Goal: Task Accomplishment & Management: Complete application form

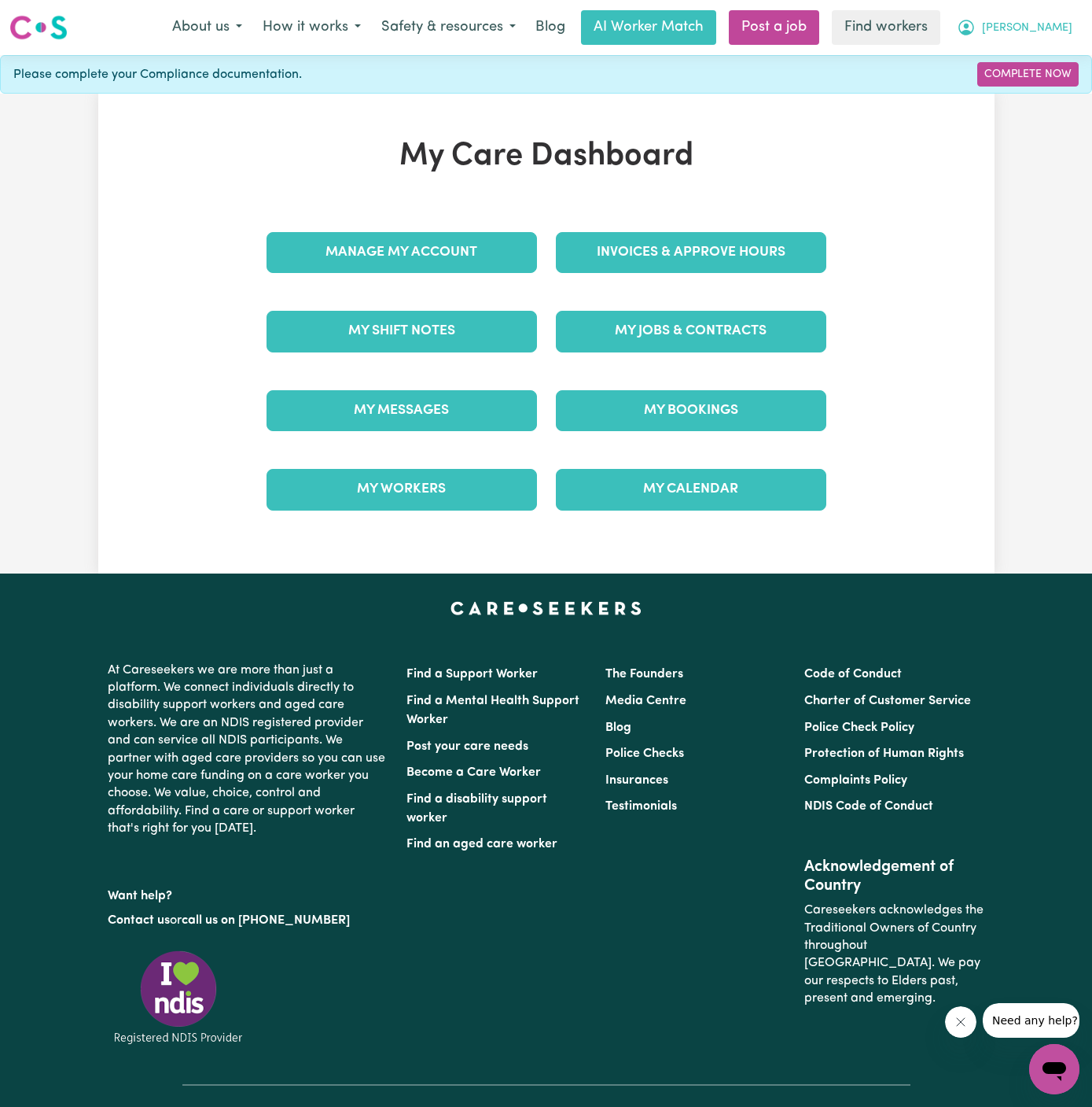
click at [1059, 29] on span "[PERSON_NAME]" at bounding box center [1028, 28] width 90 height 17
click at [1023, 56] on link "My Dashboard" at bounding box center [1019, 61] width 124 height 29
click at [919, 245] on div "My Care Dashboard Manage My Account Invoices & Approve Hours My Shift Notes My …" at bounding box center [547, 332] width 897 height 391
click at [726, 332] on link "My Jobs & Contracts" at bounding box center [691, 331] width 271 height 41
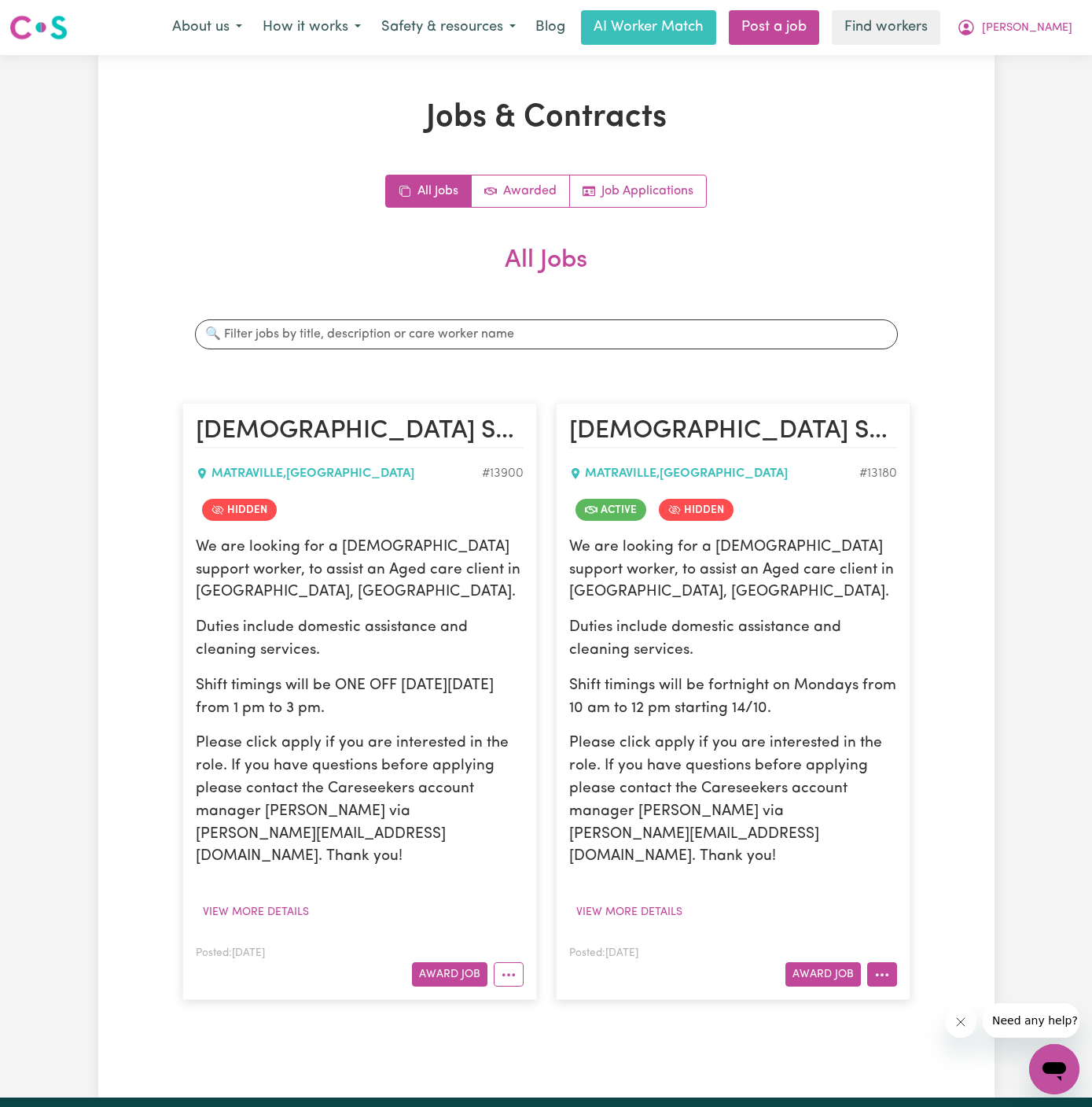
click at [884, 967] on icon "More options" at bounding box center [882, 974] width 16 height 16
click at [950, 765] on link "View/Edit Contract" at bounding box center [945, 781] width 153 height 31
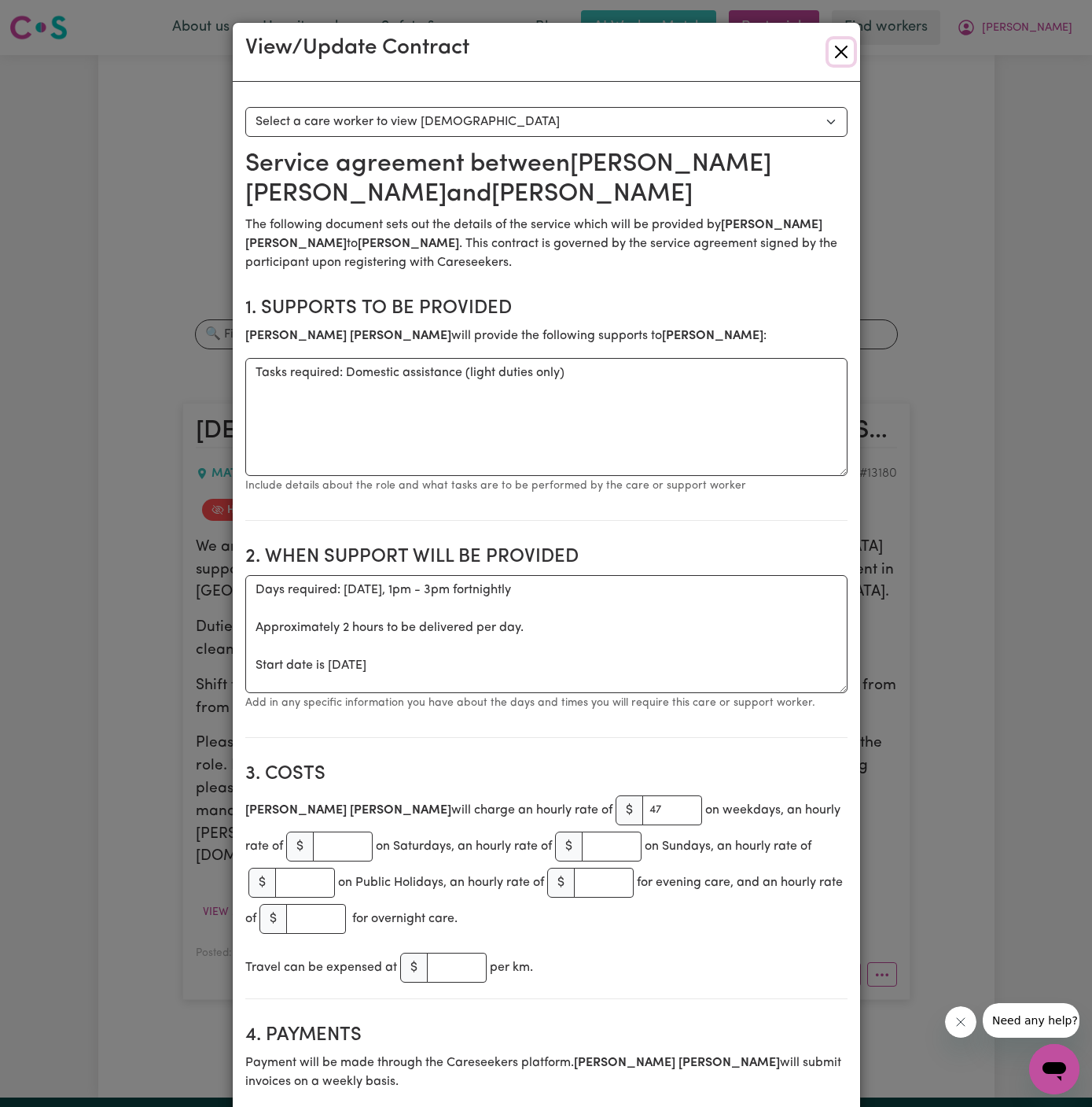
click at [846, 52] on button "Close" at bounding box center [841, 52] width 25 height 25
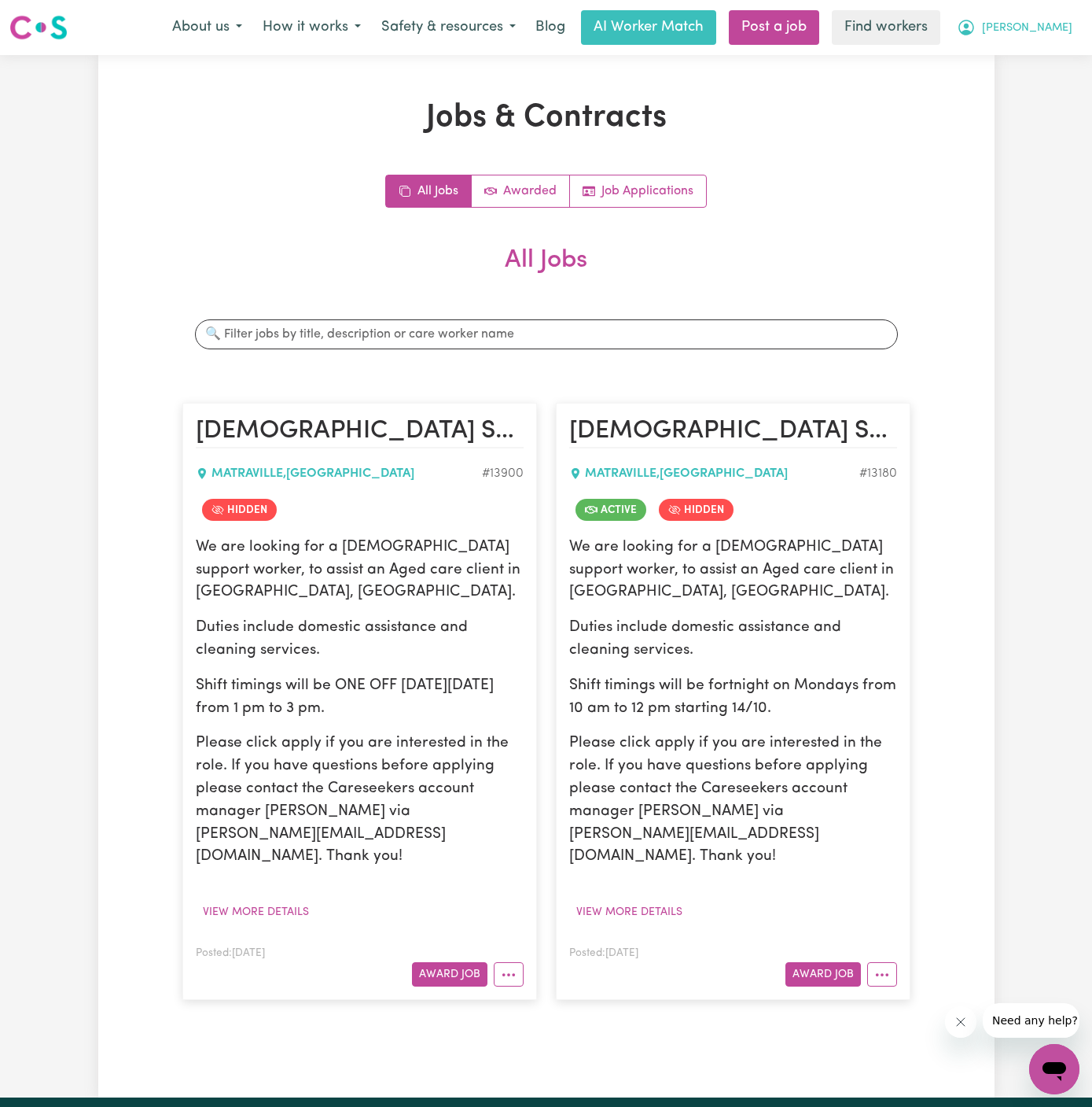
click at [1058, 22] on span "[PERSON_NAME]" at bounding box center [1028, 28] width 90 height 17
click at [1047, 65] on link "My Dashboard" at bounding box center [1019, 61] width 124 height 29
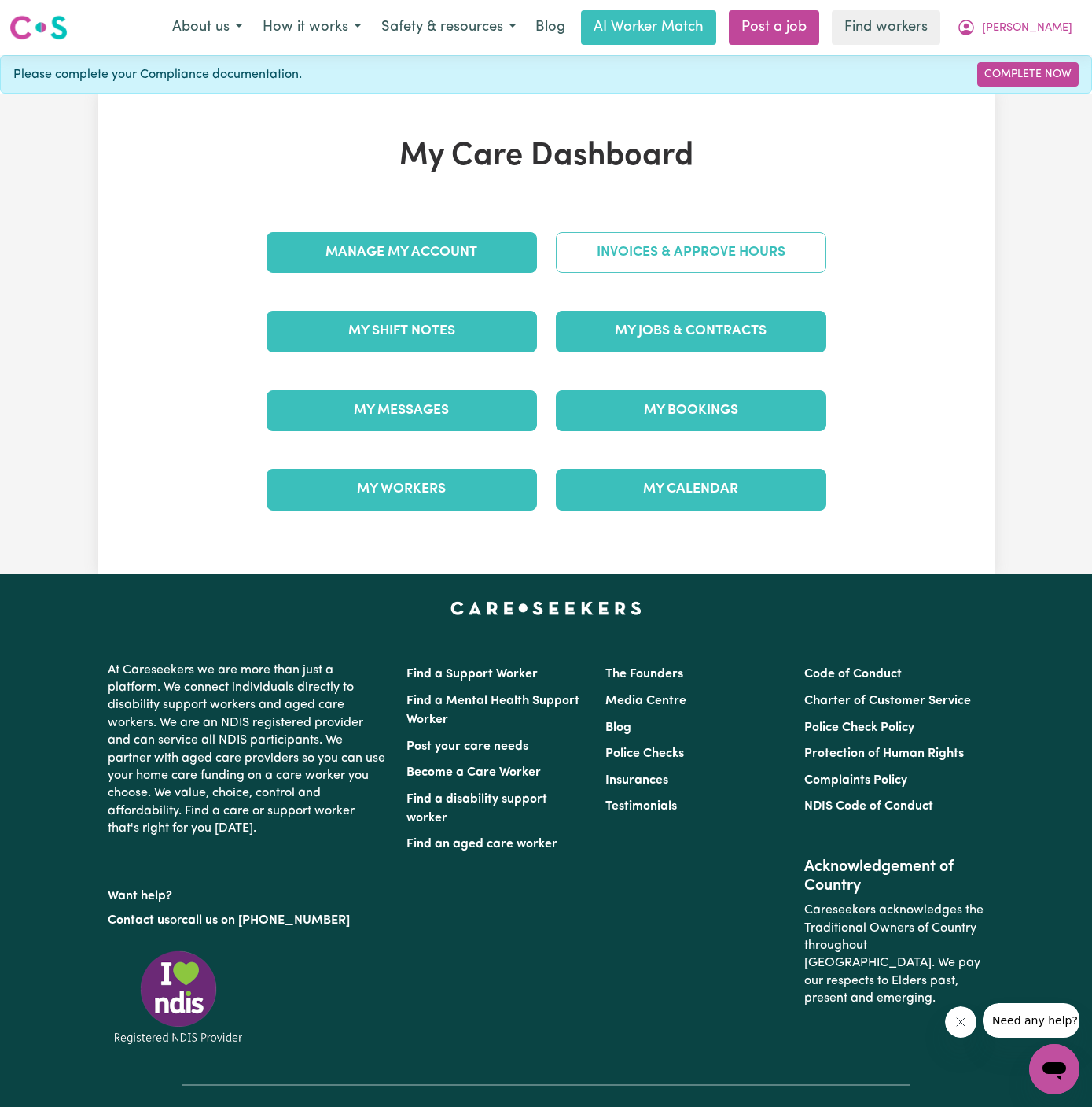
click at [684, 255] on link "Invoices & Approve Hours" at bounding box center [691, 252] width 271 height 41
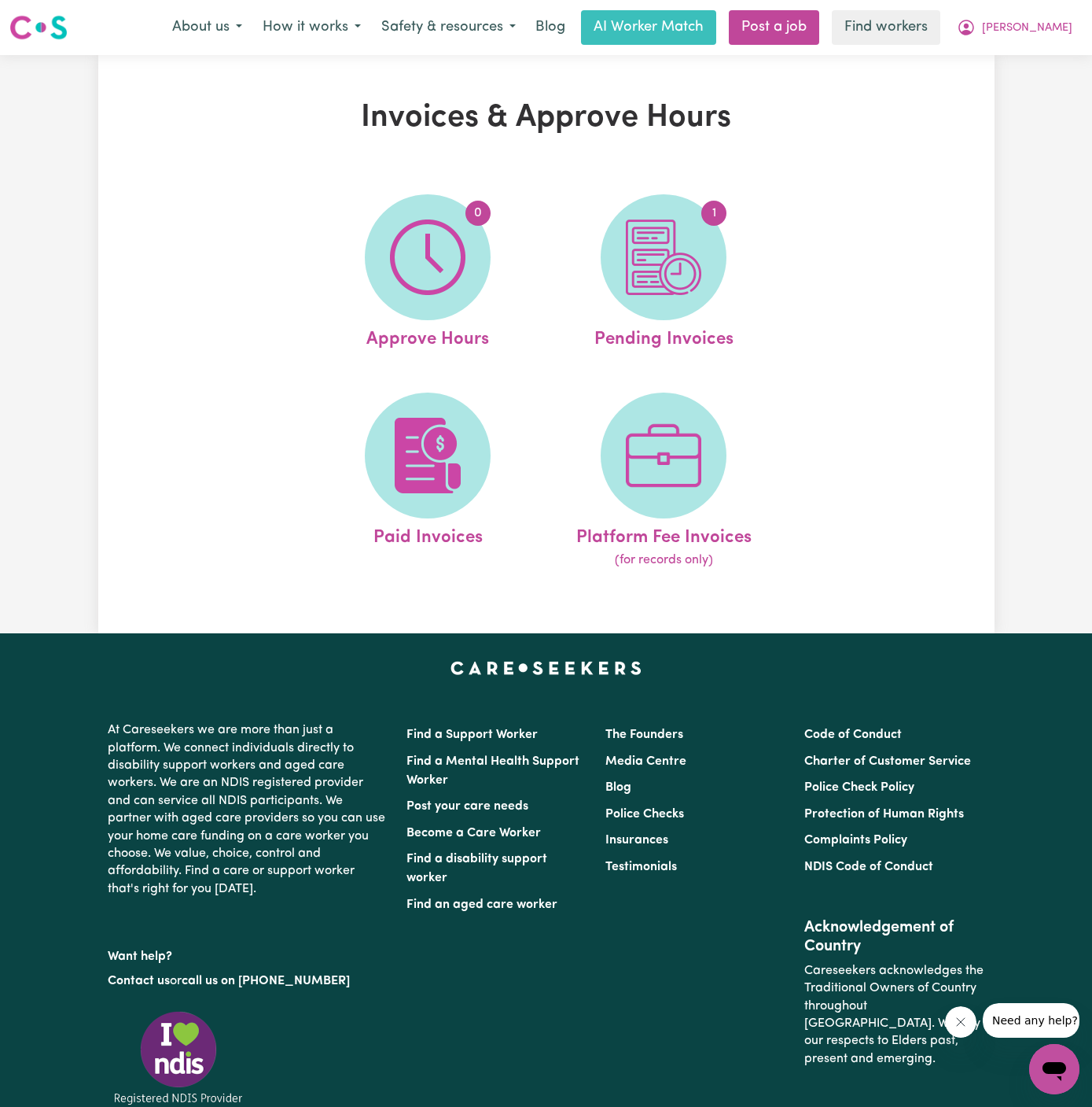
click at [684, 255] on img at bounding box center [664, 257] width 76 height 76
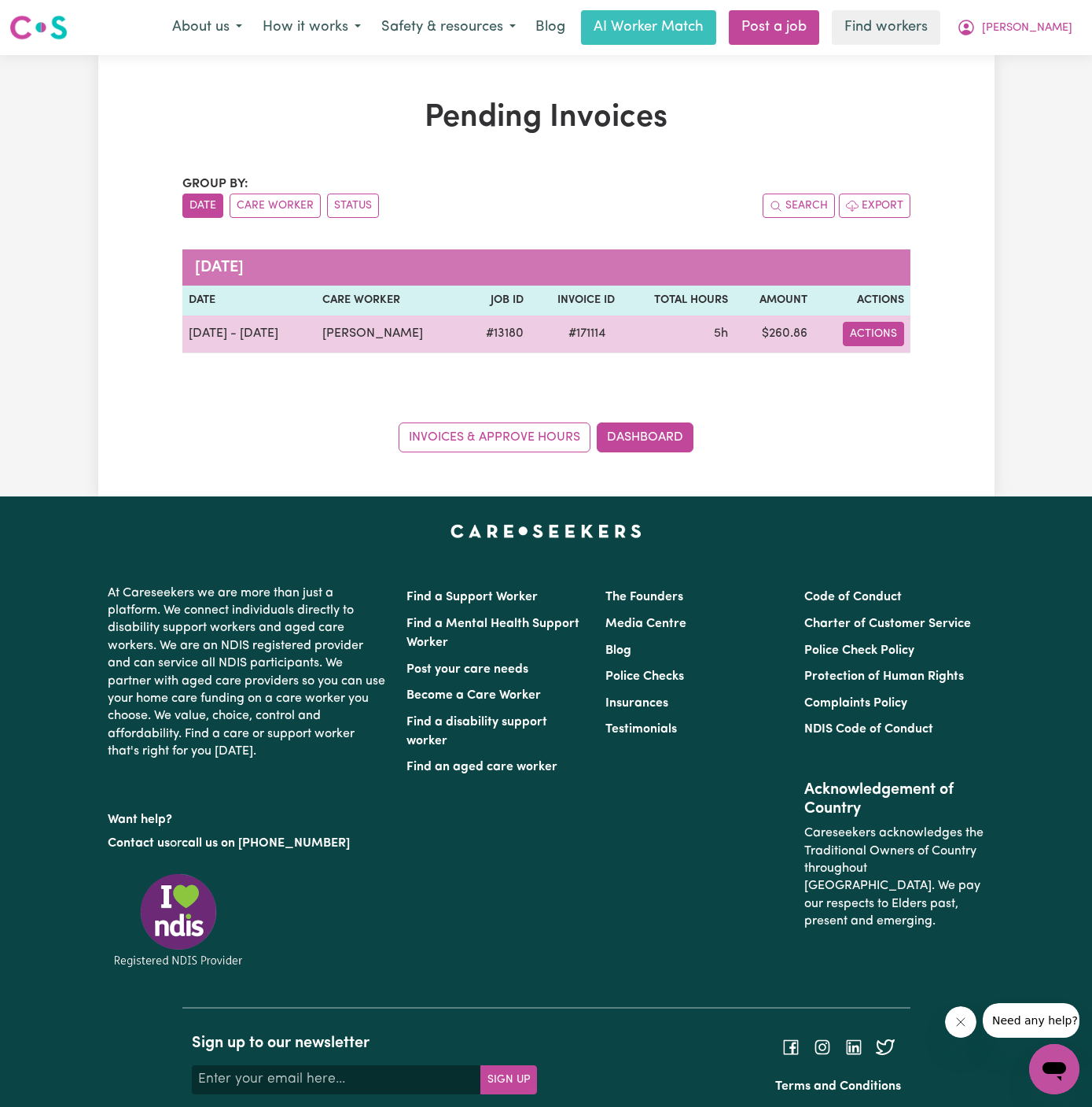
click at [863, 328] on button "Actions" at bounding box center [874, 333] width 62 height 24
click at [945, 364] on link "Download Invoice" at bounding box center [907, 369] width 144 height 31
click at [885, 338] on button "Actions" at bounding box center [874, 333] width 62 height 24
click at [891, 367] on link "Download Invoice" at bounding box center [907, 369] width 144 height 31
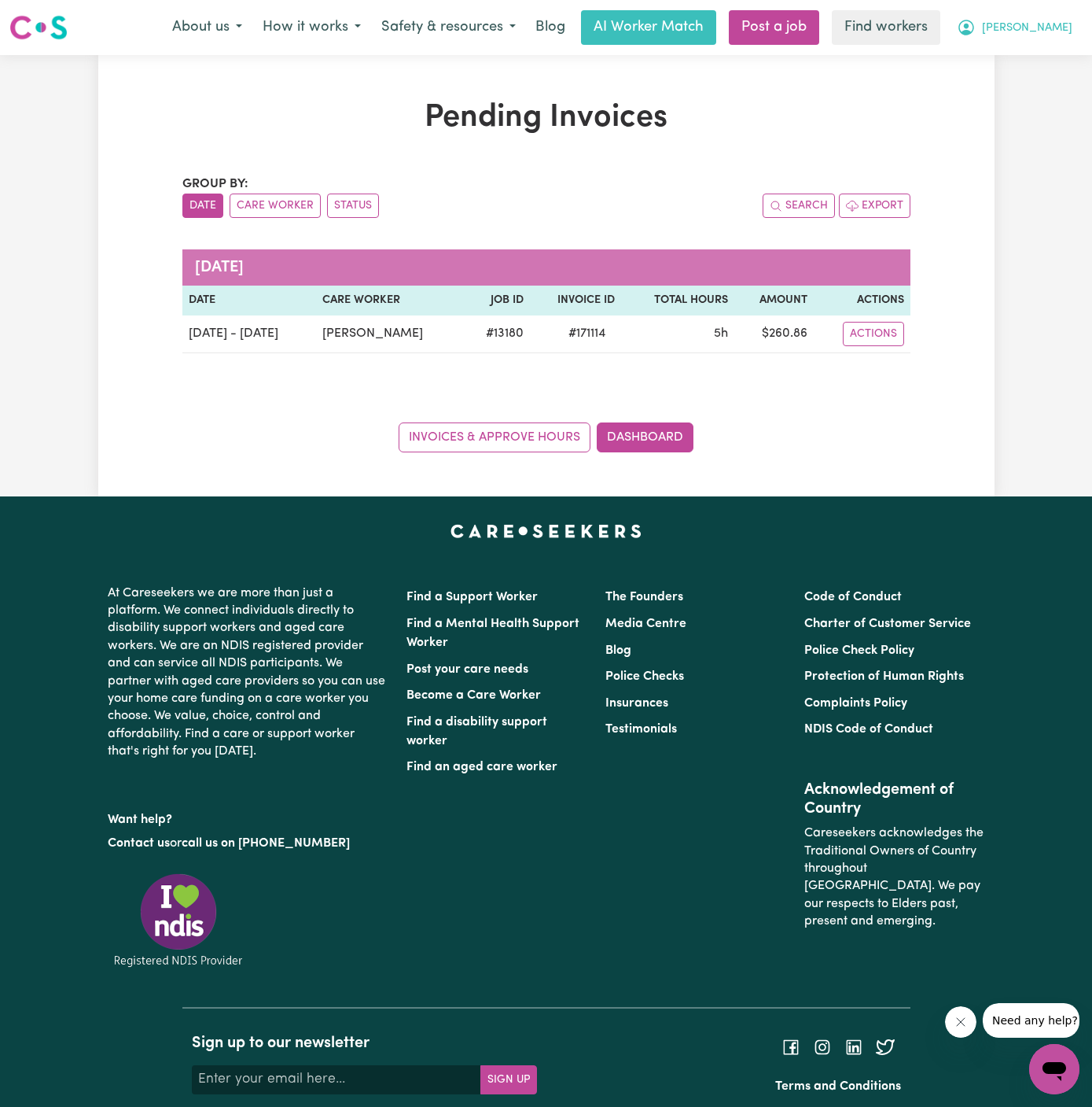
click at [1067, 24] on span "[PERSON_NAME]" at bounding box center [1028, 28] width 90 height 17
click at [1067, 51] on link "My Dashboard" at bounding box center [1019, 61] width 124 height 29
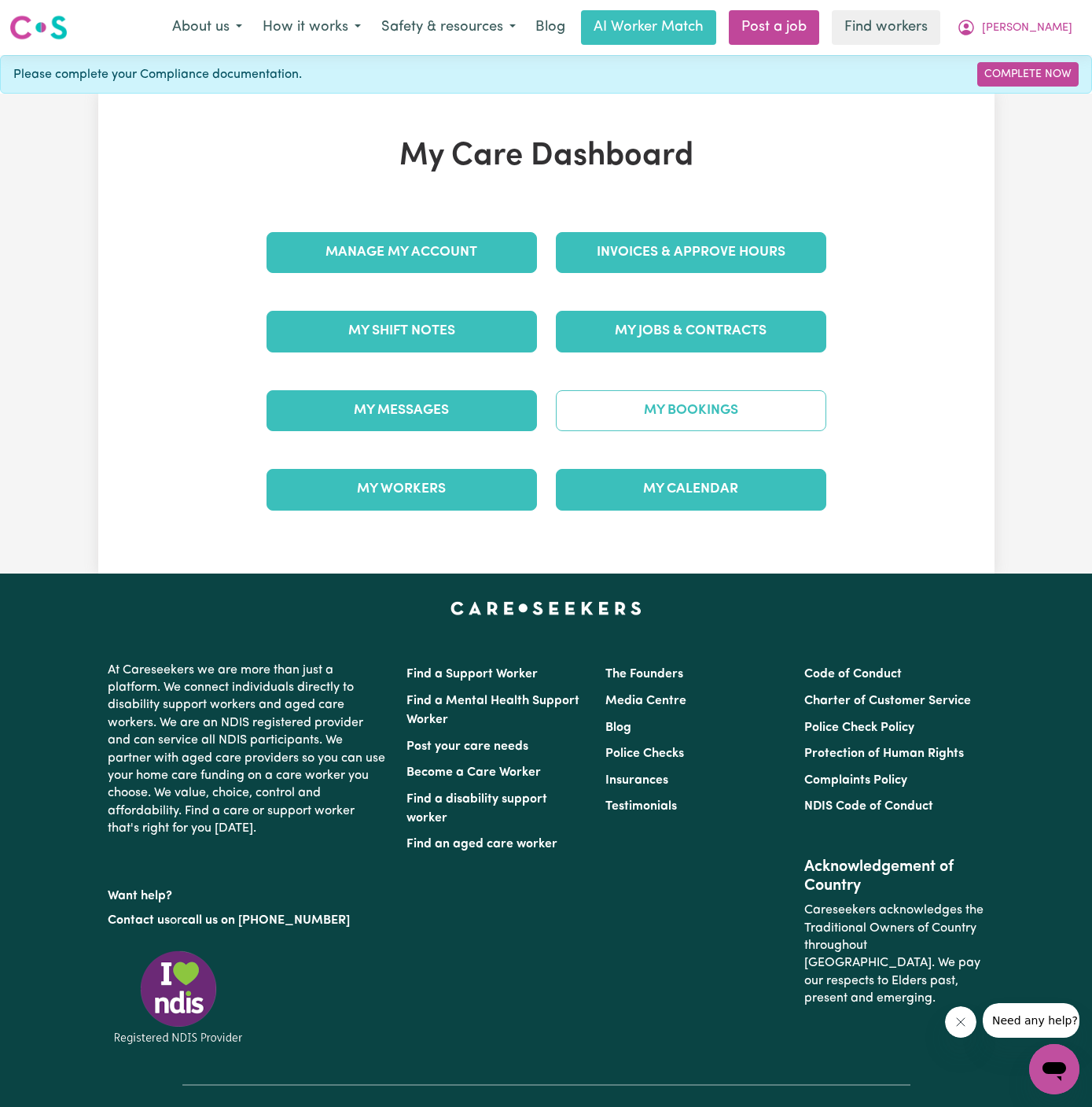
click at [721, 402] on link "My Bookings" at bounding box center [691, 411] width 271 height 41
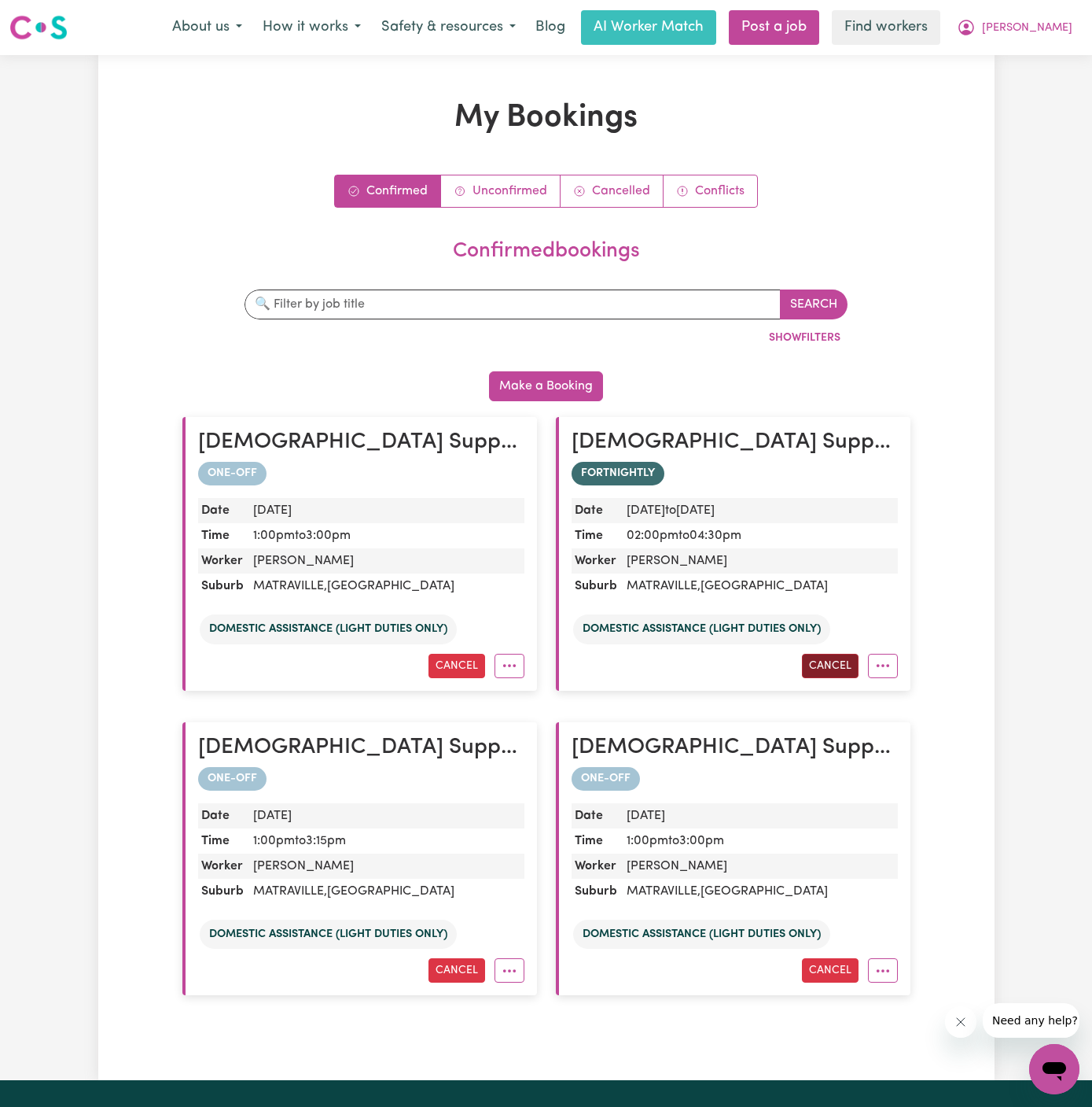
click at [829, 666] on button "Cancel" at bounding box center [830, 666] width 56 height 24
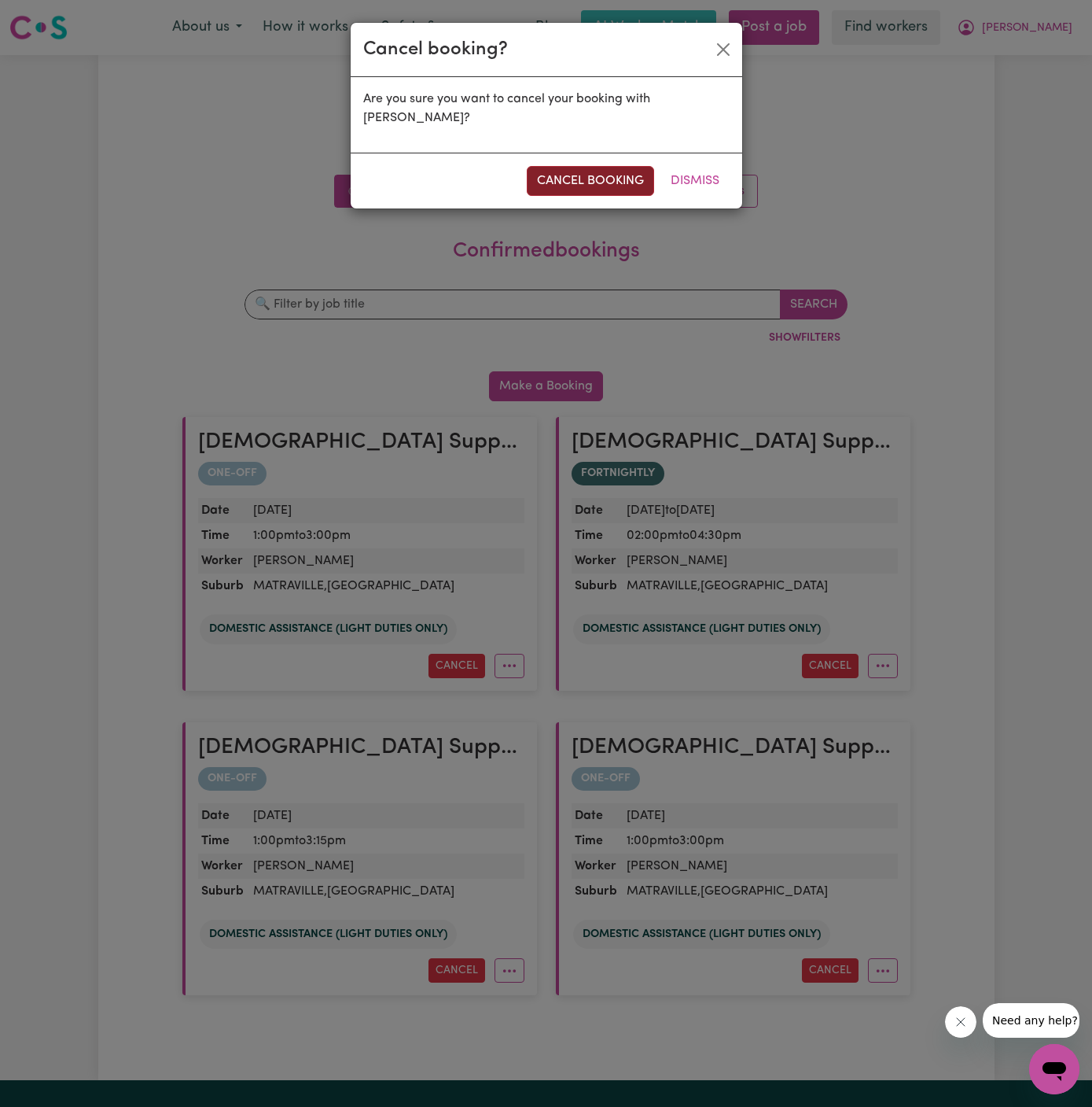
click at [597, 166] on button "cancel booking" at bounding box center [590, 181] width 127 height 29
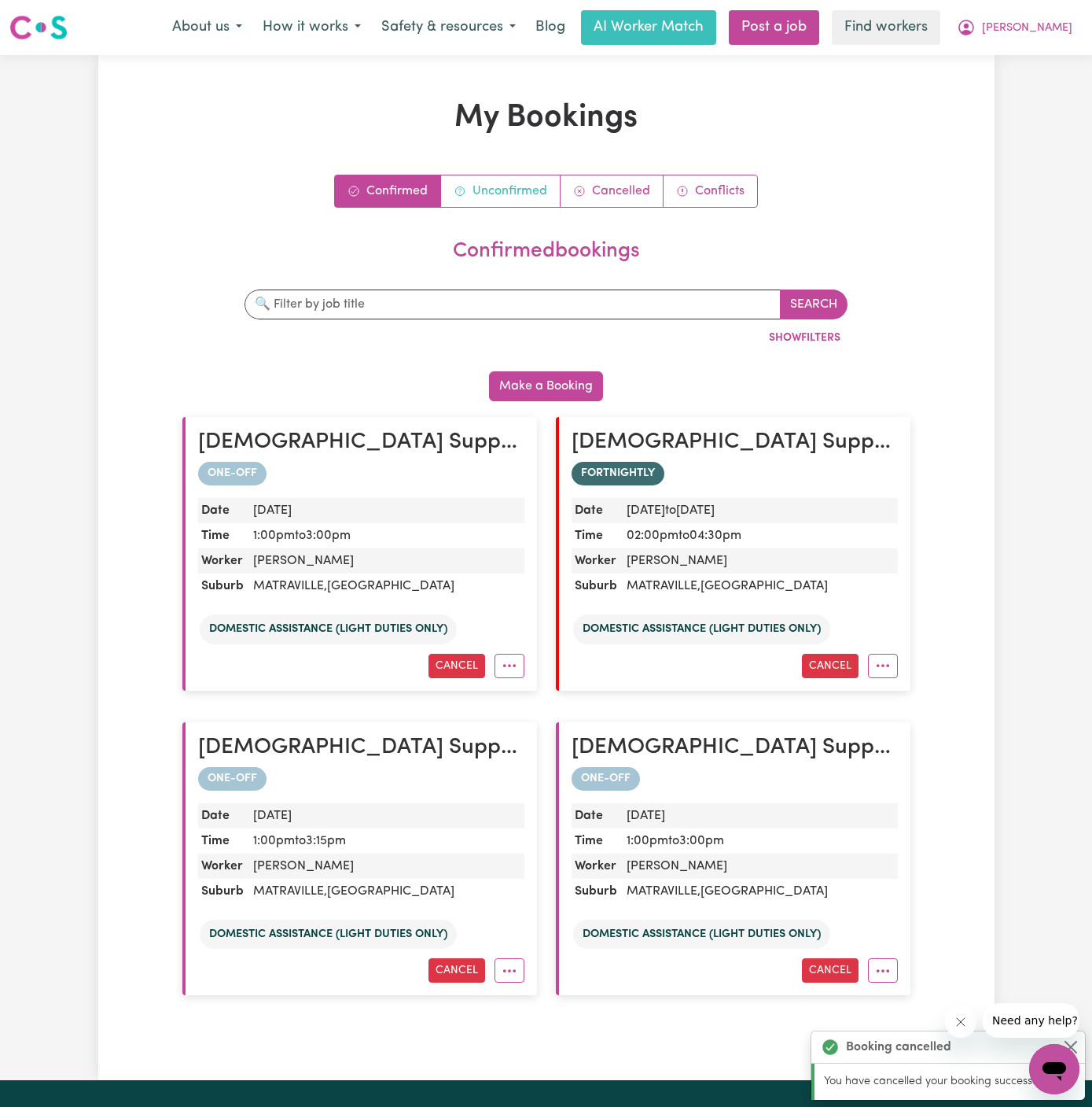
click at [521, 196] on link "Unconfirmed" at bounding box center [501, 191] width 120 height 31
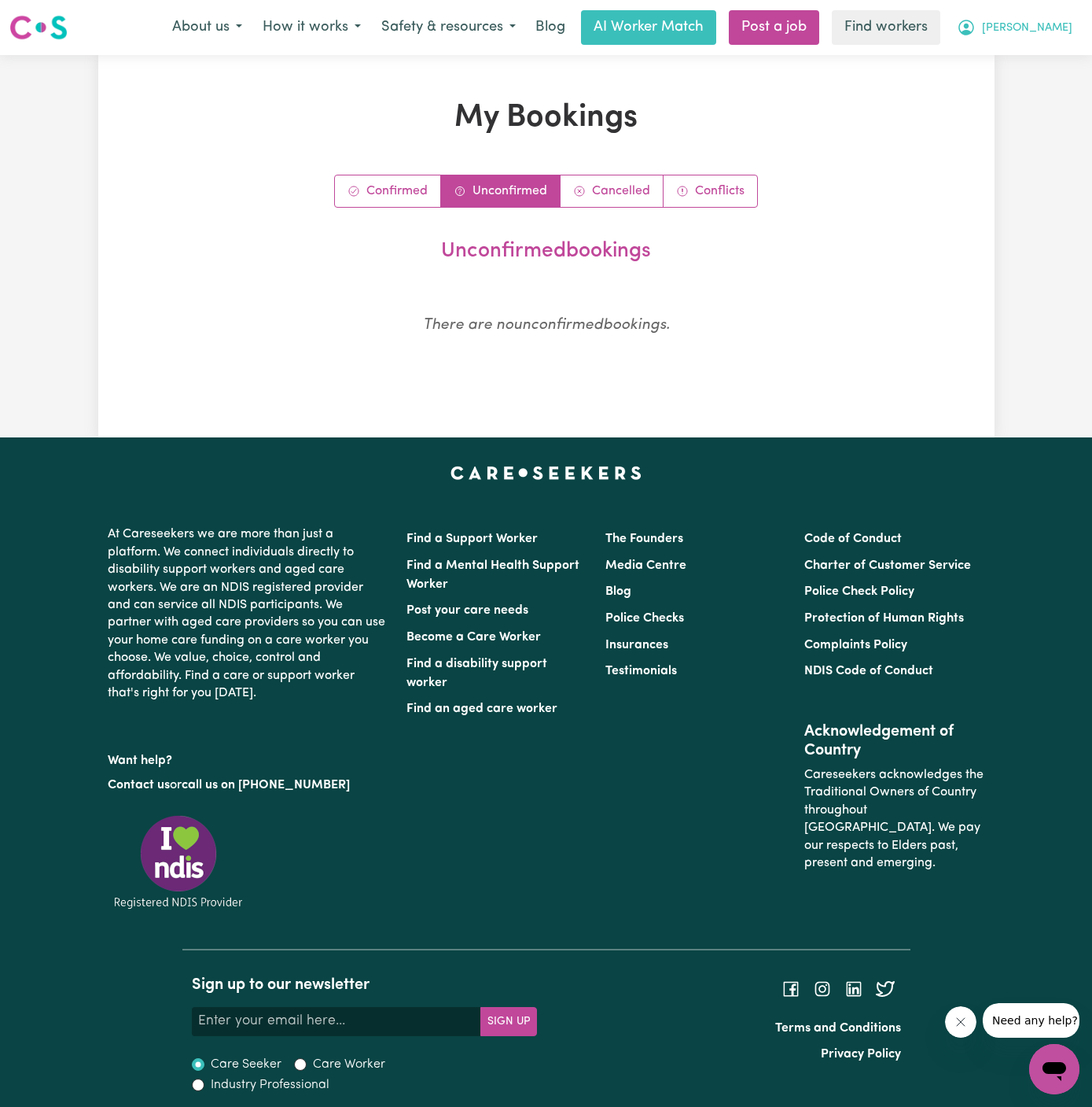
click at [1064, 42] on button "[PERSON_NAME]" at bounding box center [1015, 28] width 136 height 33
click at [1033, 56] on link "My Dashboard" at bounding box center [1019, 61] width 124 height 29
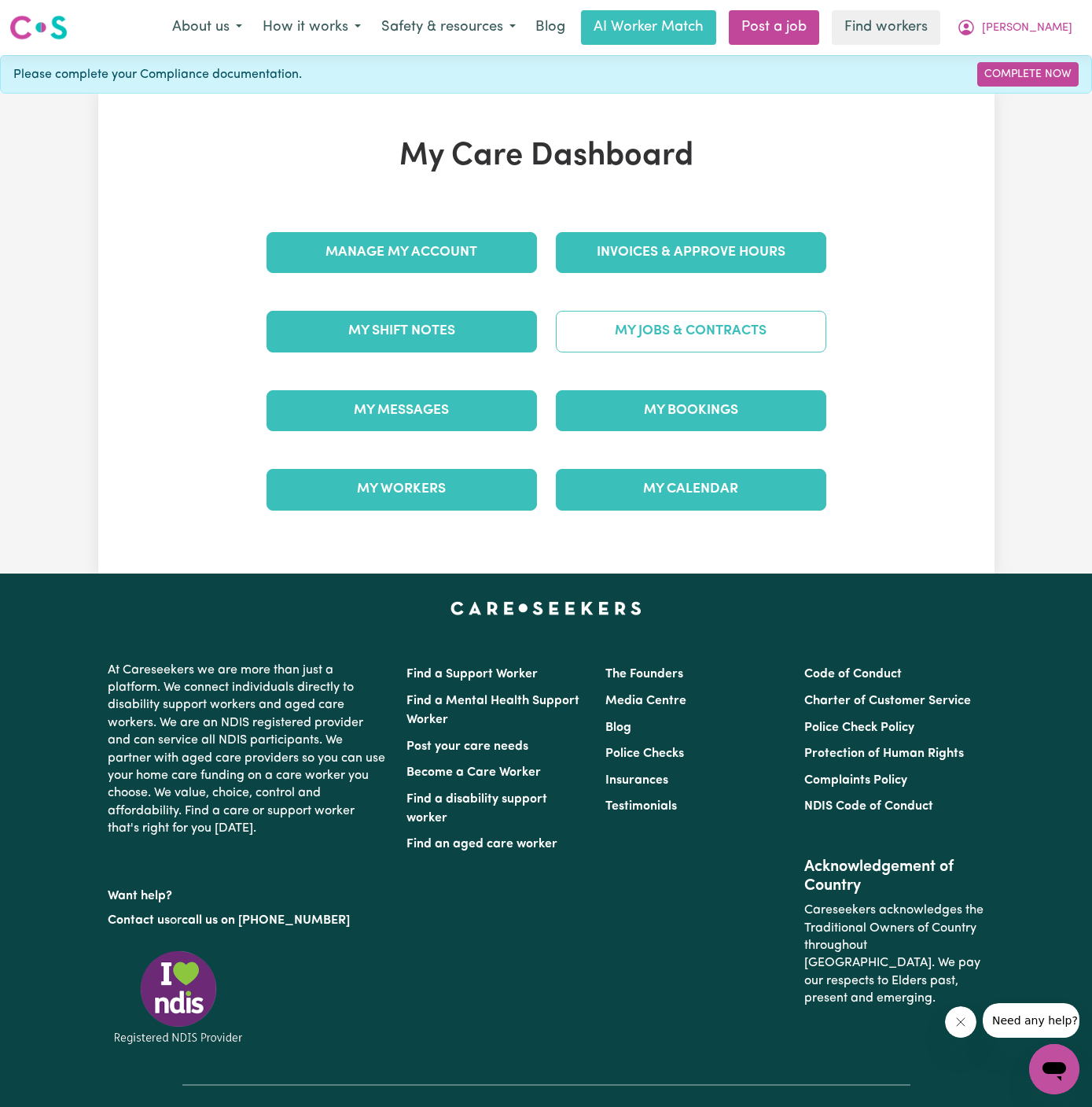
click at [709, 330] on link "My Jobs & Contracts" at bounding box center [691, 331] width 271 height 41
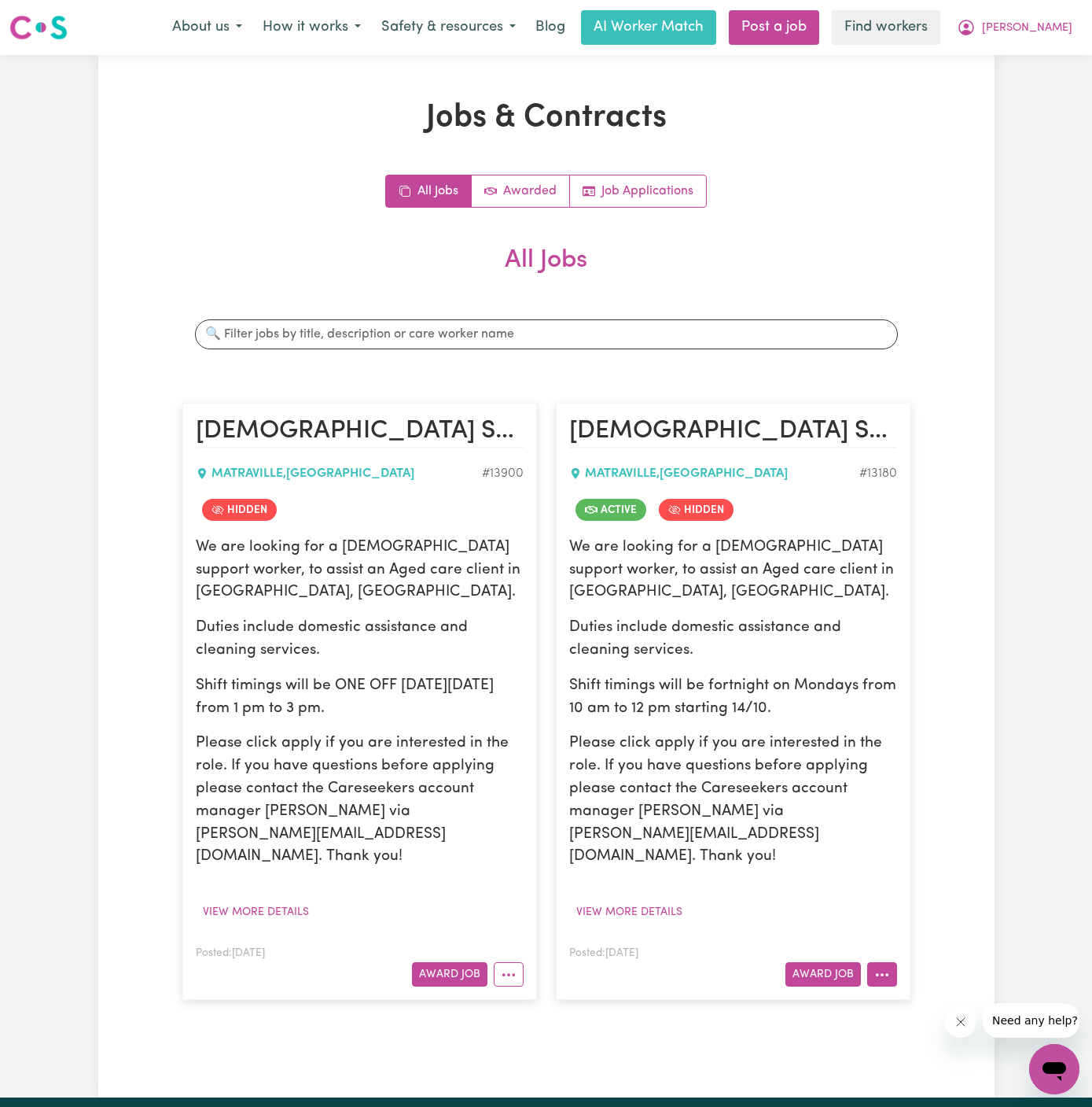
click at [880, 962] on button "More options" at bounding box center [882, 974] width 29 height 24
click at [962, 797] on link "Make Booking" at bounding box center [945, 812] width 153 height 31
select select "pm"
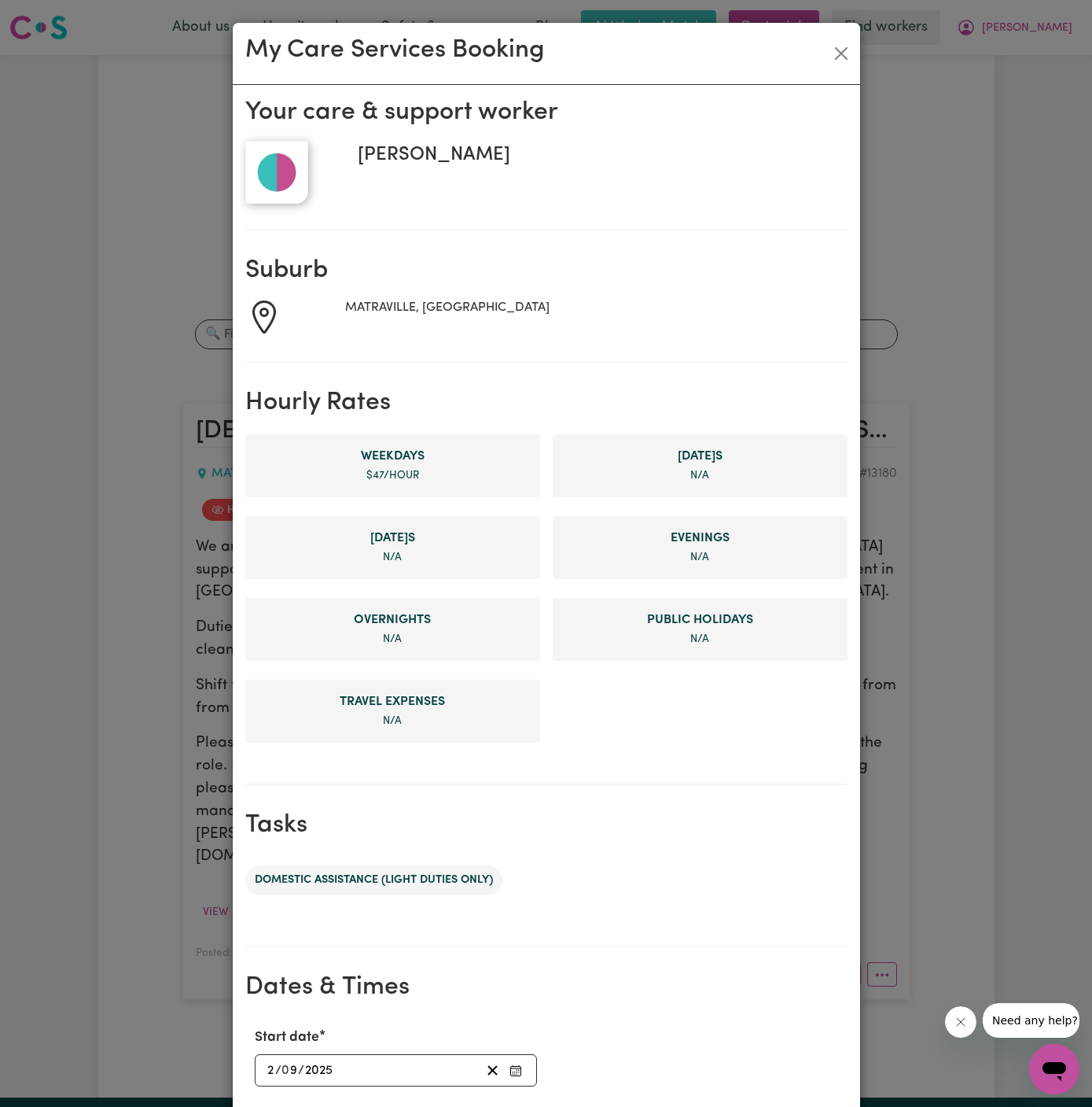
scroll to position [297, 0]
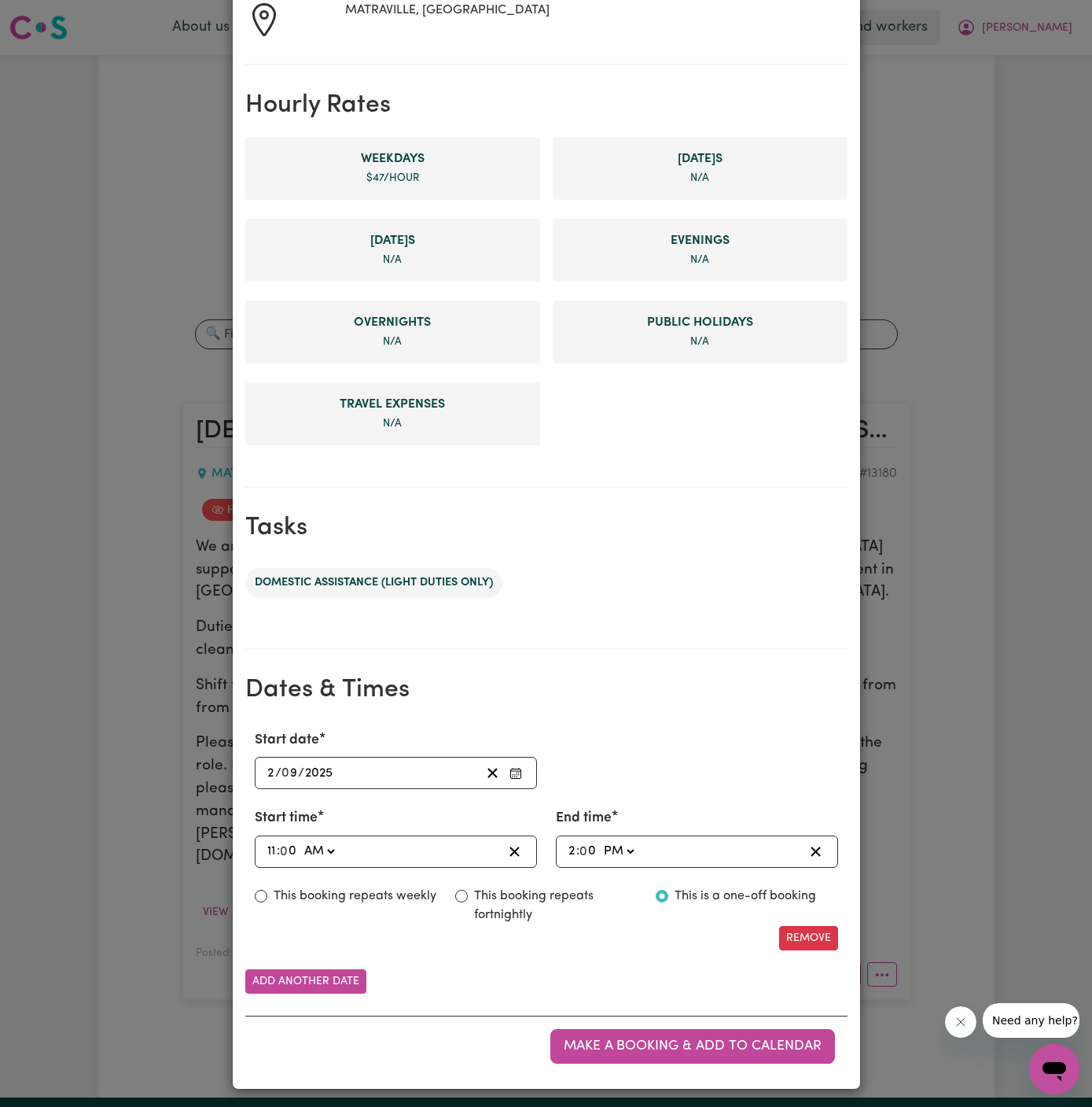
click at [262, 768] on div "[DATE] 2 / 0 9 / 2025" at bounding box center [396, 773] width 283 height 32
click at [268, 769] on input "2" at bounding box center [271, 773] width 8 height 21
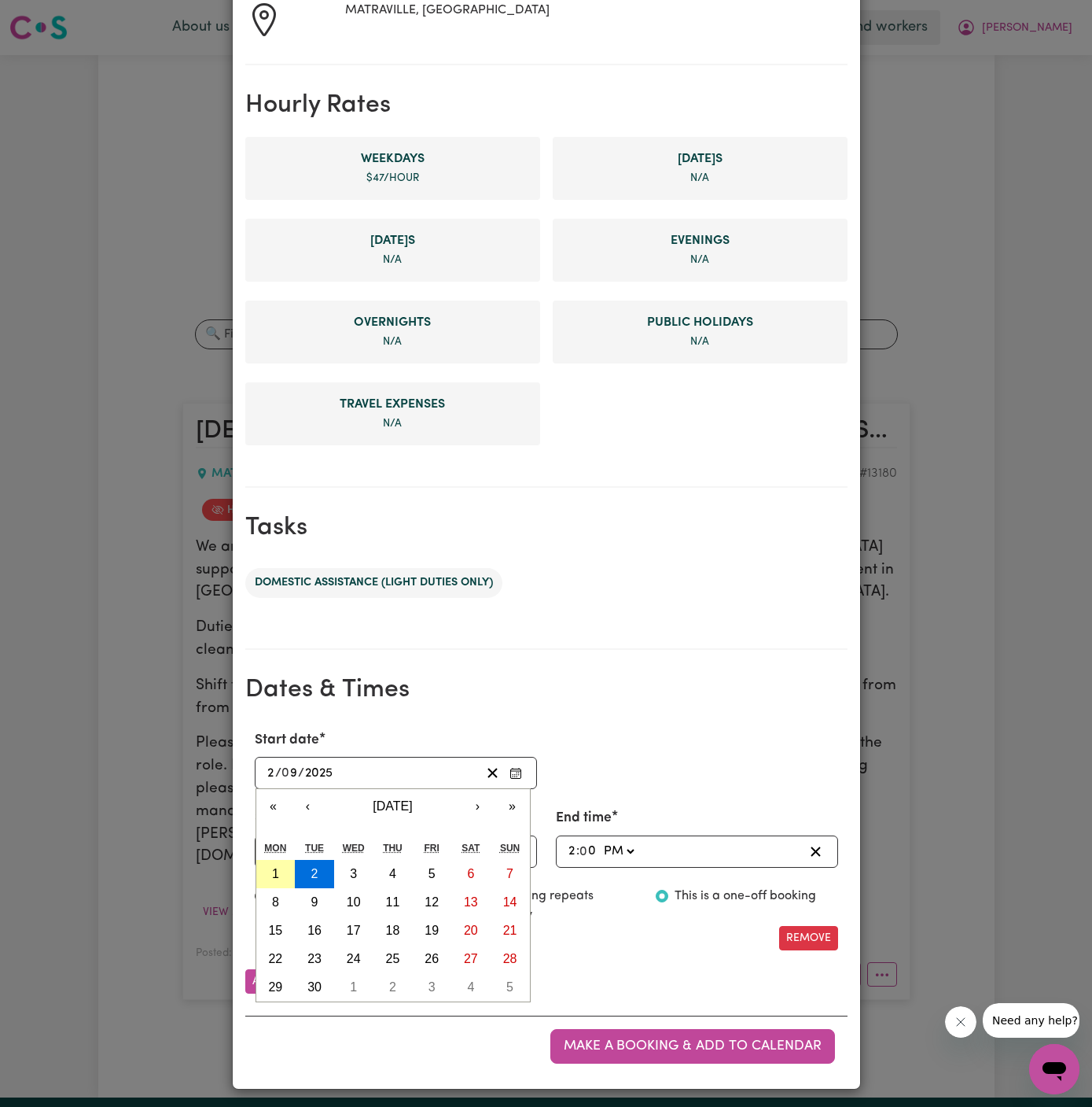
click at [278, 866] on button "1" at bounding box center [275, 874] width 40 height 29
type input "[DATE]"
type input "1"
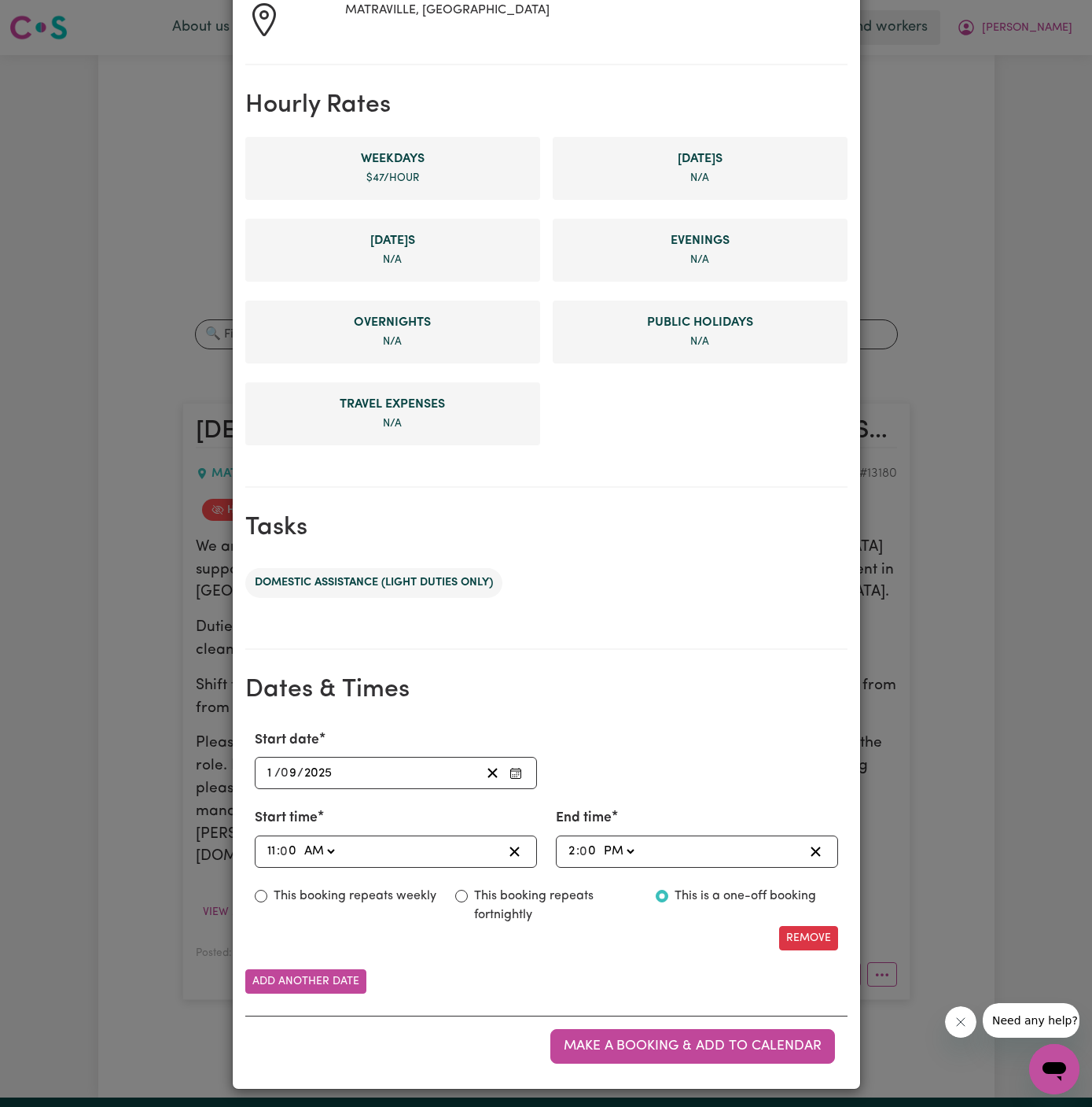
click at [273, 848] on input "11" at bounding box center [272, 851] width 10 height 21
type input "02:00"
type input "2"
click at [319, 853] on select "AM PM" at bounding box center [318, 851] width 37 height 21
select select "pm"
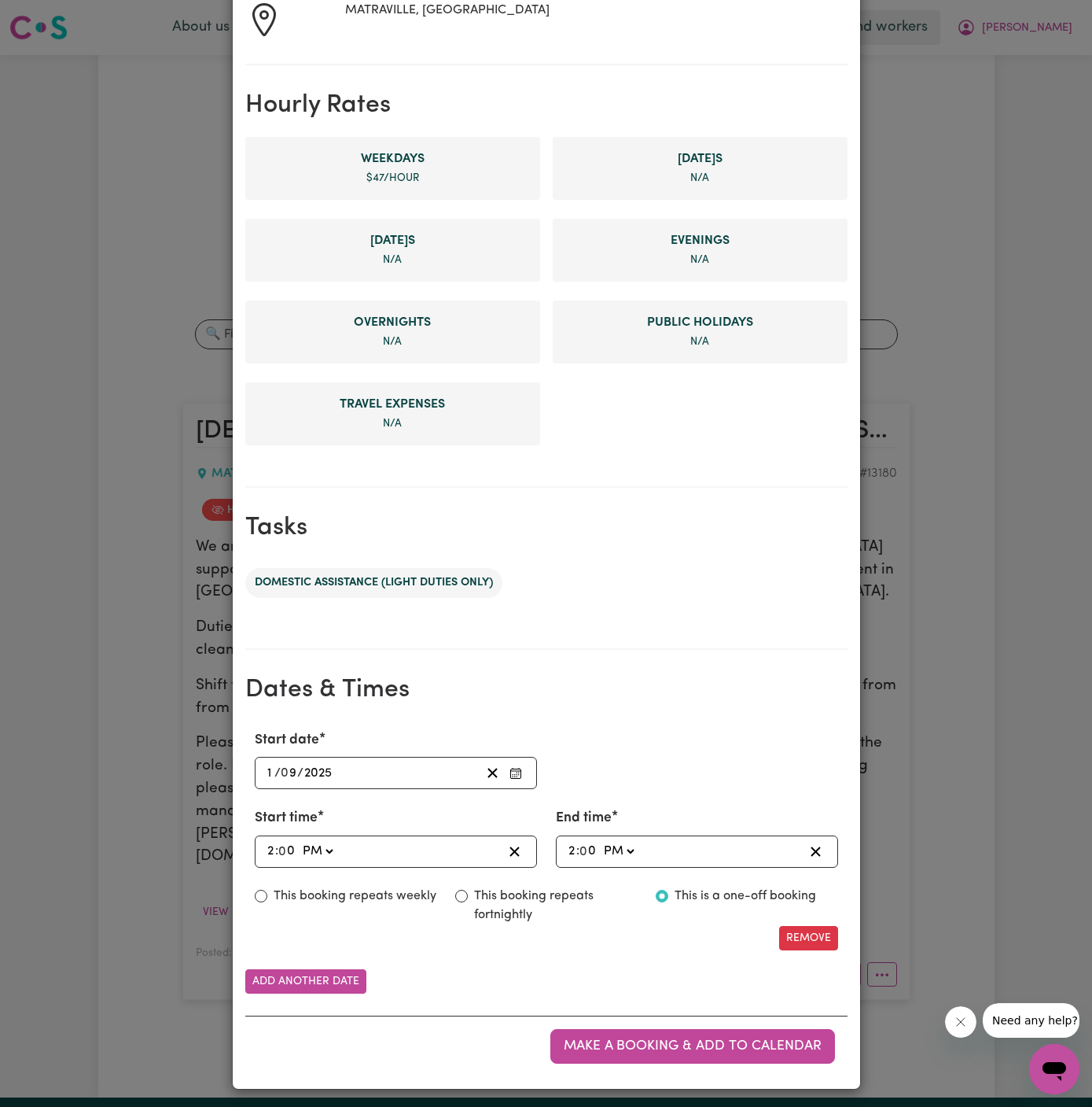
click at [299, 841] on select "AM PM" at bounding box center [318, 851] width 37 height 21
type input "14:00"
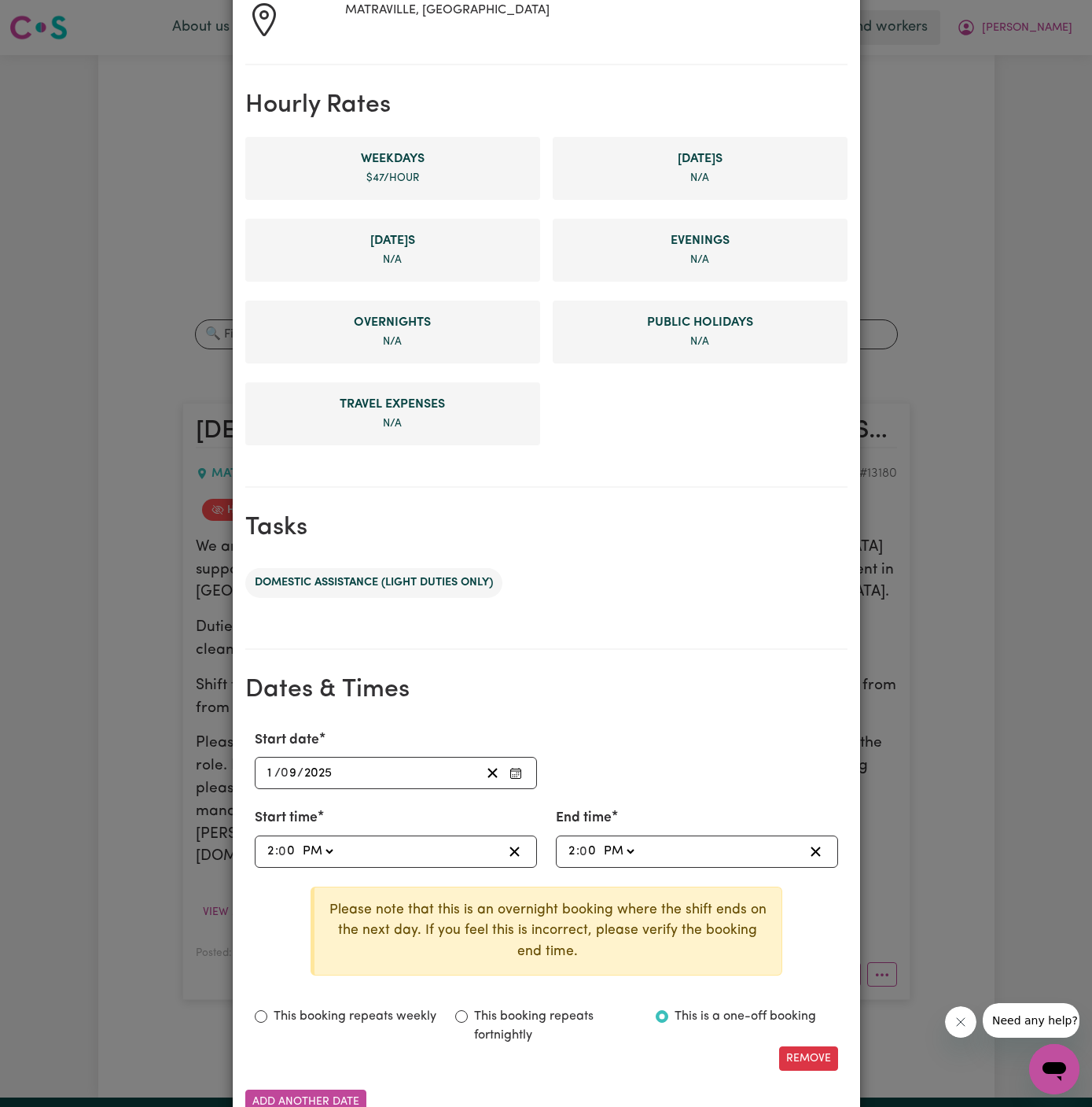
click at [570, 849] on input "2" at bounding box center [572, 851] width 8 height 21
type input "16:00"
type input "4"
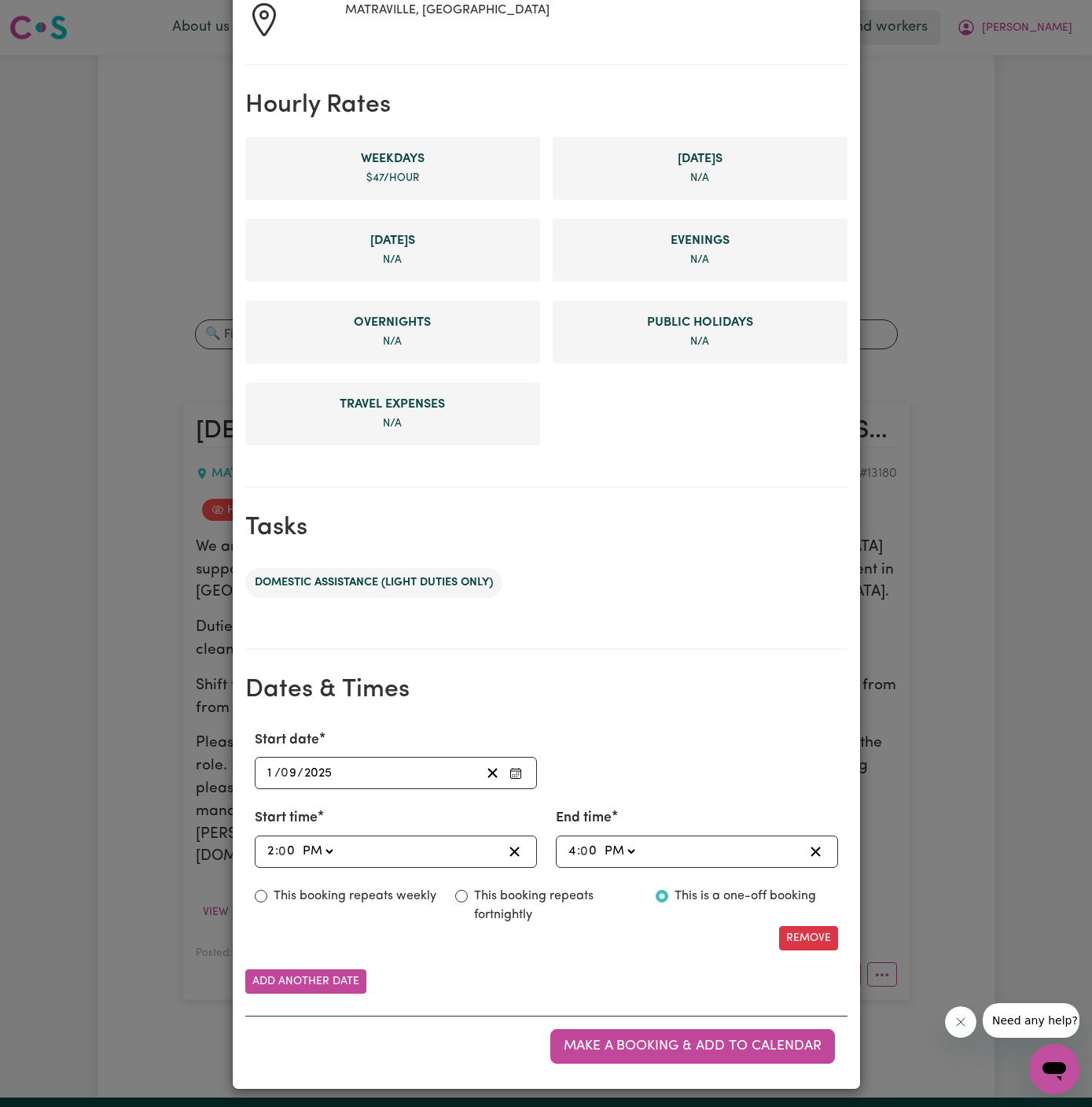
type input "16:03"
type input "3"
type input "16:30"
type input "30"
click at [482, 904] on label "This booking repeats fortnightly" at bounding box center [555, 905] width 163 height 38
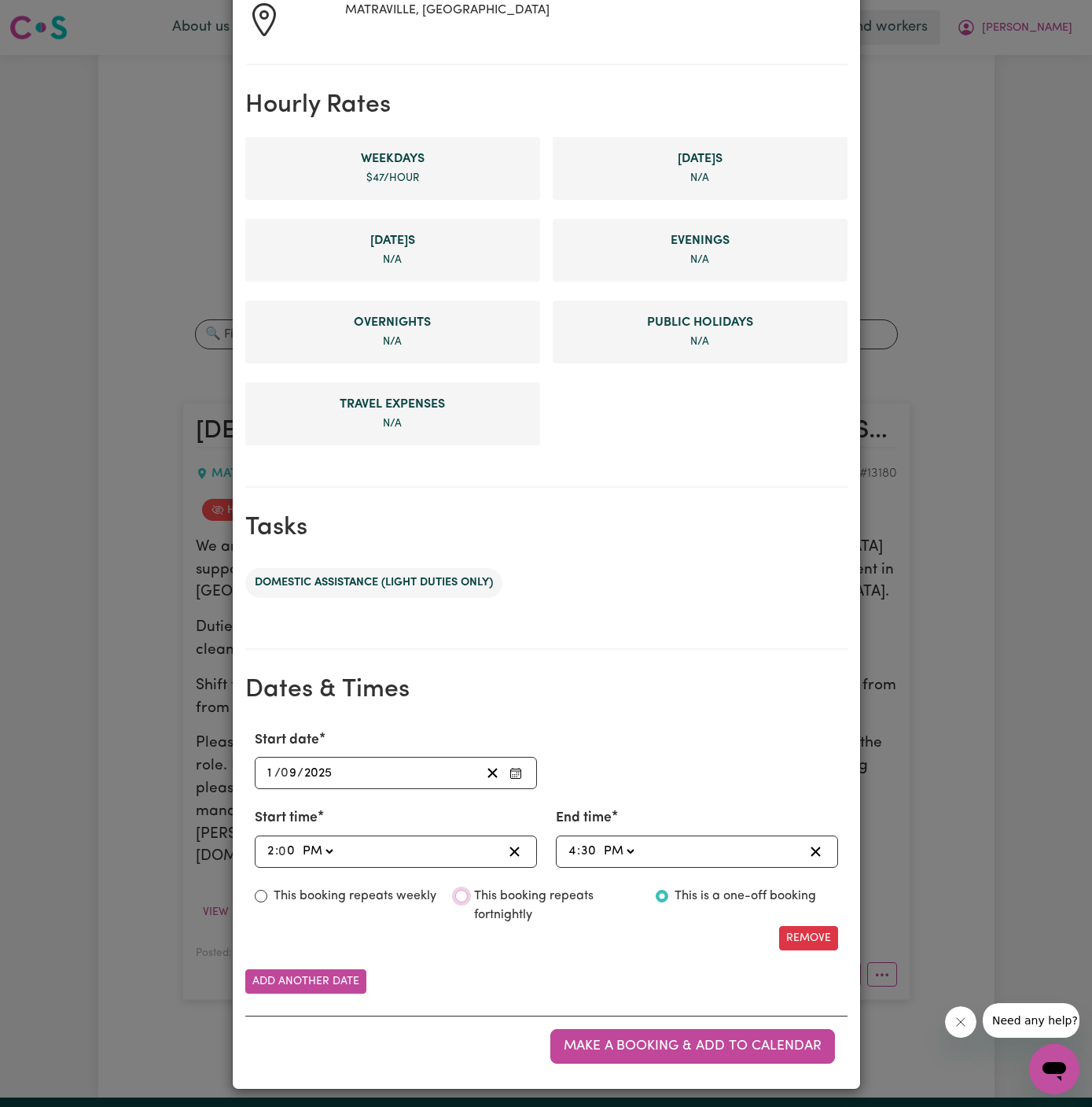
click at [468, 903] on input "This booking repeats fortnightly" at bounding box center [462, 896] width 13 height 13
radio input "true"
click at [705, 1067] on div "Make a booking & add to calendar" at bounding box center [546, 1046] width 602 height 61
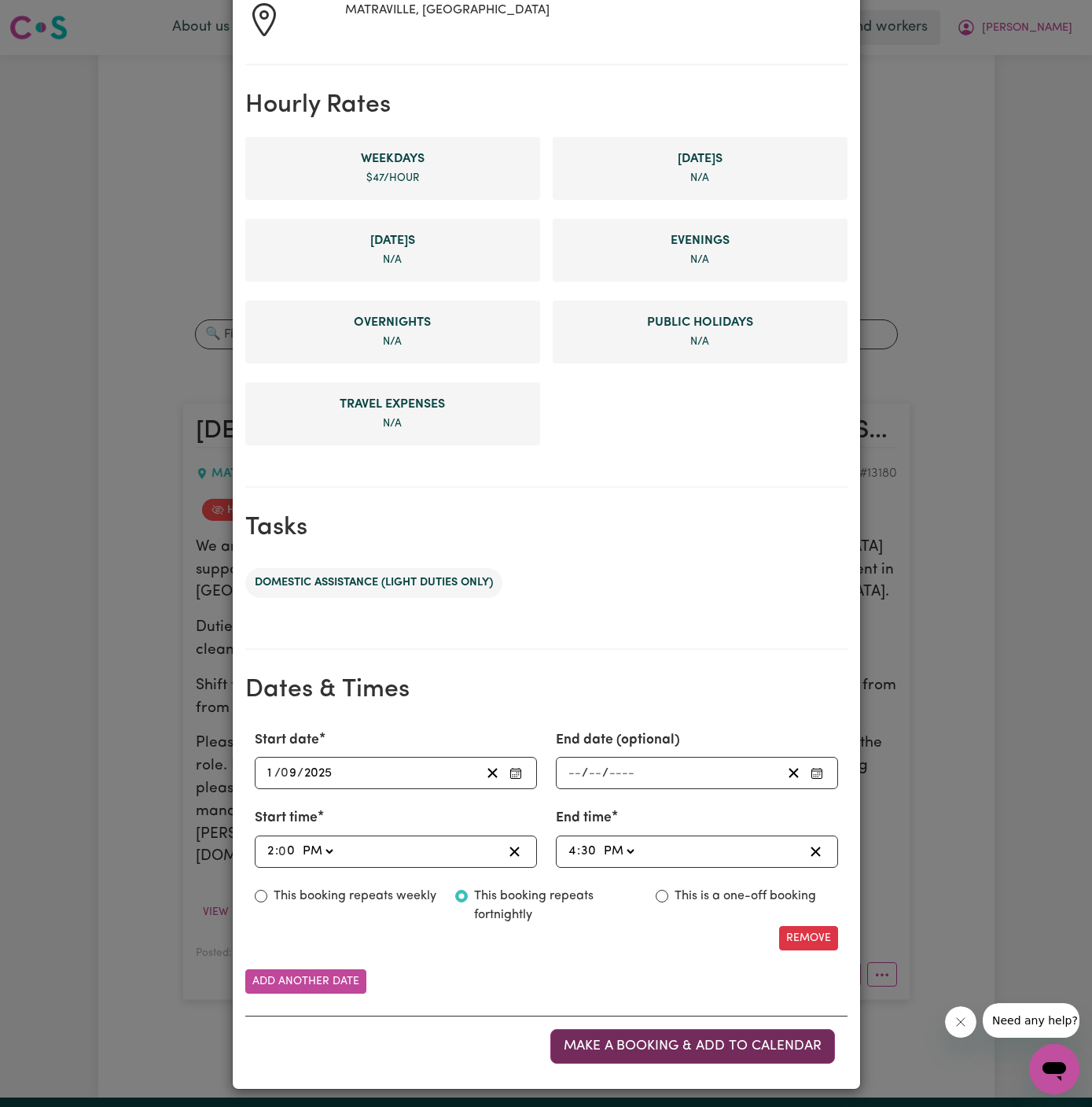
click at [702, 1043] on span "Make a booking & add to calendar" at bounding box center [692, 1045] width 258 height 14
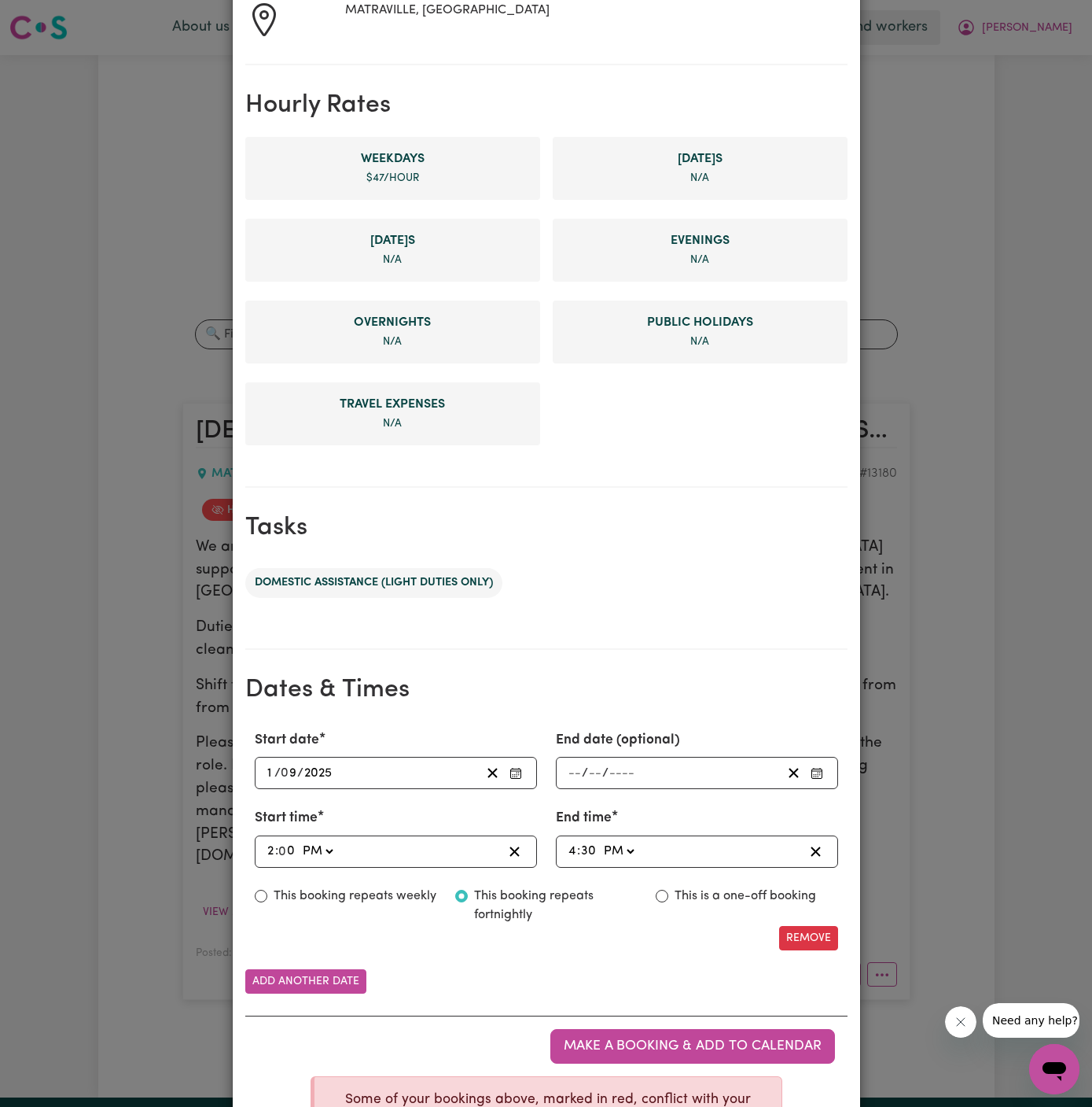
scroll to position [0, 0]
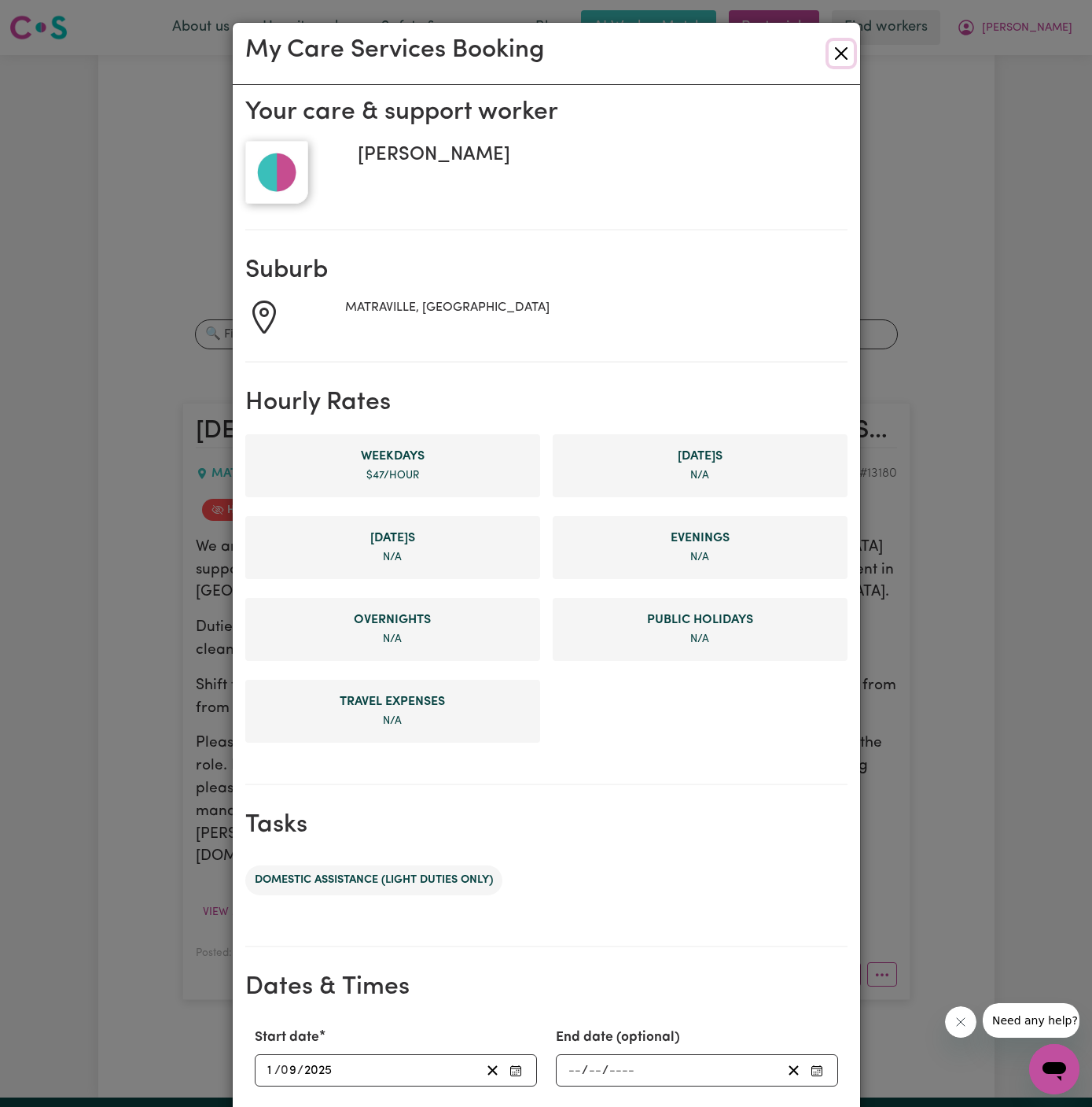
click at [851, 50] on button "Close" at bounding box center [841, 52] width 25 height 25
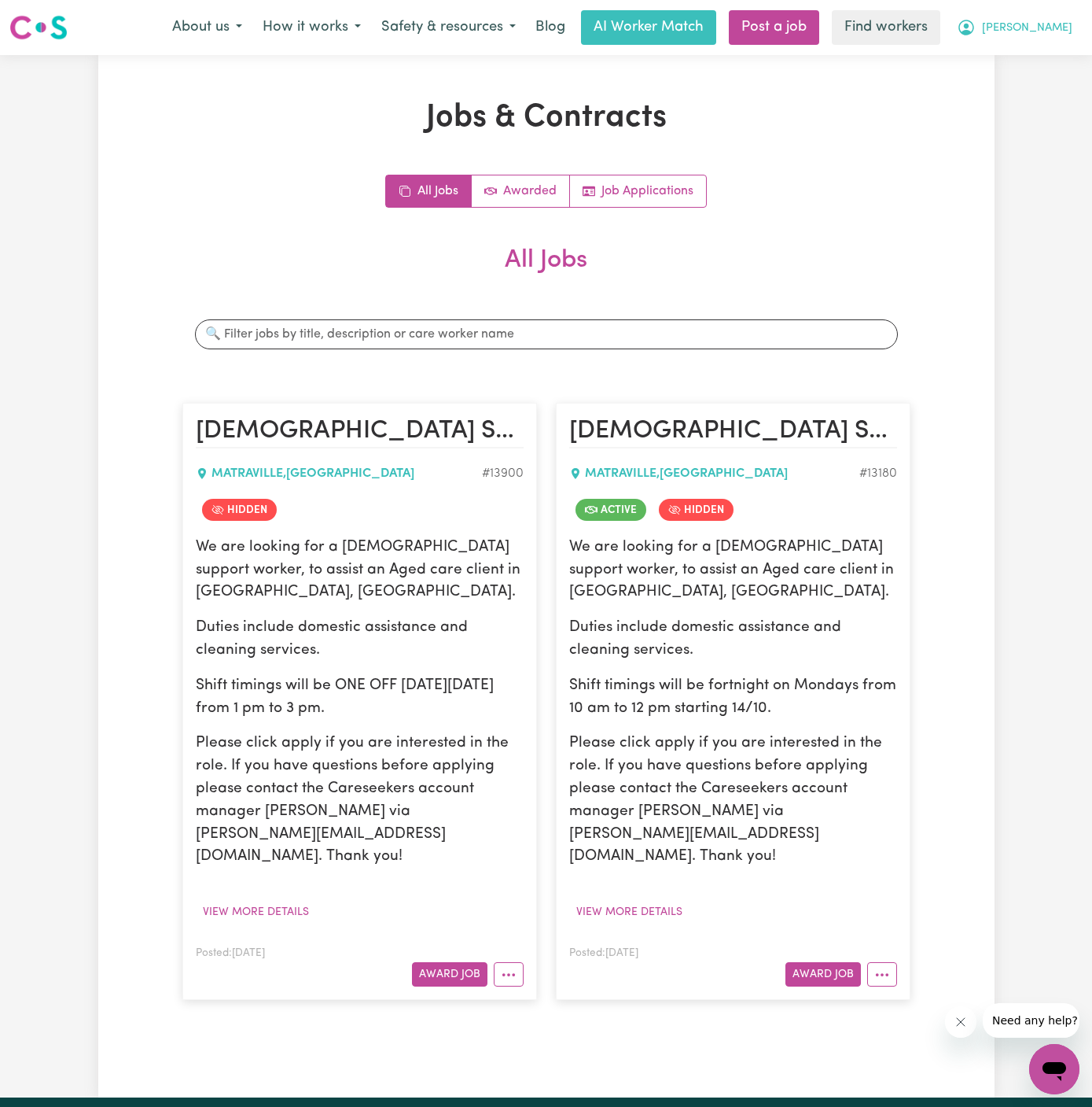
click at [1048, 37] on button "[PERSON_NAME]" at bounding box center [1015, 28] width 136 height 33
click at [1048, 55] on link "My Dashboard" at bounding box center [1019, 61] width 124 height 29
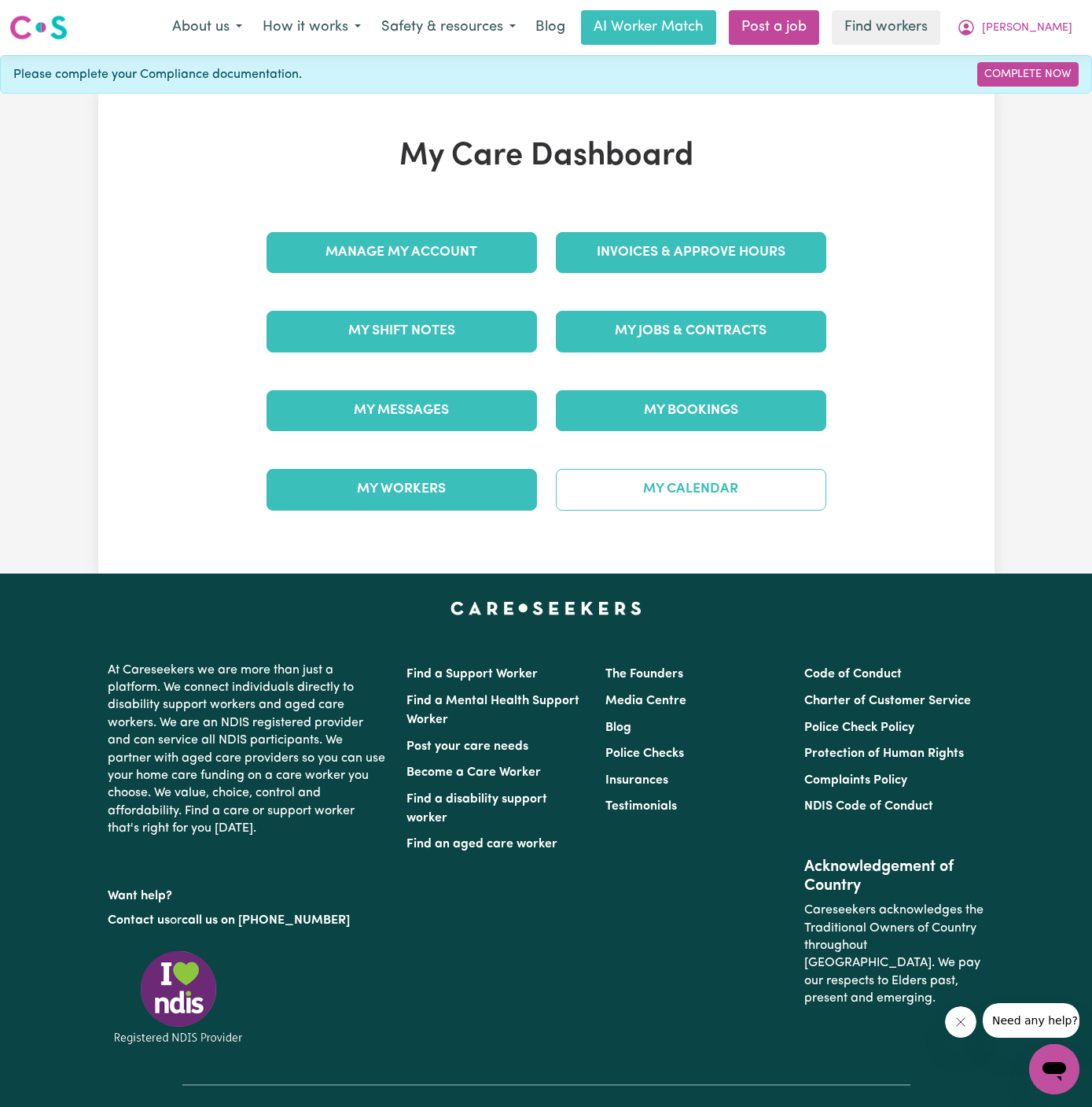
click at [730, 477] on link "My Calendar" at bounding box center [691, 489] width 271 height 41
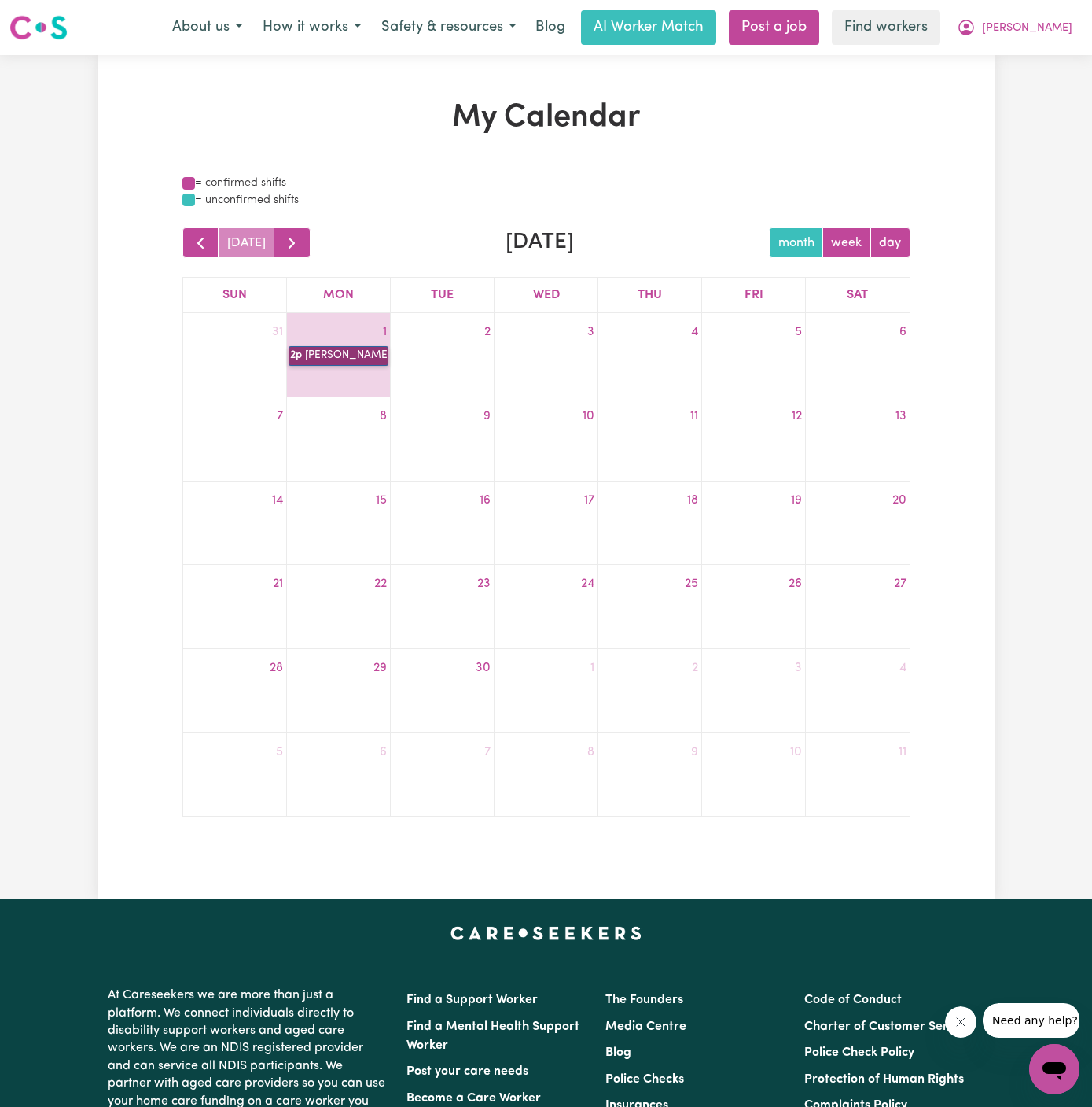
click at [331, 348] on link "2p [PERSON_NAME]" at bounding box center [338, 355] width 99 height 18
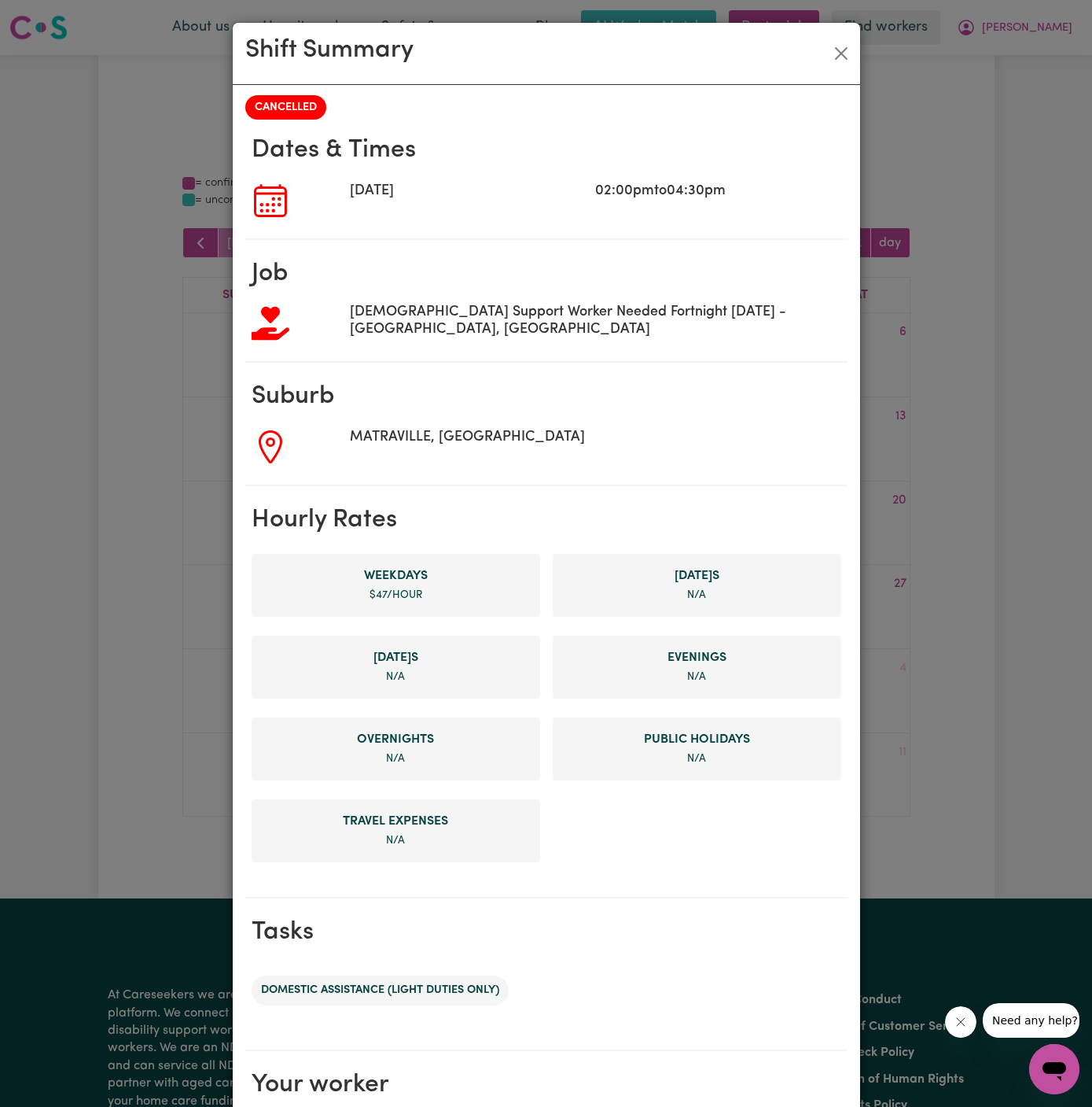
scroll to position [183, 0]
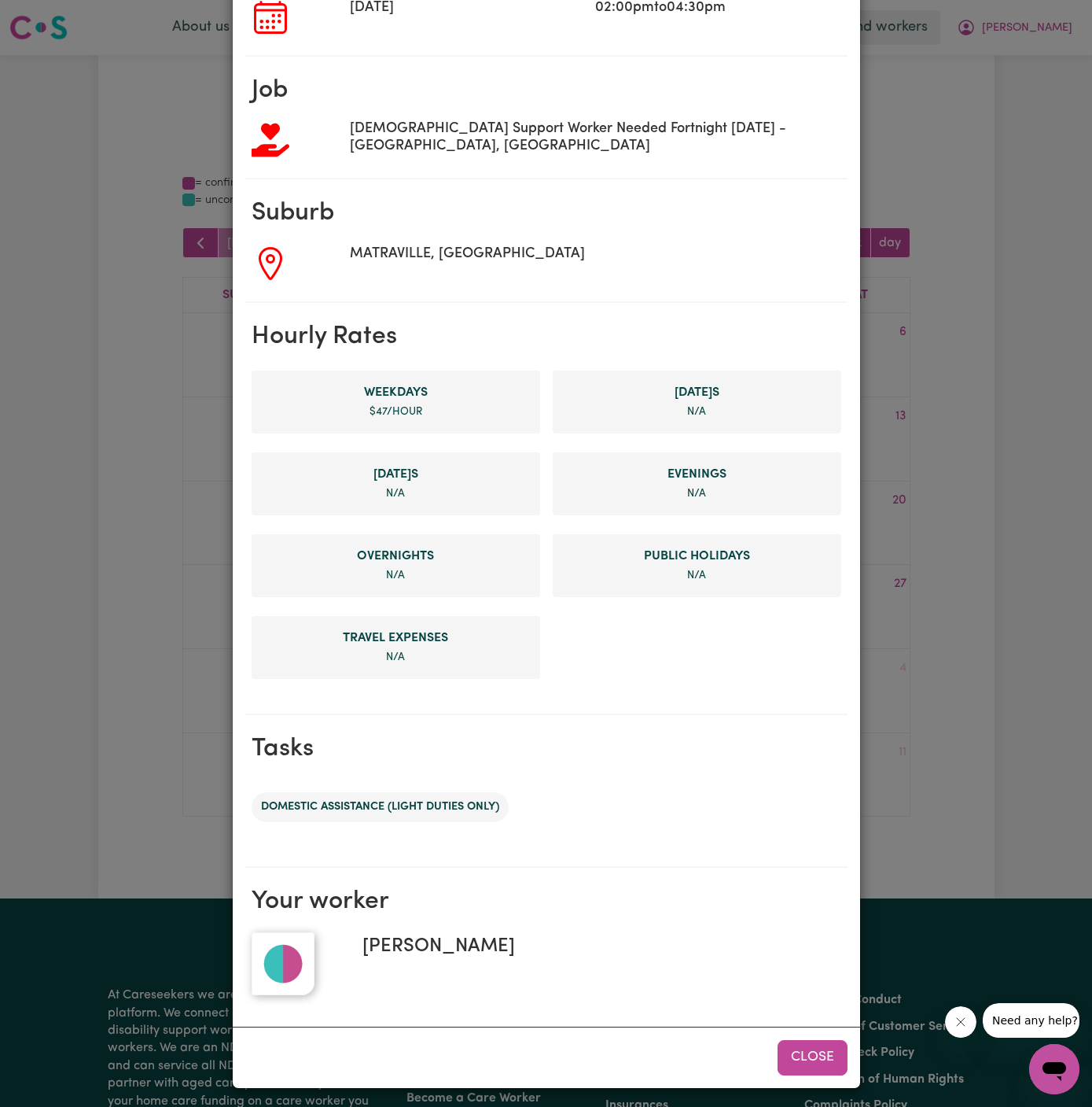
click at [827, 1054] on button "Close" at bounding box center [813, 1057] width 70 height 35
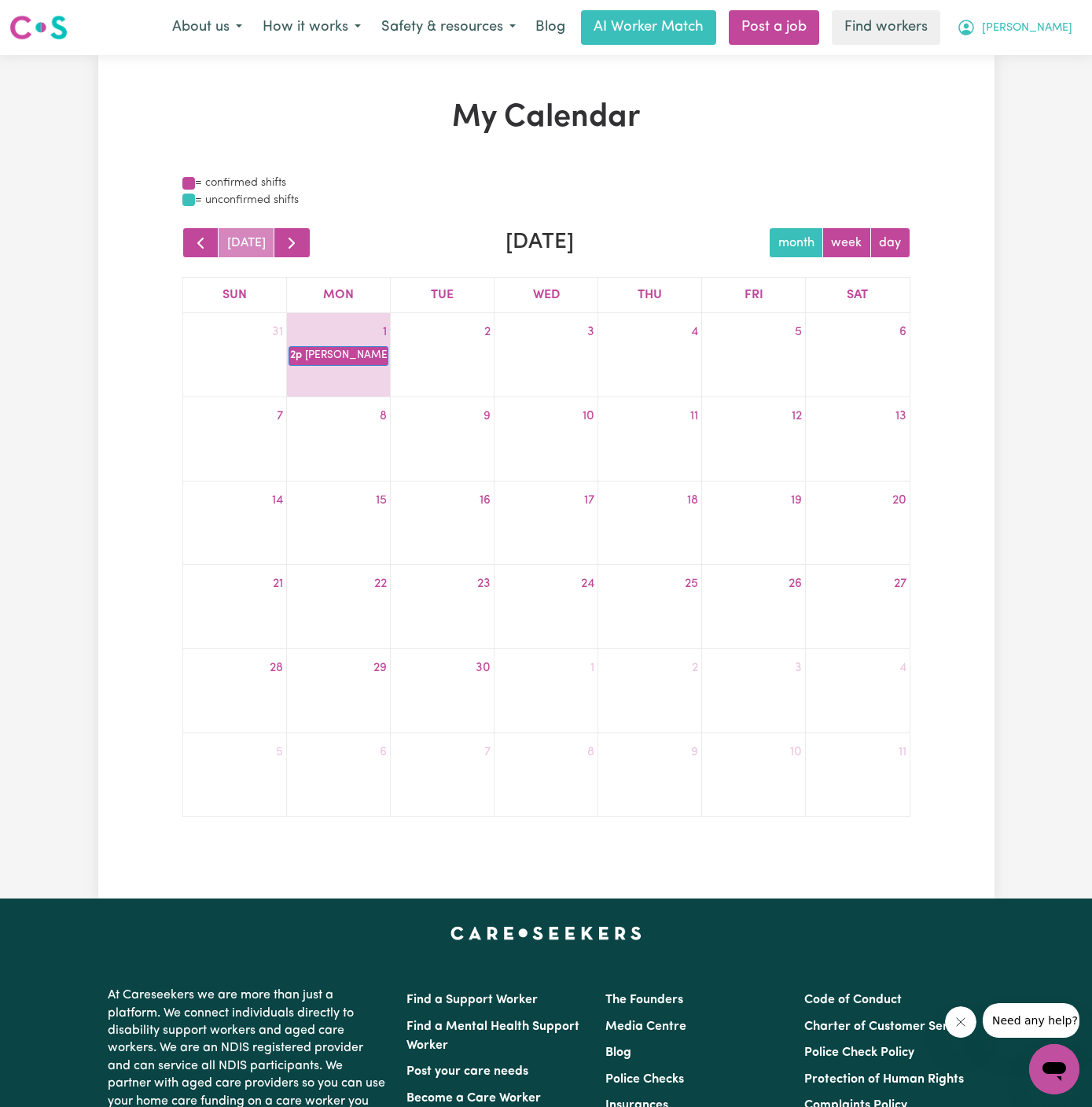
click at [1063, 13] on button "[PERSON_NAME]" at bounding box center [1015, 28] width 136 height 33
click at [1040, 64] on link "My Dashboard" at bounding box center [1019, 61] width 124 height 29
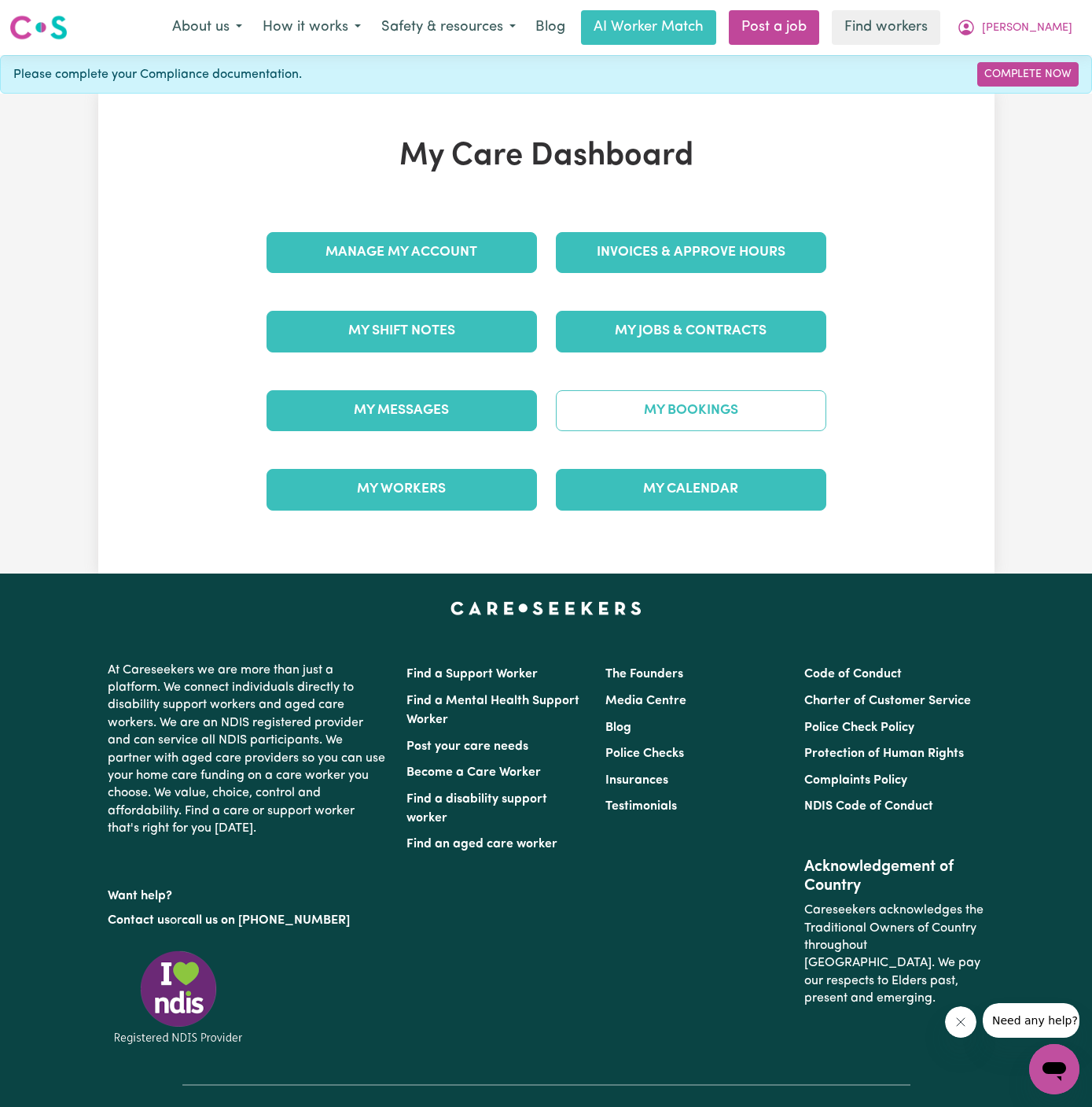
click at [722, 399] on link "My Bookings" at bounding box center [691, 411] width 271 height 41
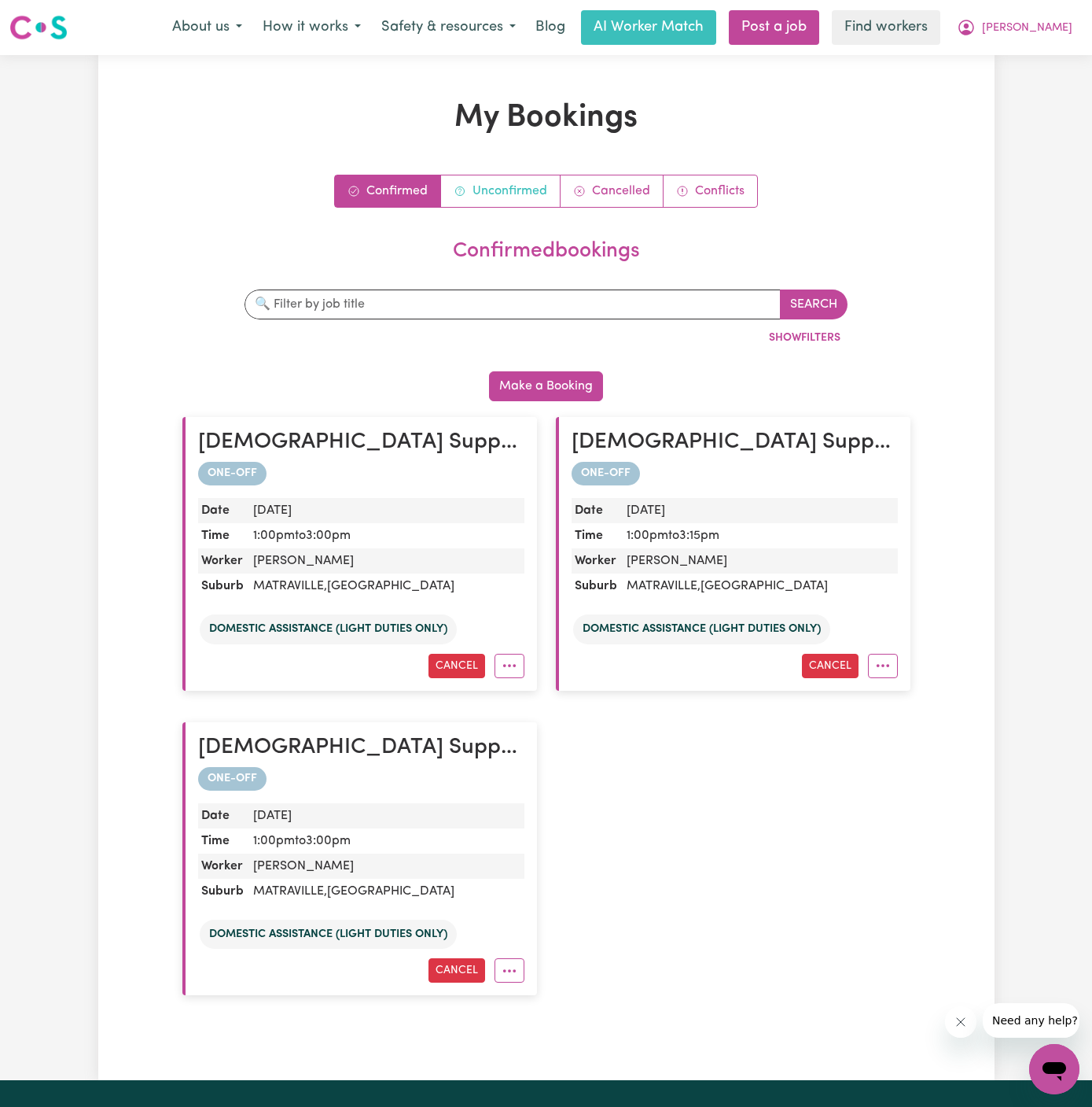
click at [491, 182] on link "Unconfirmed" at bounding box center [501, 191] width 120 height 31
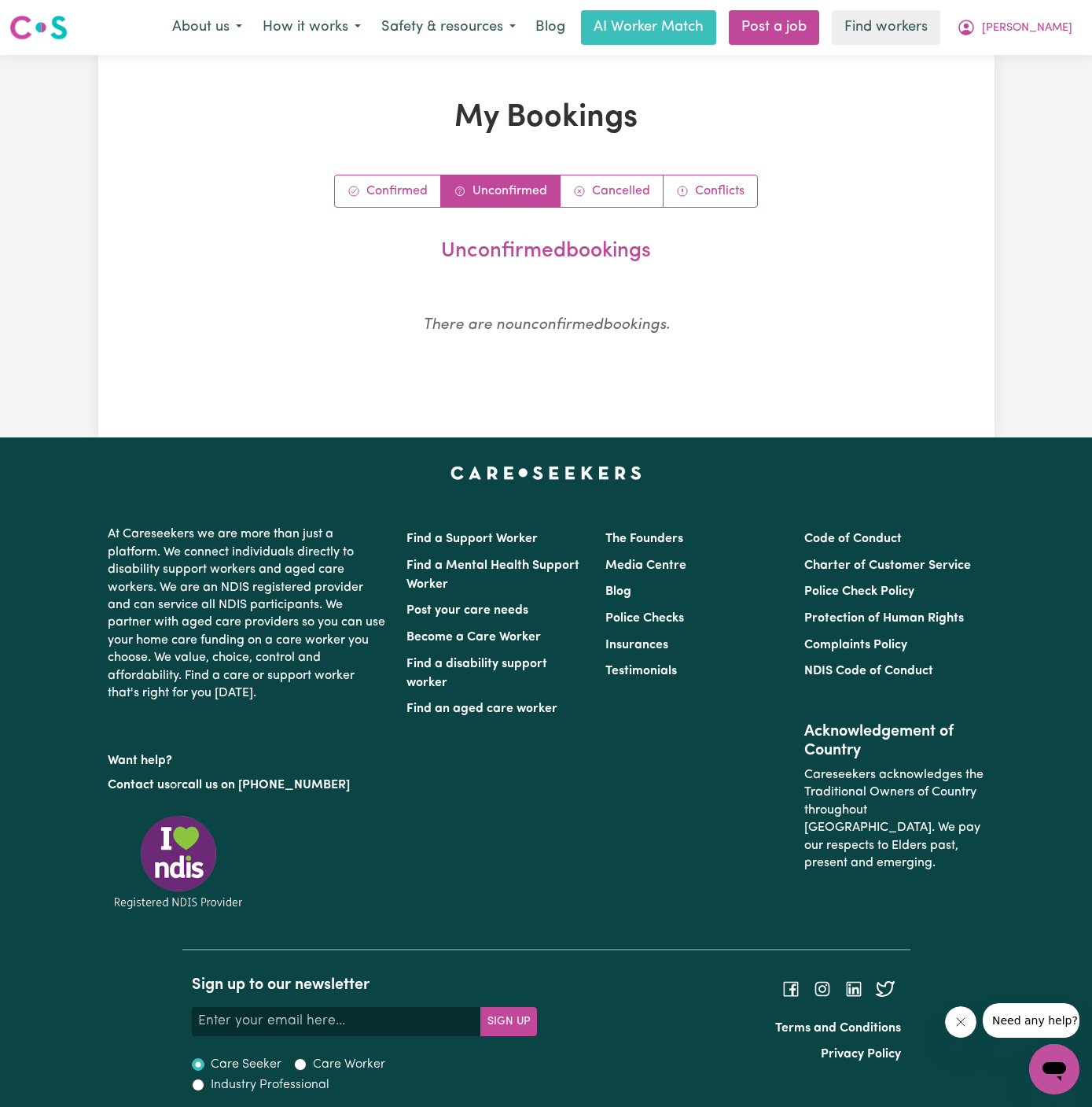
click at [849, 332] on p "There are no unconfirmed bookings." at bounding box center [546, 326] width 728 height 23
click at [1067, 34] on span "[PERSON_NAME]" at bounding box center [1028, 28] width 90 height 17
click at [1063, 56] on link "My Dashboard" at bounding box center [1019, 61] width 124 height 29
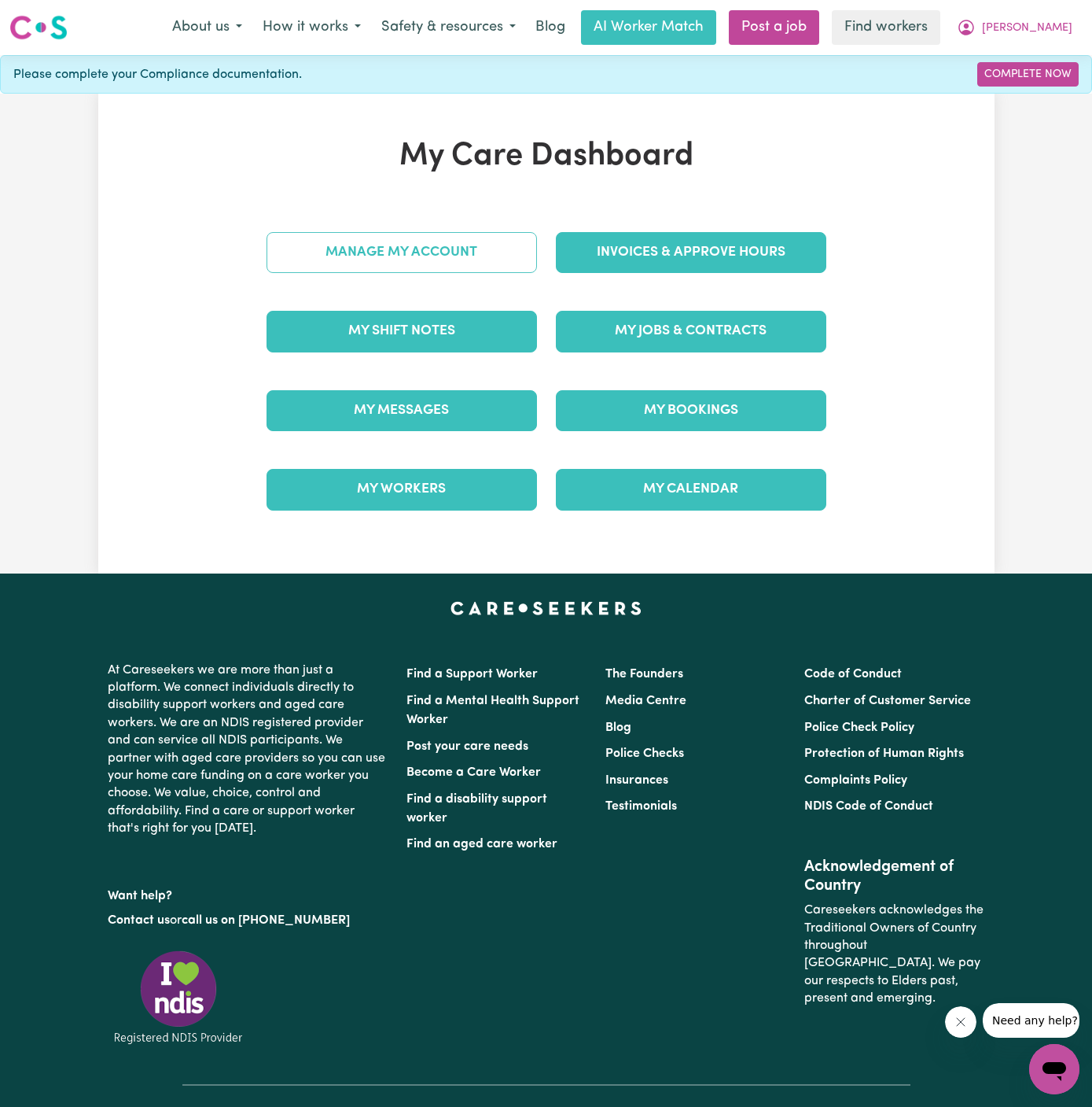
click at [436, 250] on link "Manage My Account" at bounding box center [402, 252] width 271 height 41
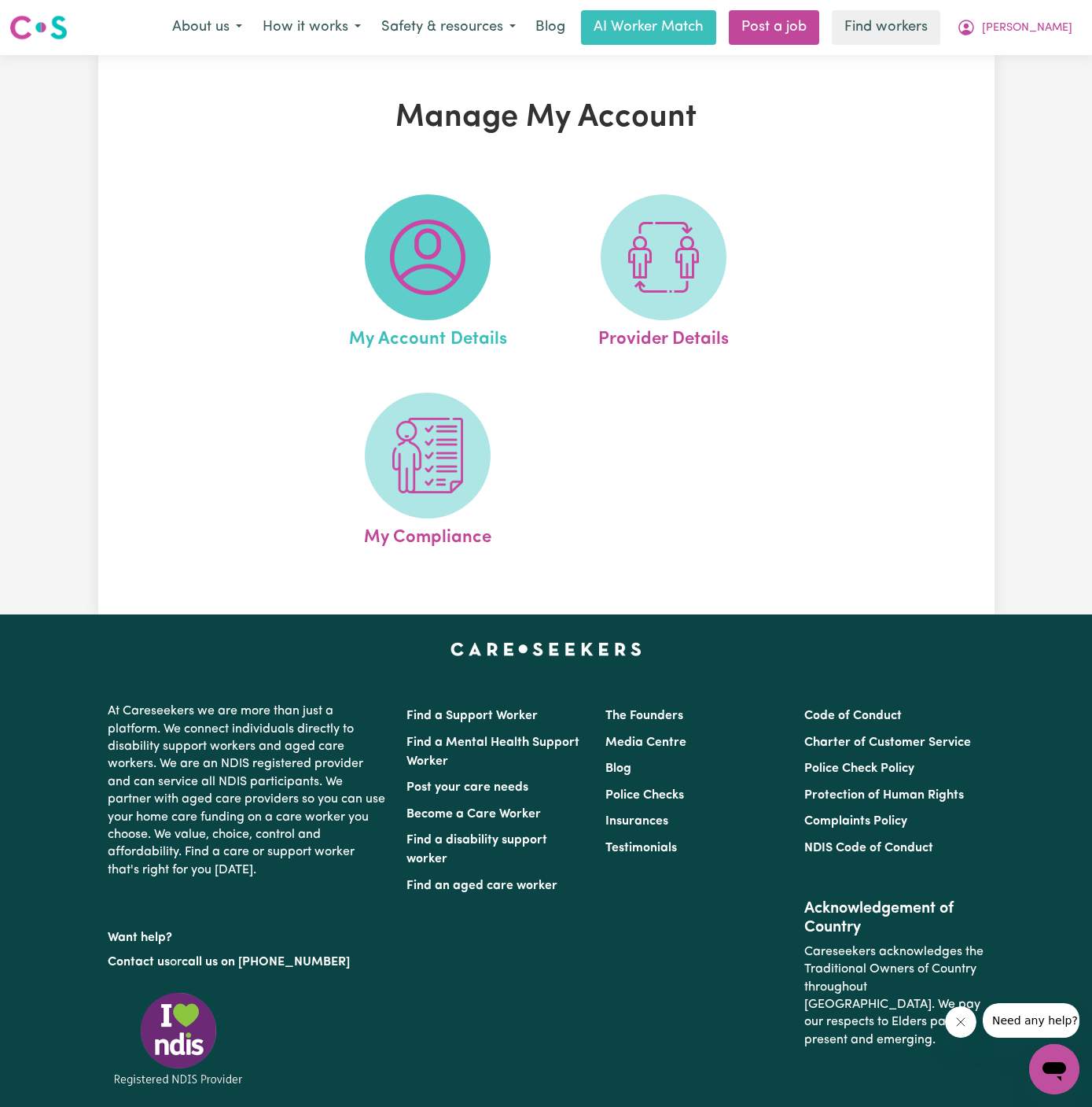
click at [425, 261] on img at bounding box center [428, 257] width 76 height 76
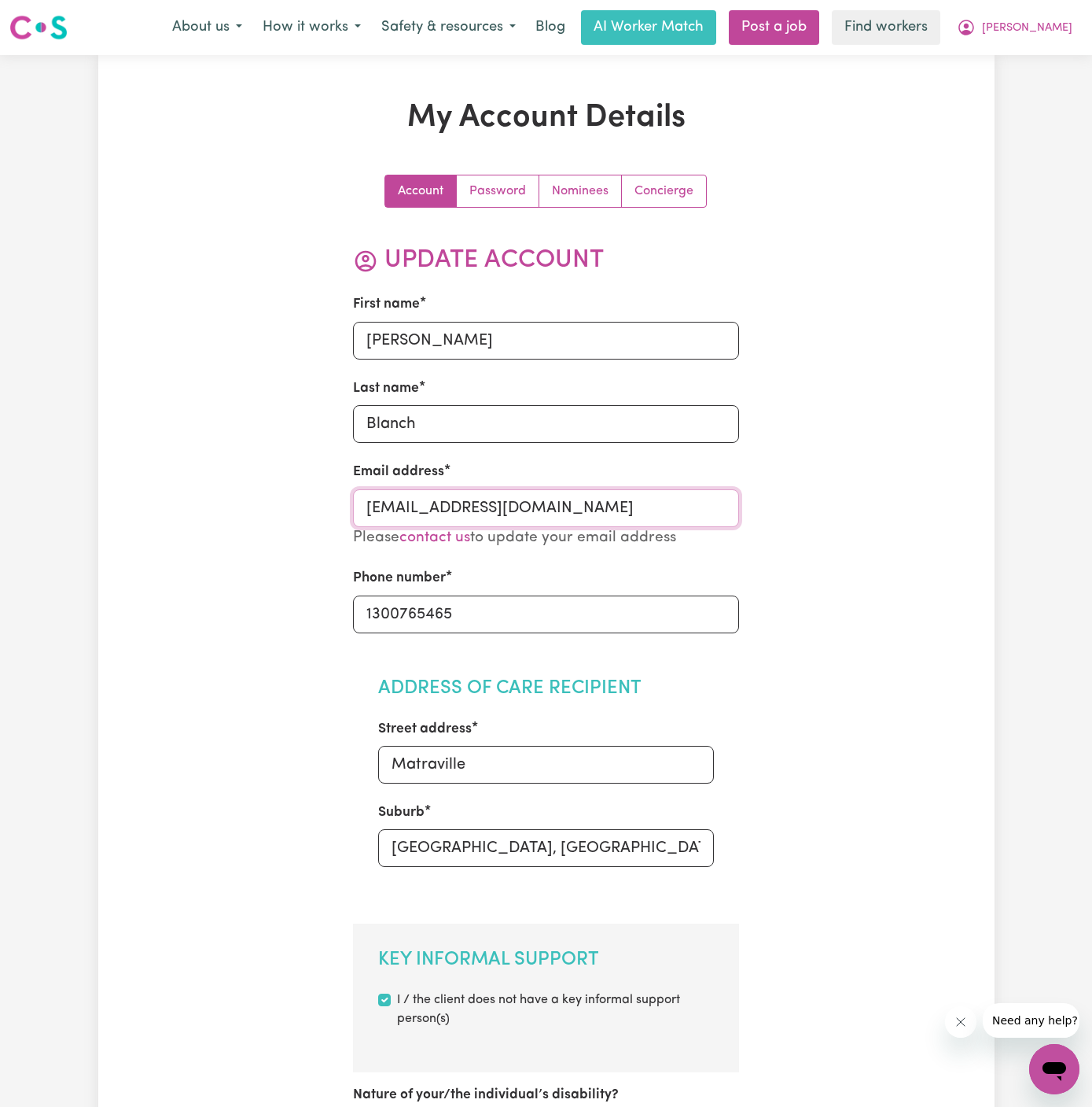
click at [508, 507] on input "JohnBlanchVC@careseekers.com.au" at bounding box center [545, 507] width 386 height 38
click at [1061, 24] on span "[PERSON_NAME]" at bounding box center [1028, 28] width 90 height 17
click at [1061, 61] on link "My Dashboard" at bounding box center [1019, 61] width 124 height 29
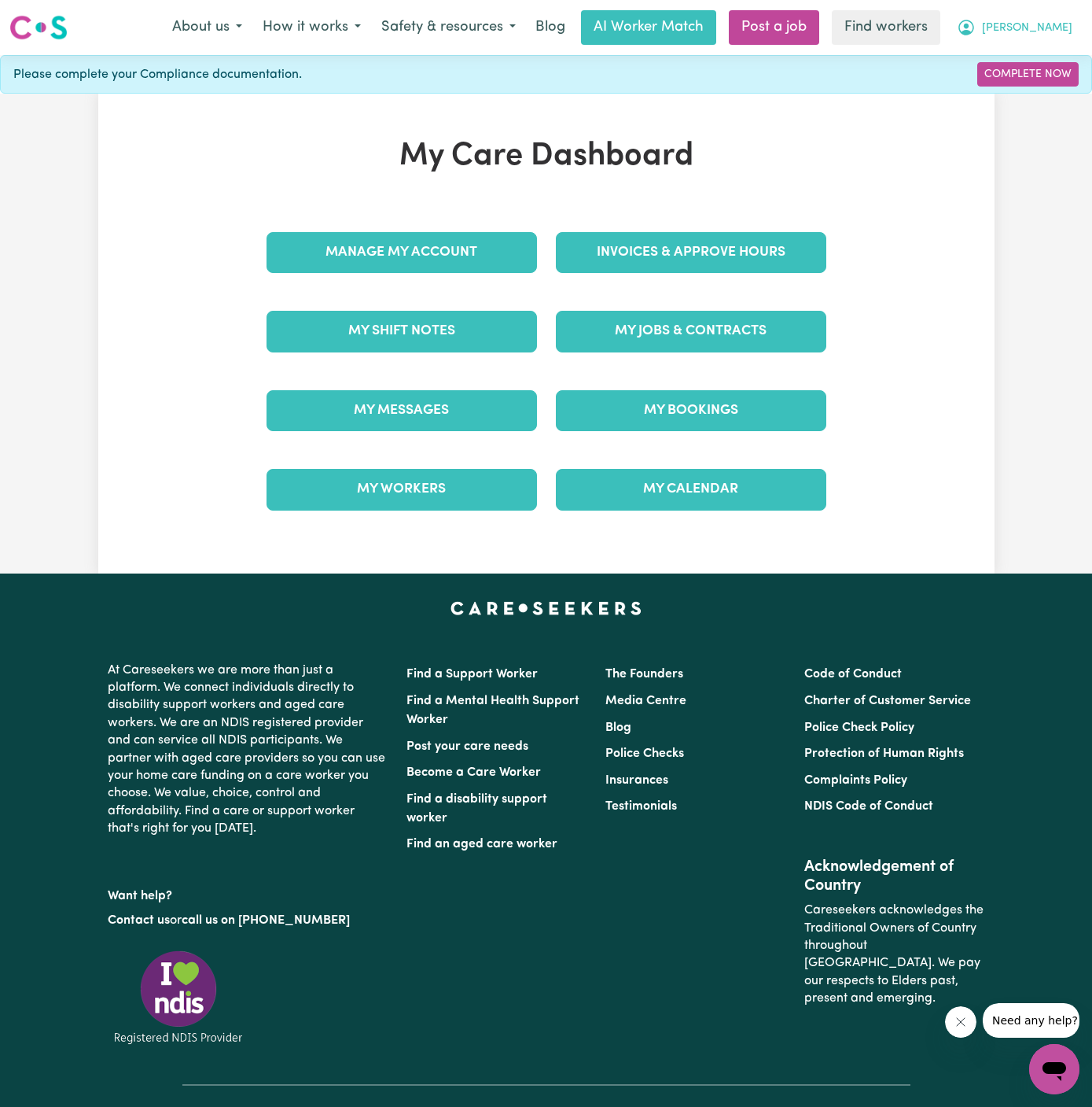
click at [1058, 11] on button "[PERSON_NAME]" at bounding box center [1015, 28] width 136 height 33
click at [1056, 80] on link "Logout" at bounding box center [1019, 90] width 124 height 29
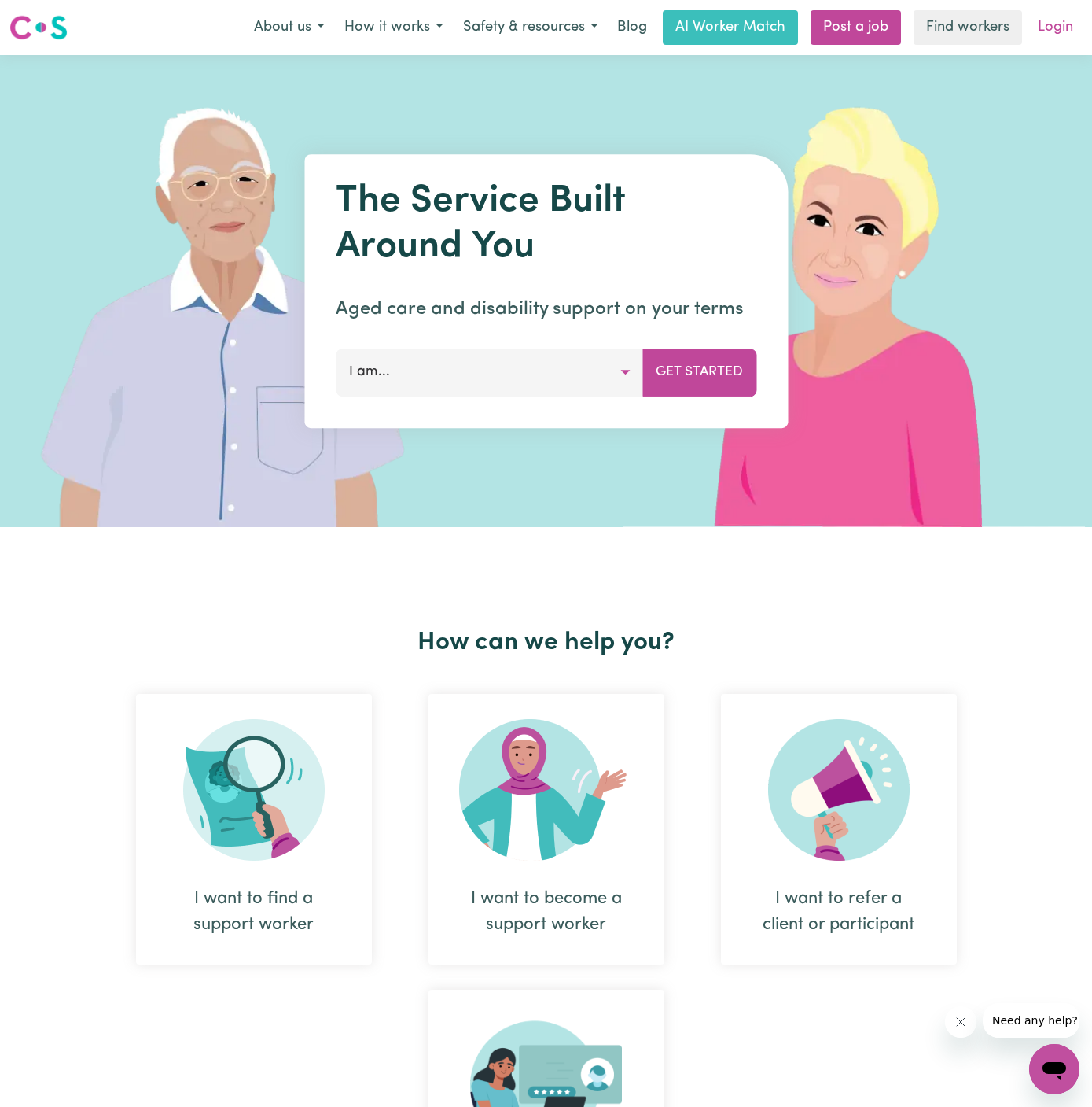
click at [1071, 38] on link "Login" at bounding box center [1055, 28] width 54 height 35
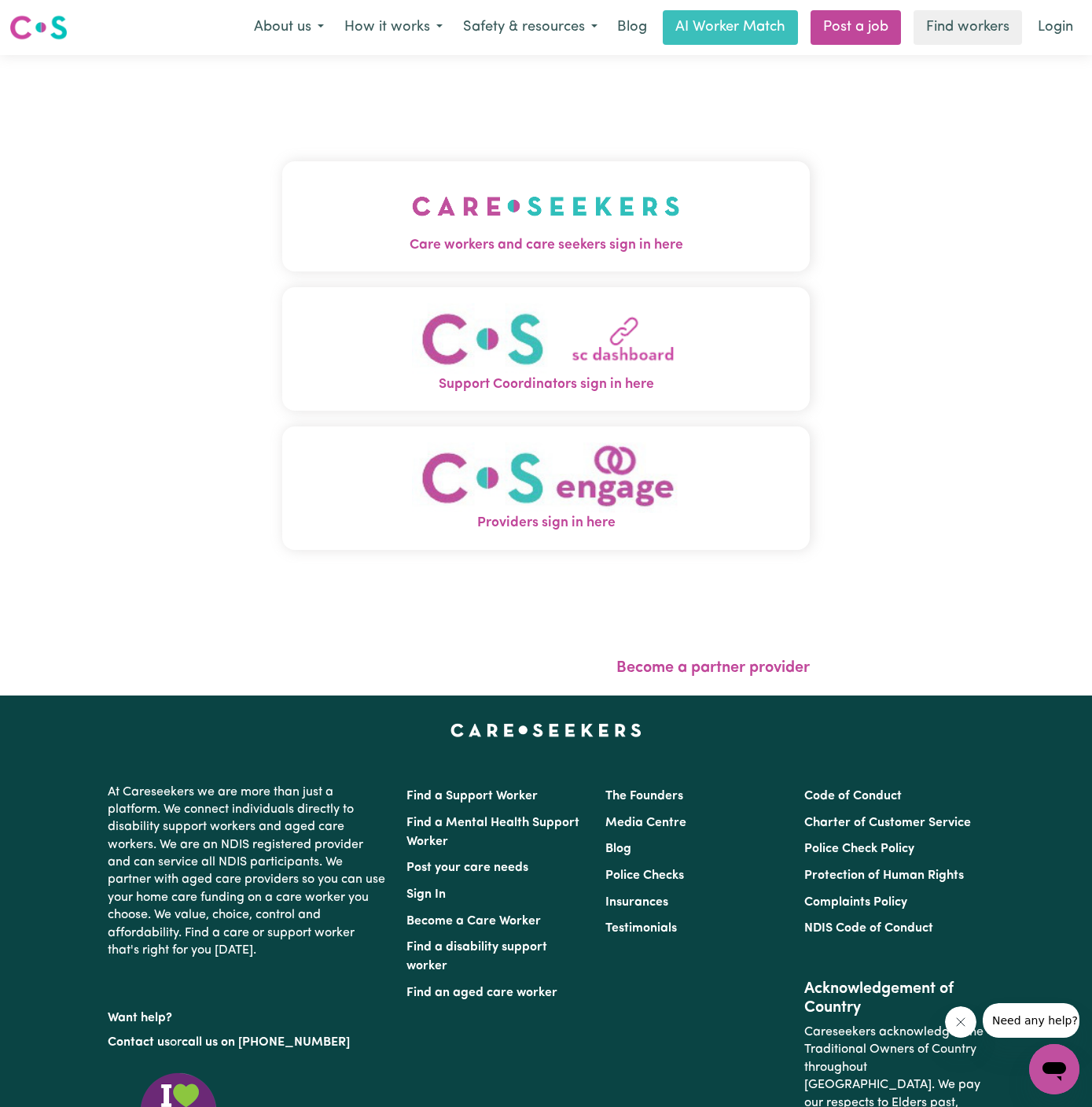
click at [854, 45] on div "Menu About us How it works Safety & resources Blog AI Worker Match Post a job F…" at bounding box center [546, 27] width 1092 height 36
click at [856, 21] on link "Post a job" at bounding box center [856, 28] width 90 height 35
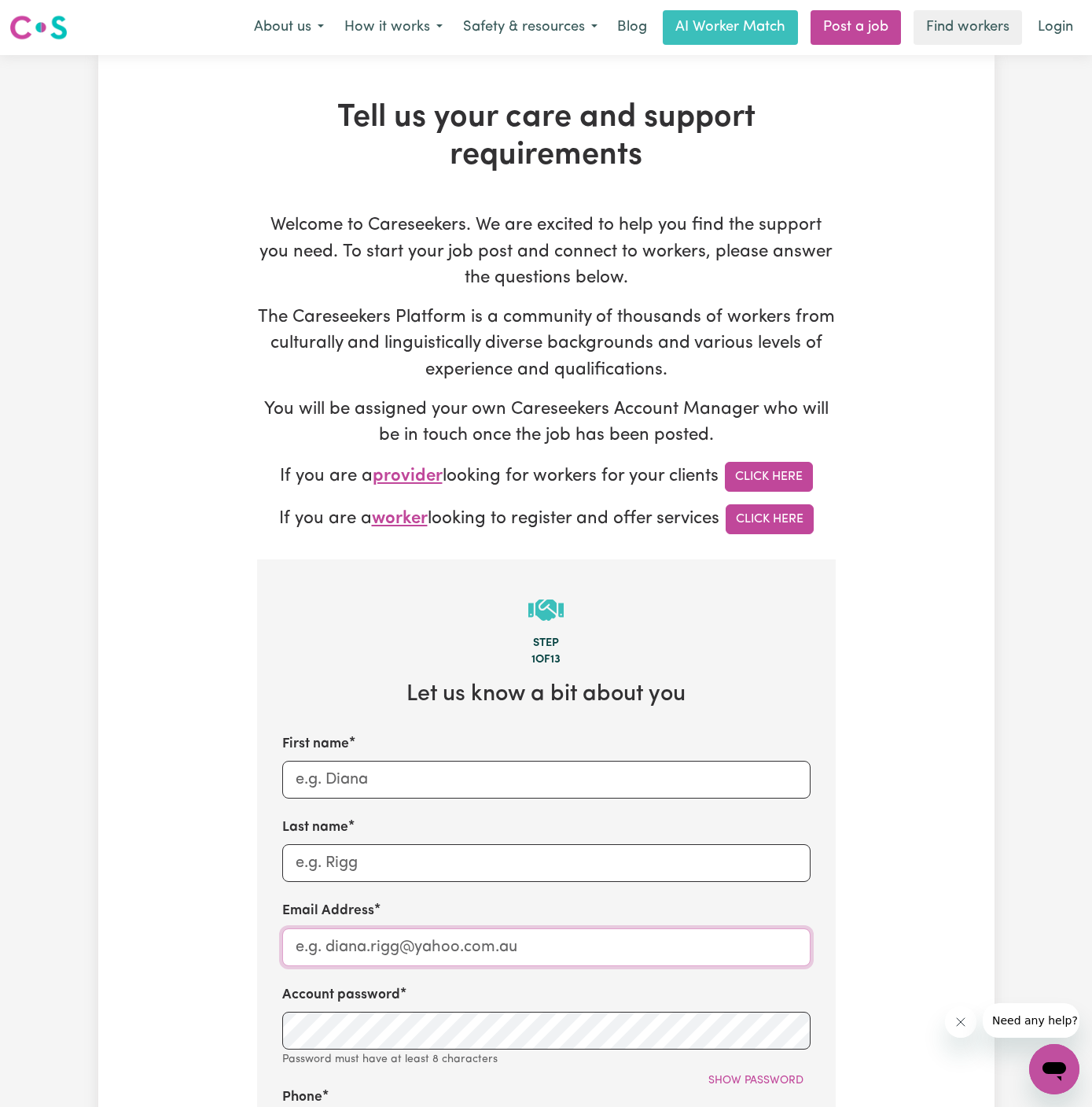
type input "dyan@careseekers.com.au"
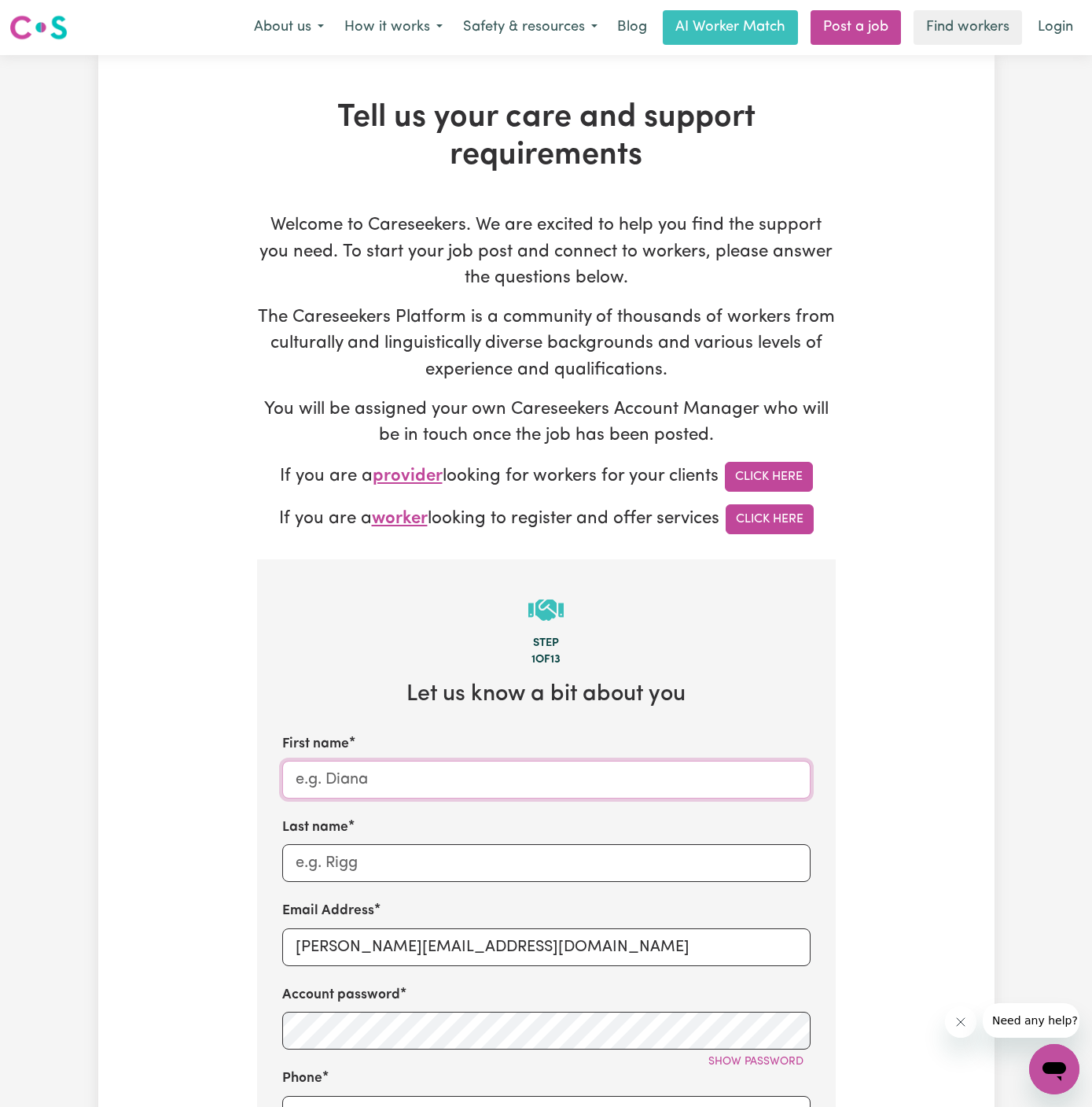
click at [455, 779] on input "First name" at bounding box center [547, 779] width 529 height 38
click at [445, 777] on input "First name" at bounding box center [547, 779] width 529 height 38
paste input "ClientCarlton"
click at [338, 775] on input "ClientCarlton" at bounding box center [547, 779] width 529 height 38
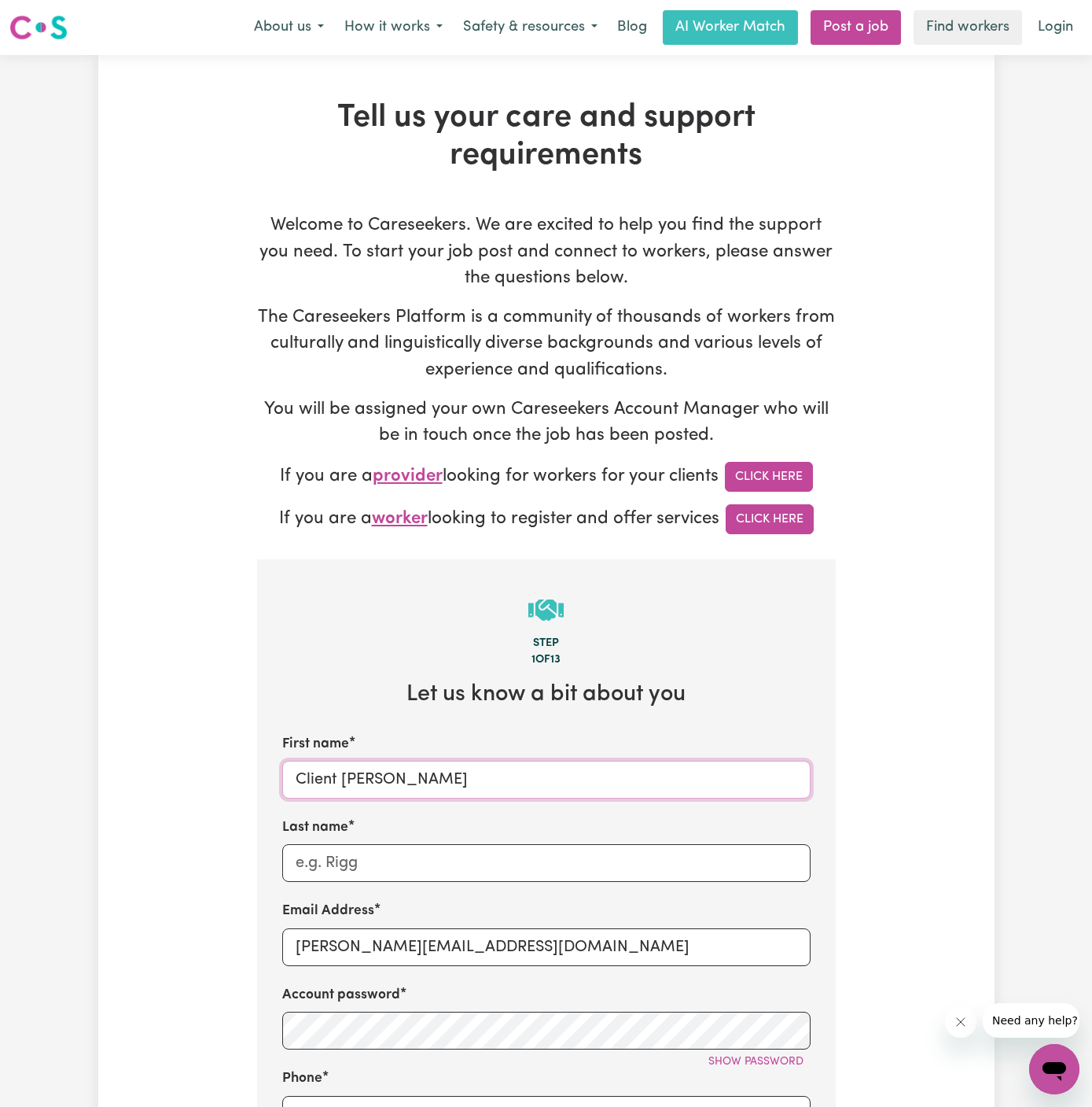
type input "Client Carlton"
click at [477, 856] on input "Last name" at bounding box center [547, 862] width 529 height 38
paste input "Caring Harbour"
type input "Caring Harbour"
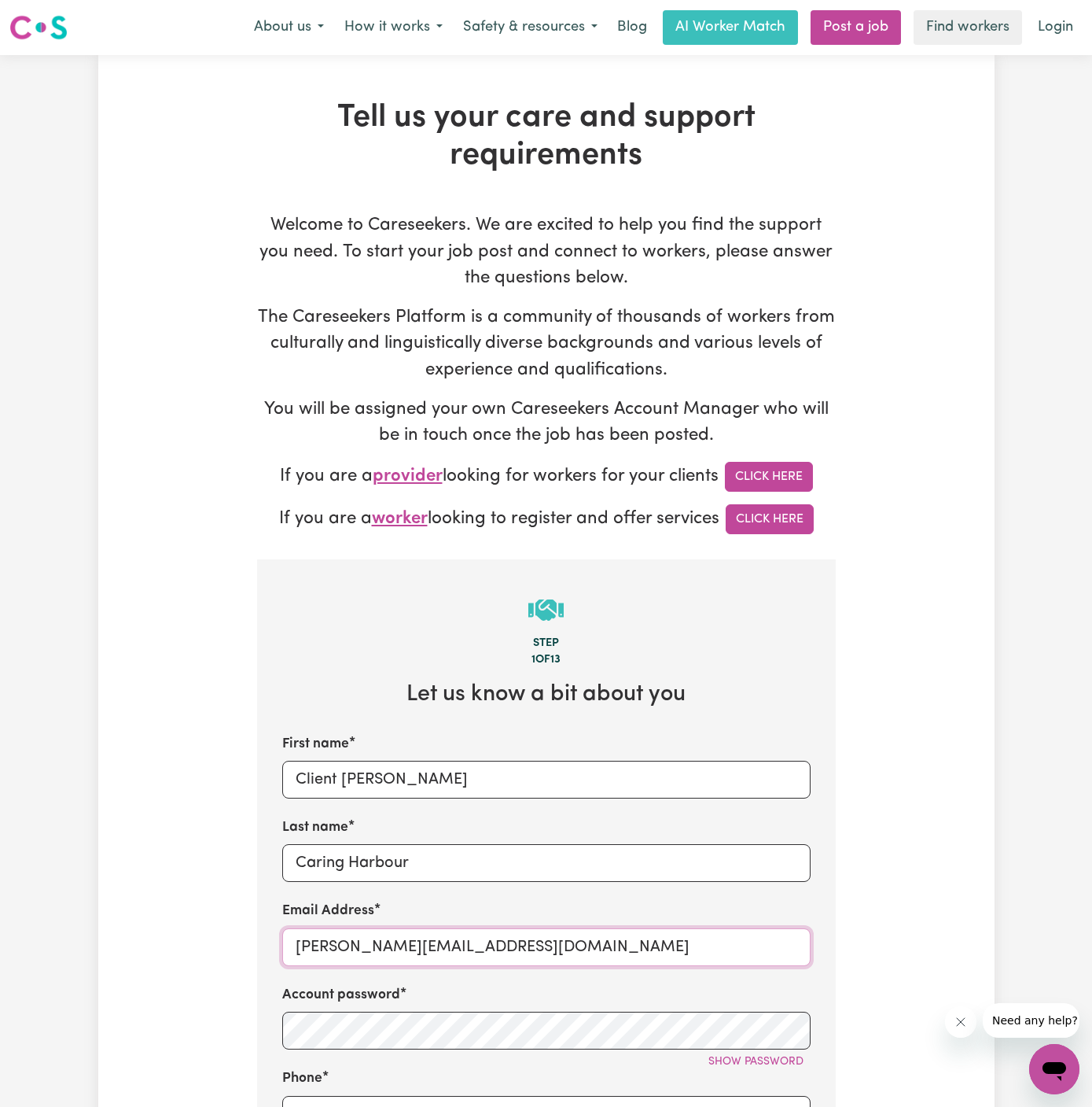
drag, startPoint x: 329, startPoint y: 950, endPoint x: 560, endPoint y: 950, distance: 231.0
click at [560, 950] on input "dyan@careseekers.com.au" at bounding box center [547, 947] width 529 height 38
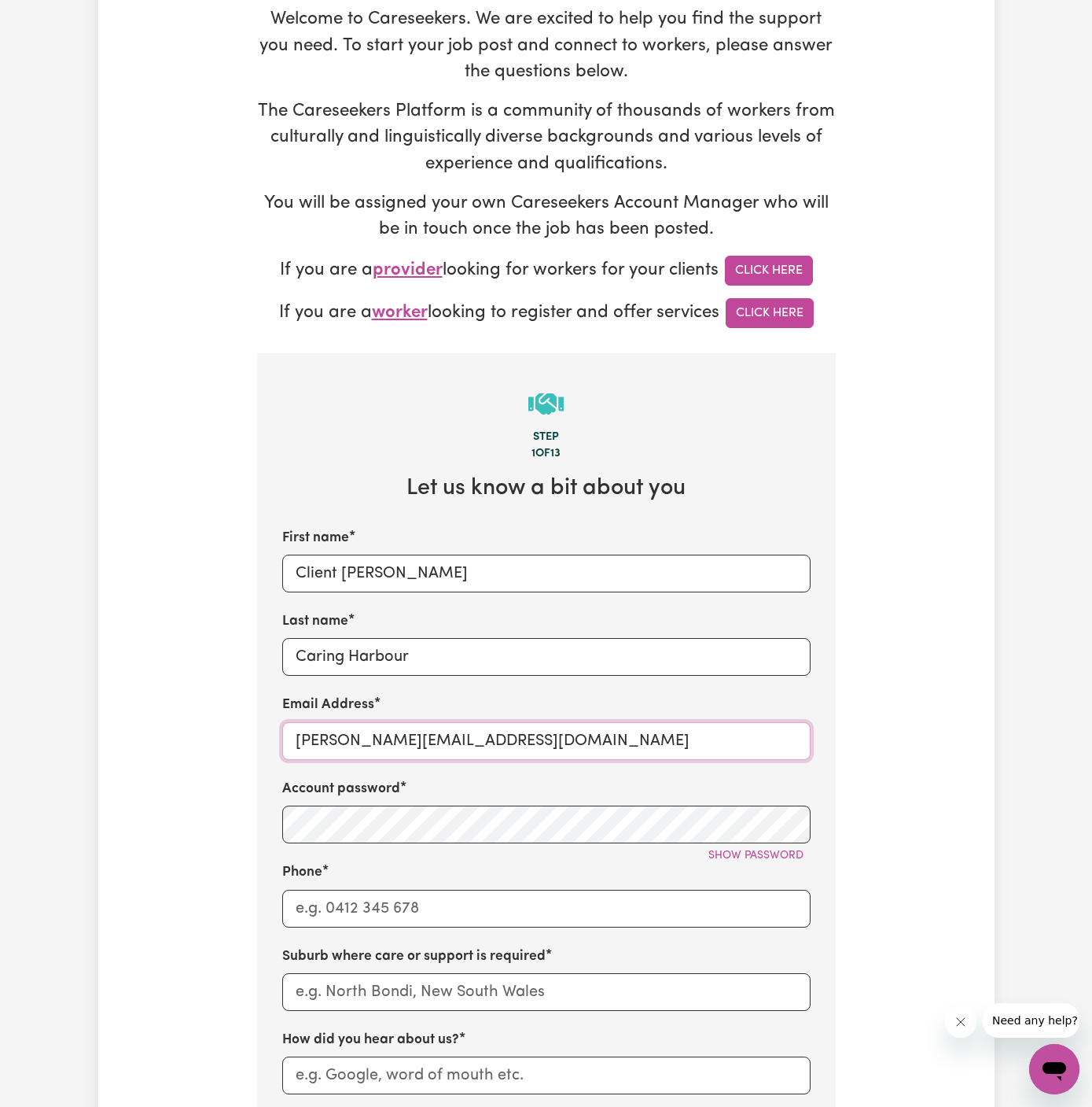
click at [319, 736] on input "dyan@careseekers.com.au" at bounding box center [547, 740] width 529 height 38
click at [430, 753] on input "dyan@careseekers.com.au" at bounding box center [547, 740] width 529 height 38
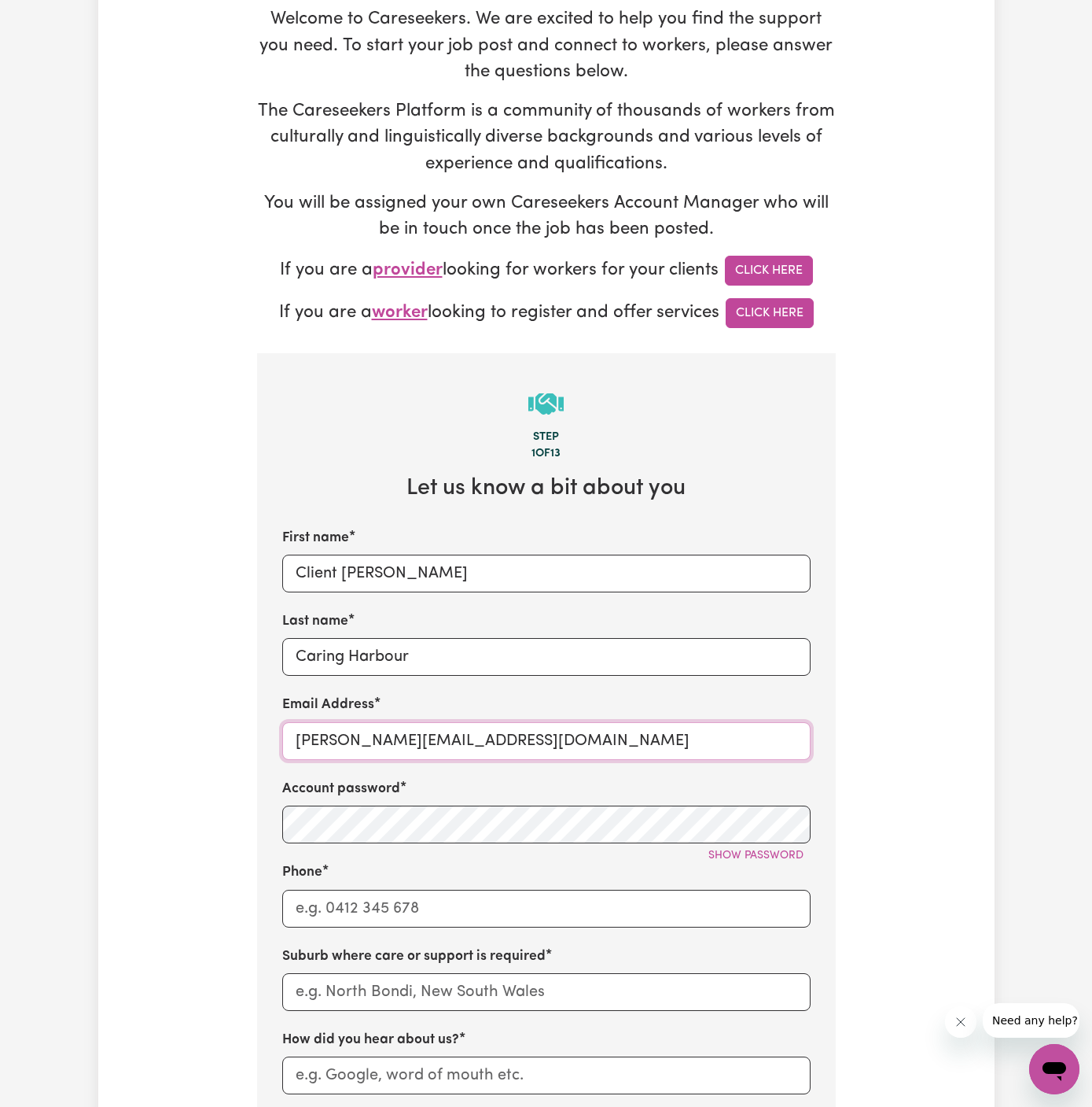
click at [430, 753] on input "dyan@careseekers.com.au" at bounding box center [547, 740] width 529 height 38
paste input "ClientCarltonCH"
type input "ClientCarltonCH@careseekers.com.au"
click at [456, 893] on input "Phone" at bounding box center [547, 908] width 529 height 38
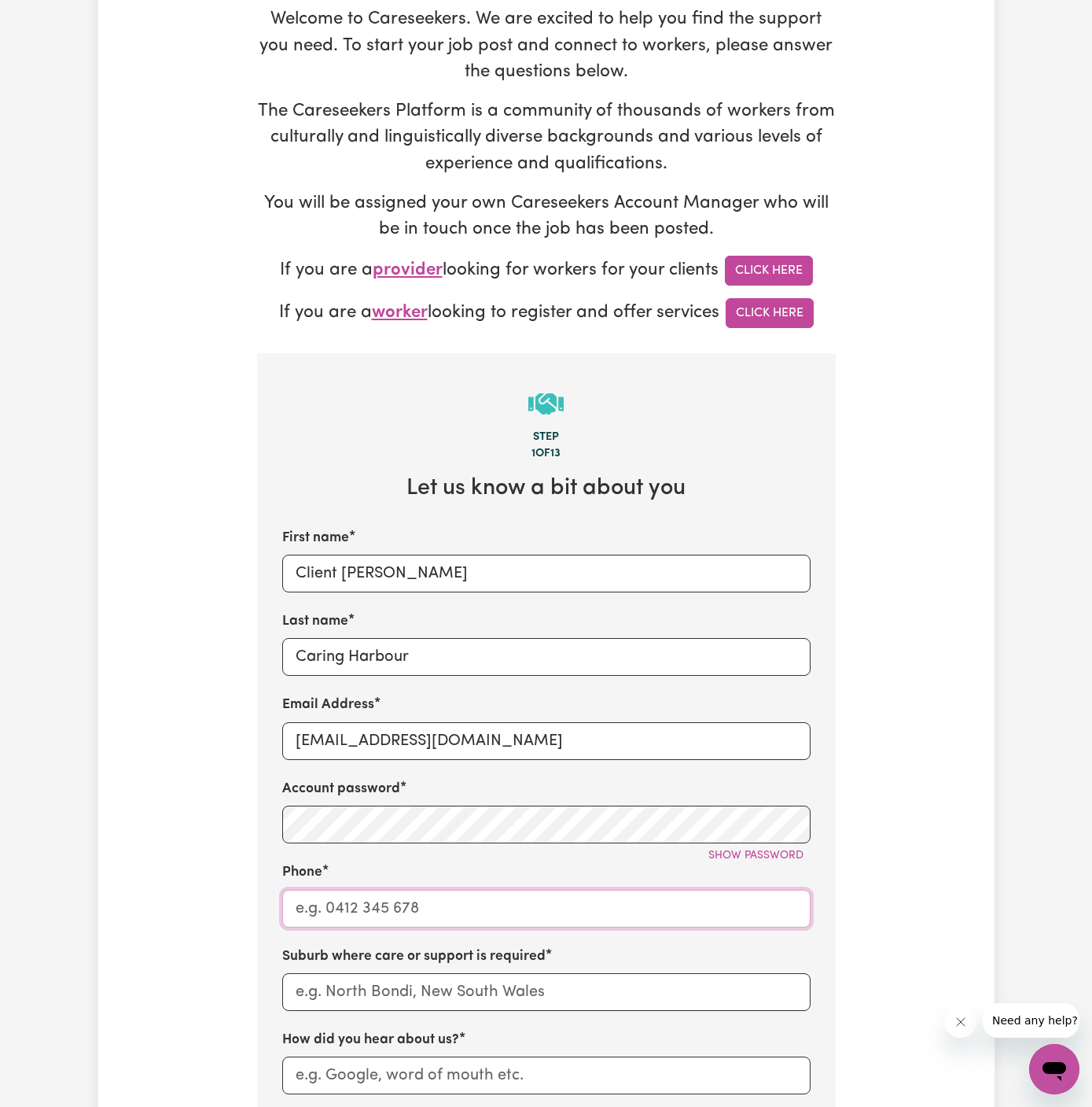
type input "1300765465"
click at [509, 996] on input "text" at bounding box center [547, 991] width 529 height 38
type input "a"
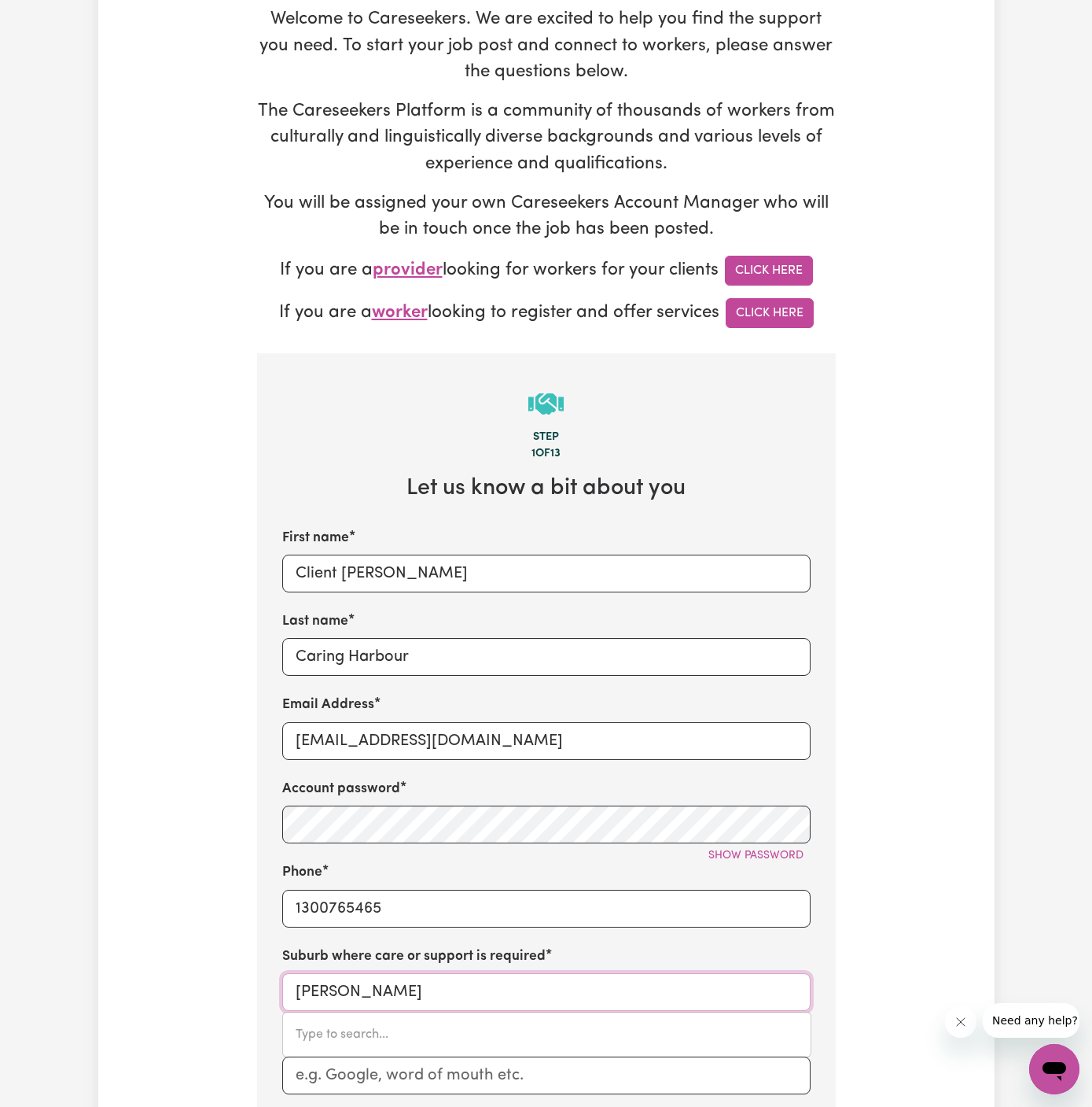
type input "carlt"
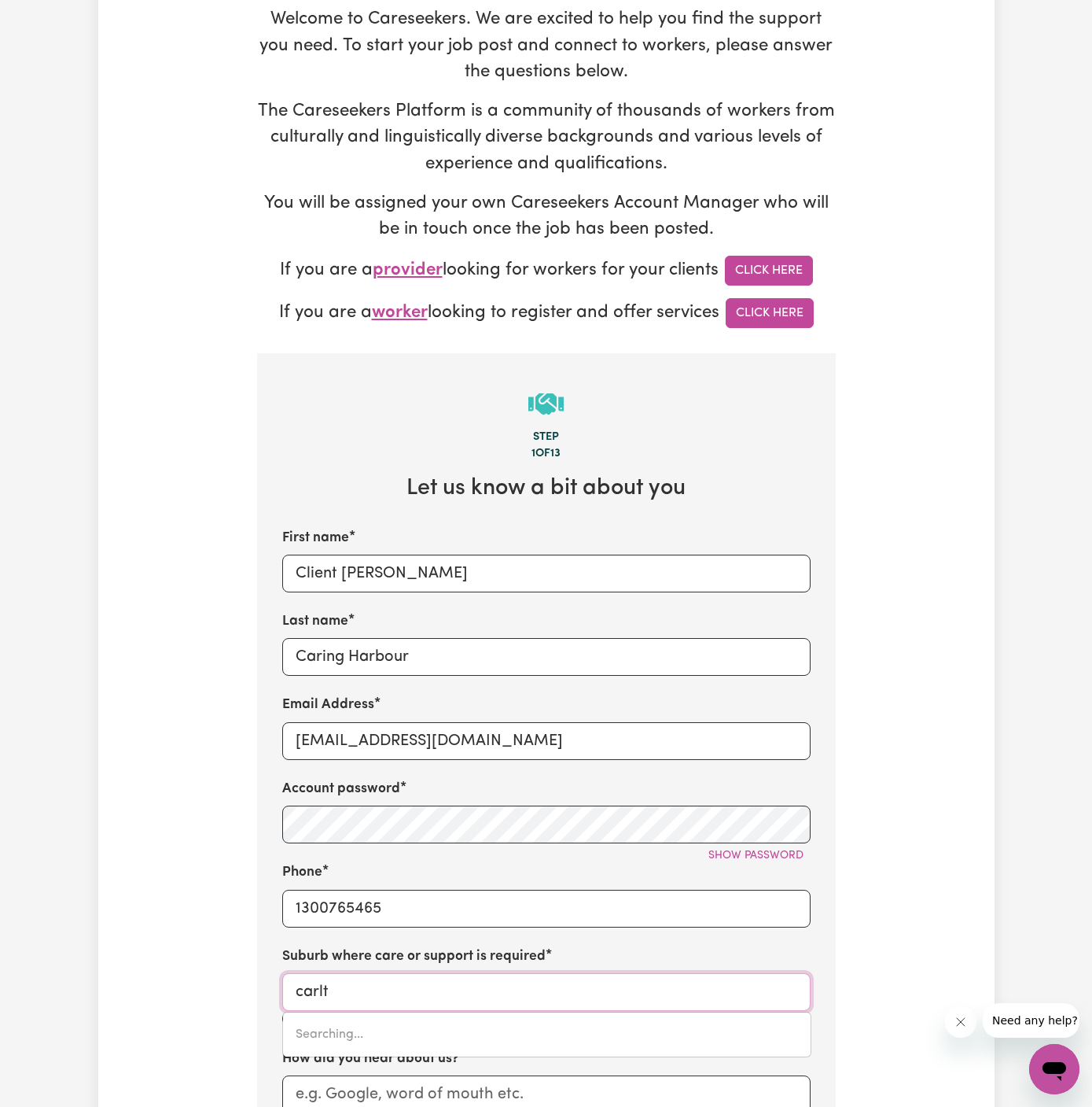
type input "carltON, New South Wales, 2218"
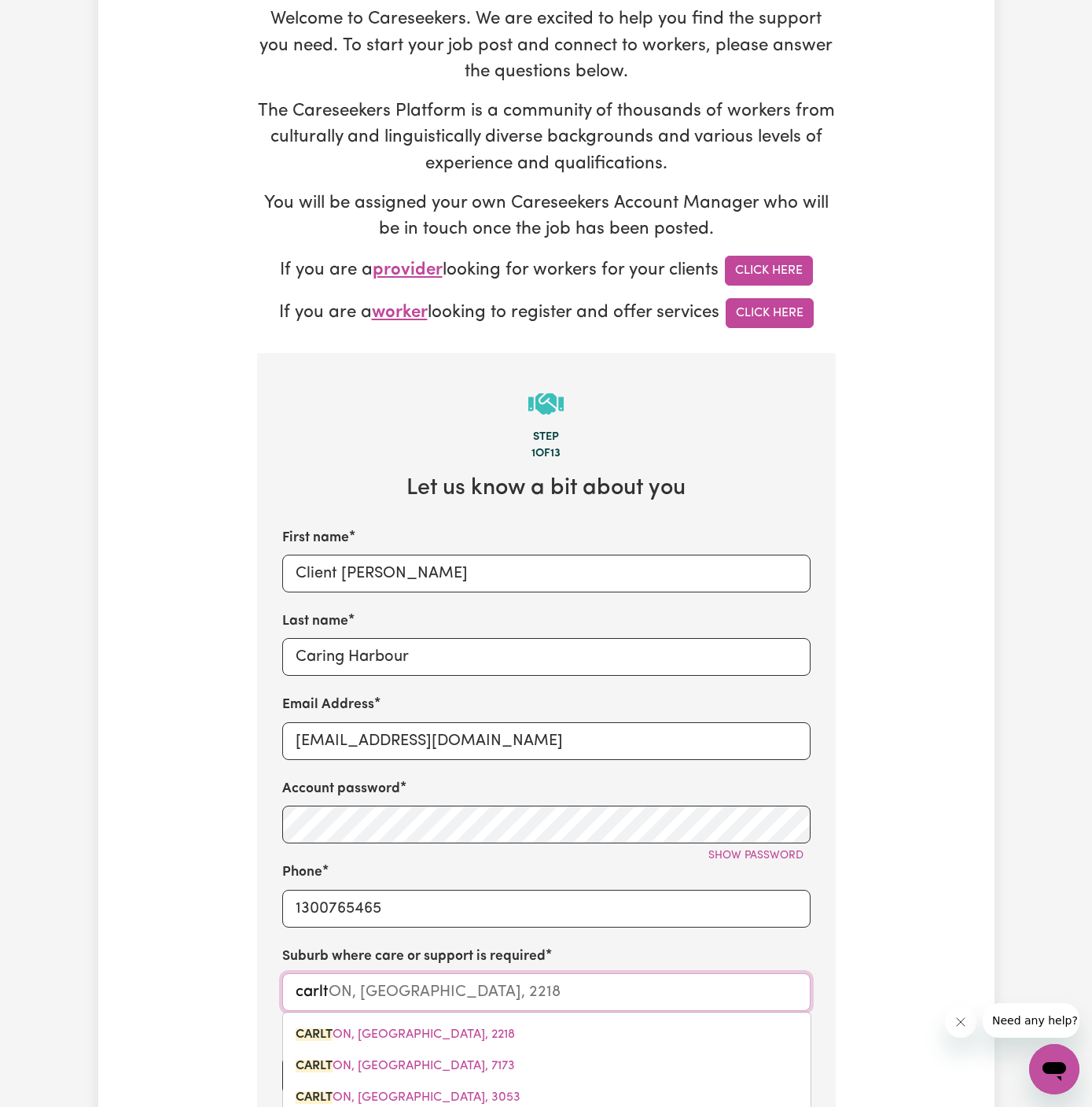
type input "carlto"
type input "carltoN, New South Wales, 2218"
type input "carltom"
type input "carlto"
type input "carltoN, New South Wales, 2218"
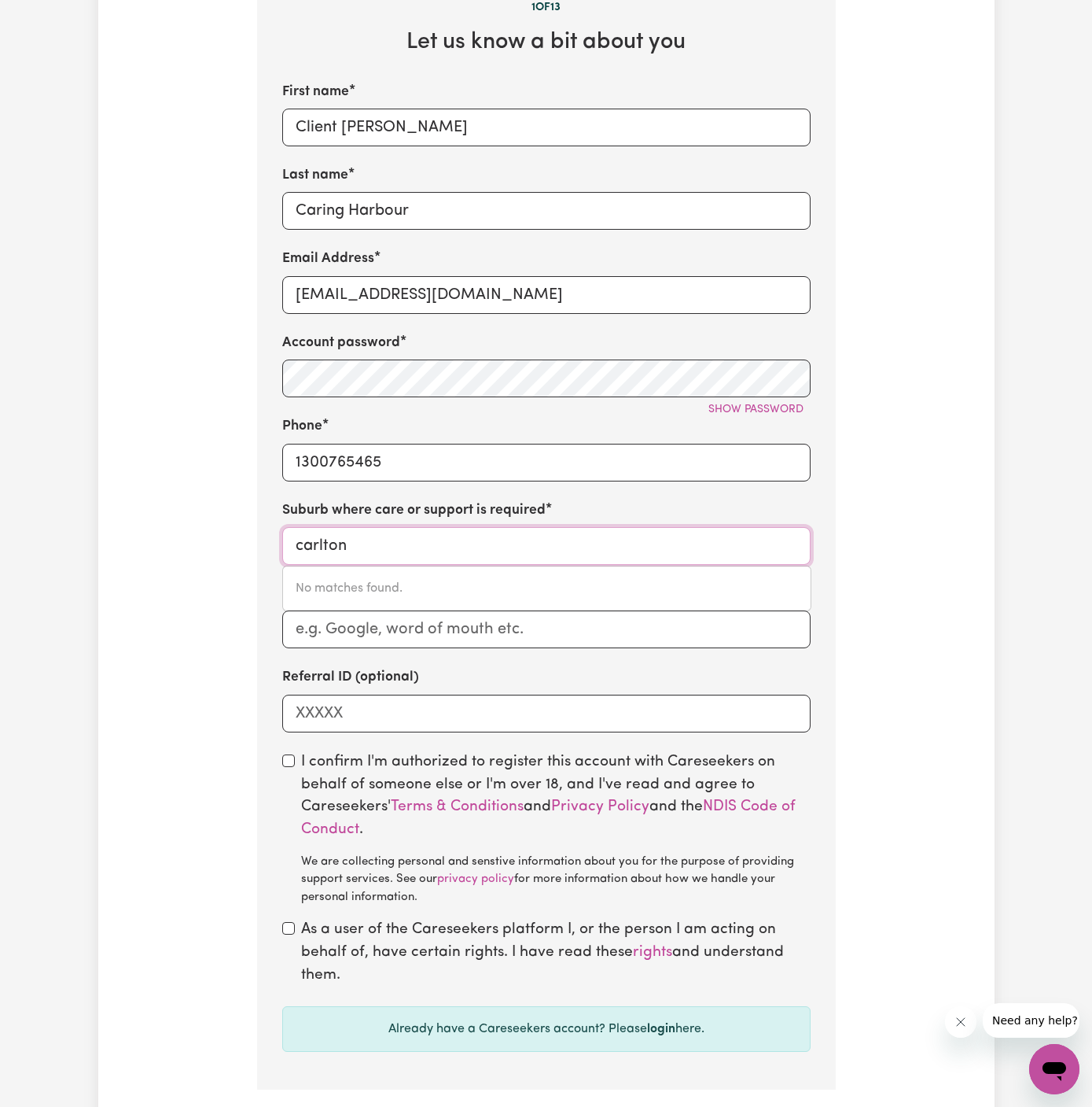
scroll to position [668, 0]
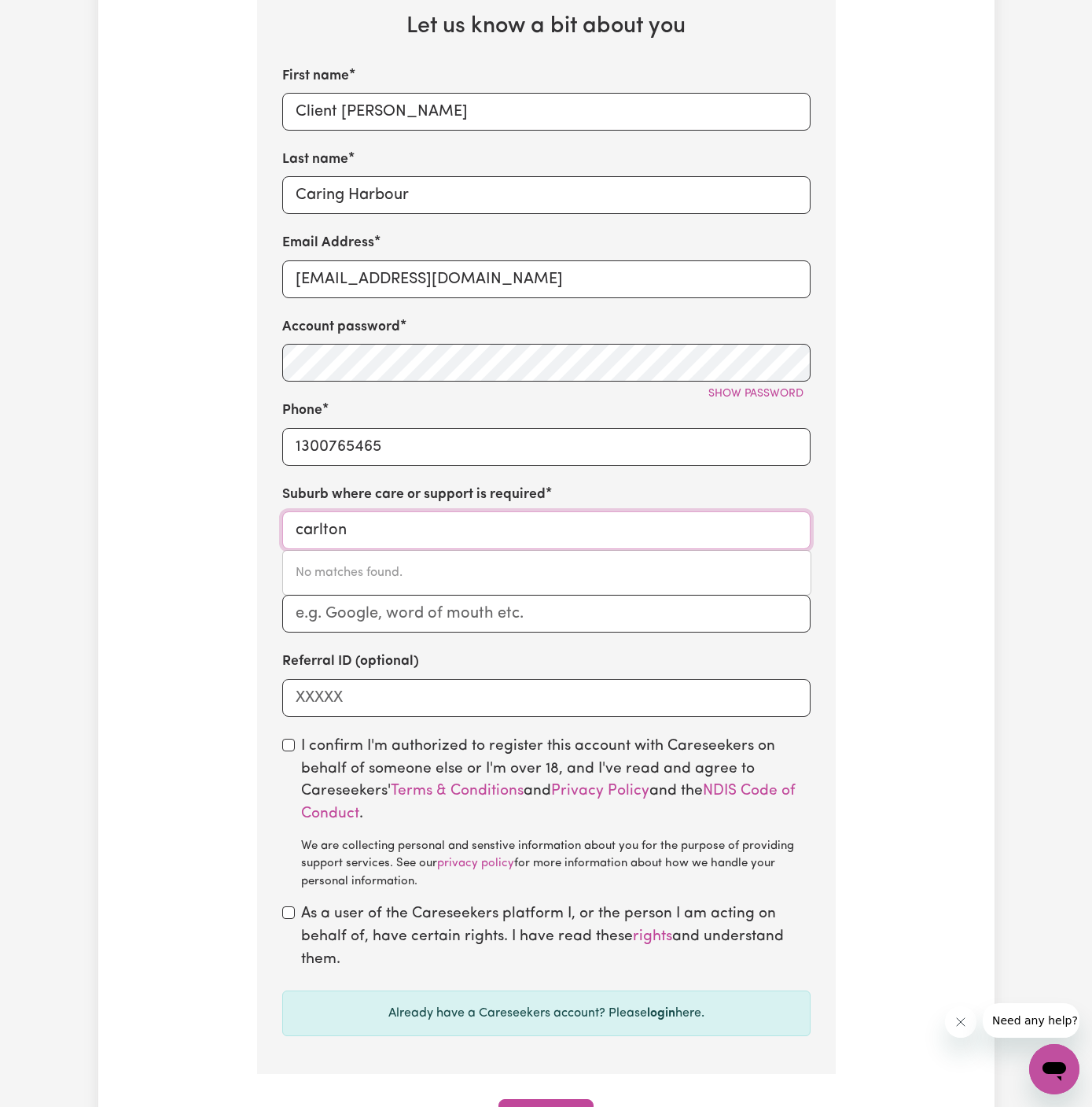
click at [295, 520] on input "carlton" at bounding box center [547, 530] width 529 height 38
click at [384, 512] on input "carlton" at bounding box center [547, 530] width 529 height 38
click at [405, 532] on input "carlton" at bounding box center [547, 530] width 529 height 38
type input "carlt"
type input "carltON, New South Wales, 2218"
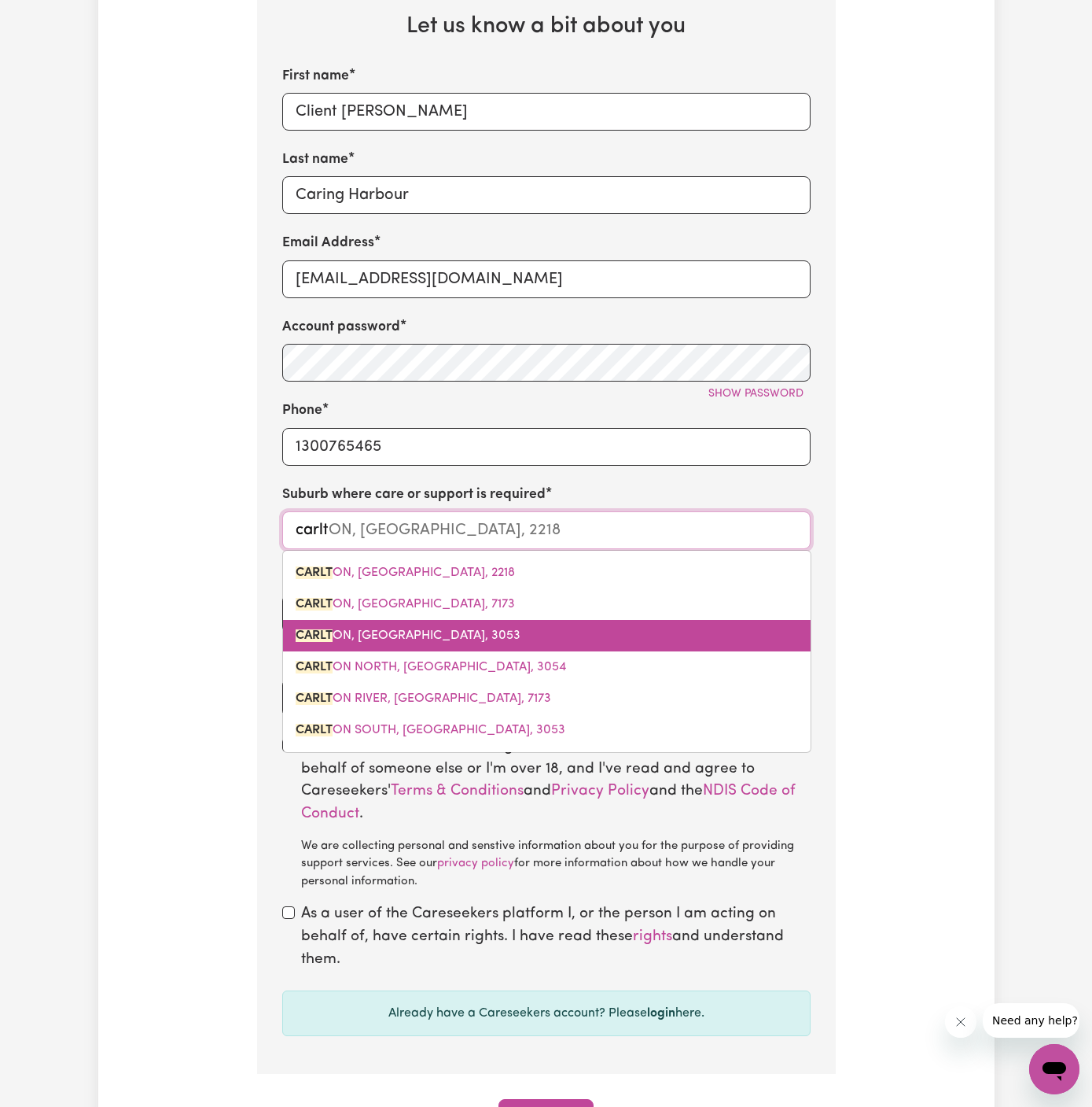
click at [445, 625] on link "CARLT ON, Victoria, 3053" at bounding box center [546, 635] width 528 height 31
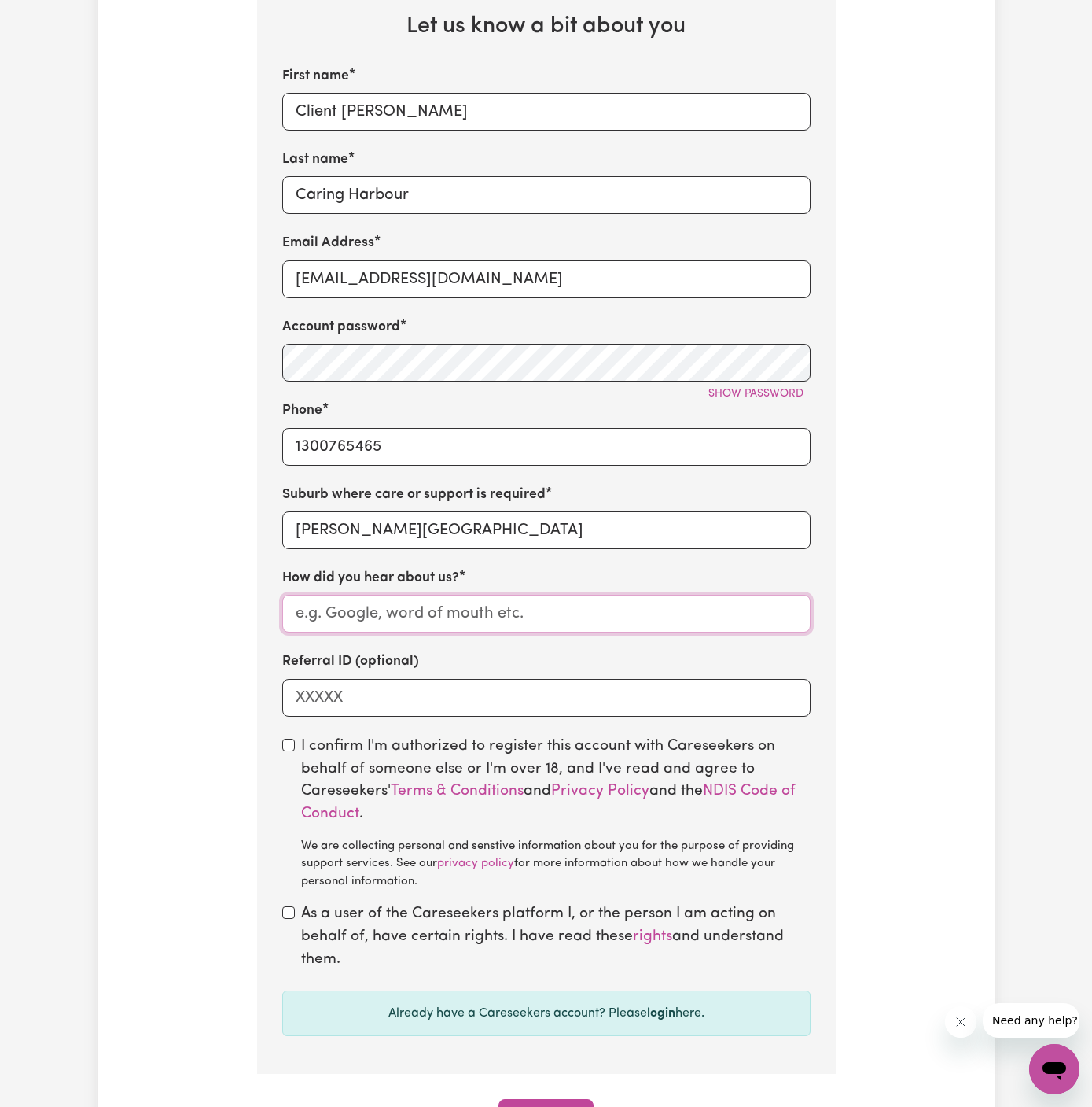
click at [409, 624] on input "How did you hear about us?" at bounding box center [547, 613] width 529 height 38
click at [436, 612] on input "How did you hear about us?" at bounding box center [547, 613] width 529 height 38
paste input "Caring Harbour"
type input "Caring Harbour"
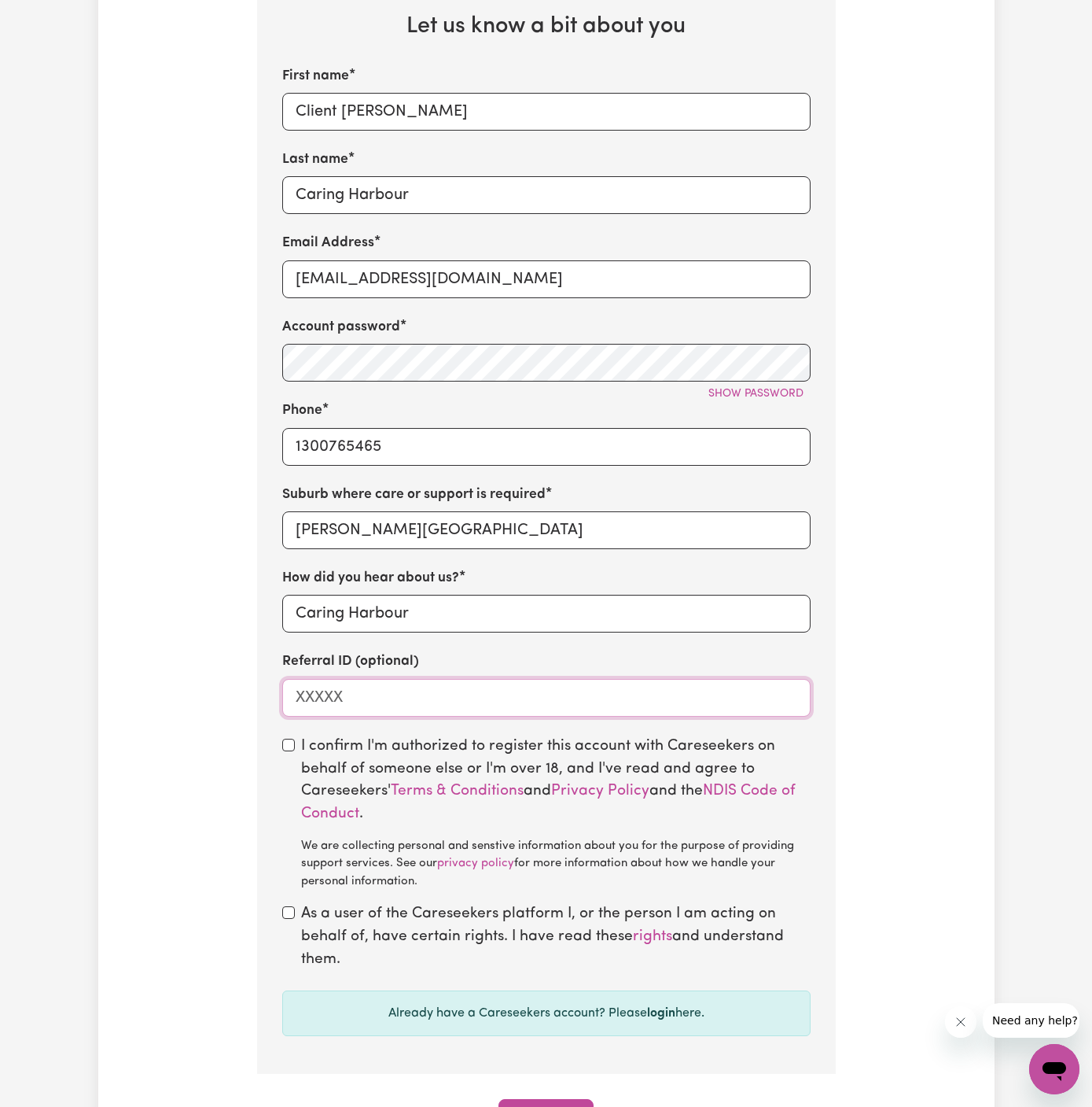
click at [460, 690] on input "Referral ID (optional)" at bounding box center [547, 697] width 529 height 38
click at [277, 740] on section "Step 1 of 13 Let us know a bit about you First name Client Carlton Last name Ca…" at bounding box center [546, 483] width 579 height 1183
click at [290, 754] on div "I confirm I'm authorized to register this account with Careseekers on behalf of…" at bounding box center [547, 813] width 529 height 156
click at [290, 906] on input "checkbox" at bounding box center [289, 913] width 13 height 13
checkbox input "true"
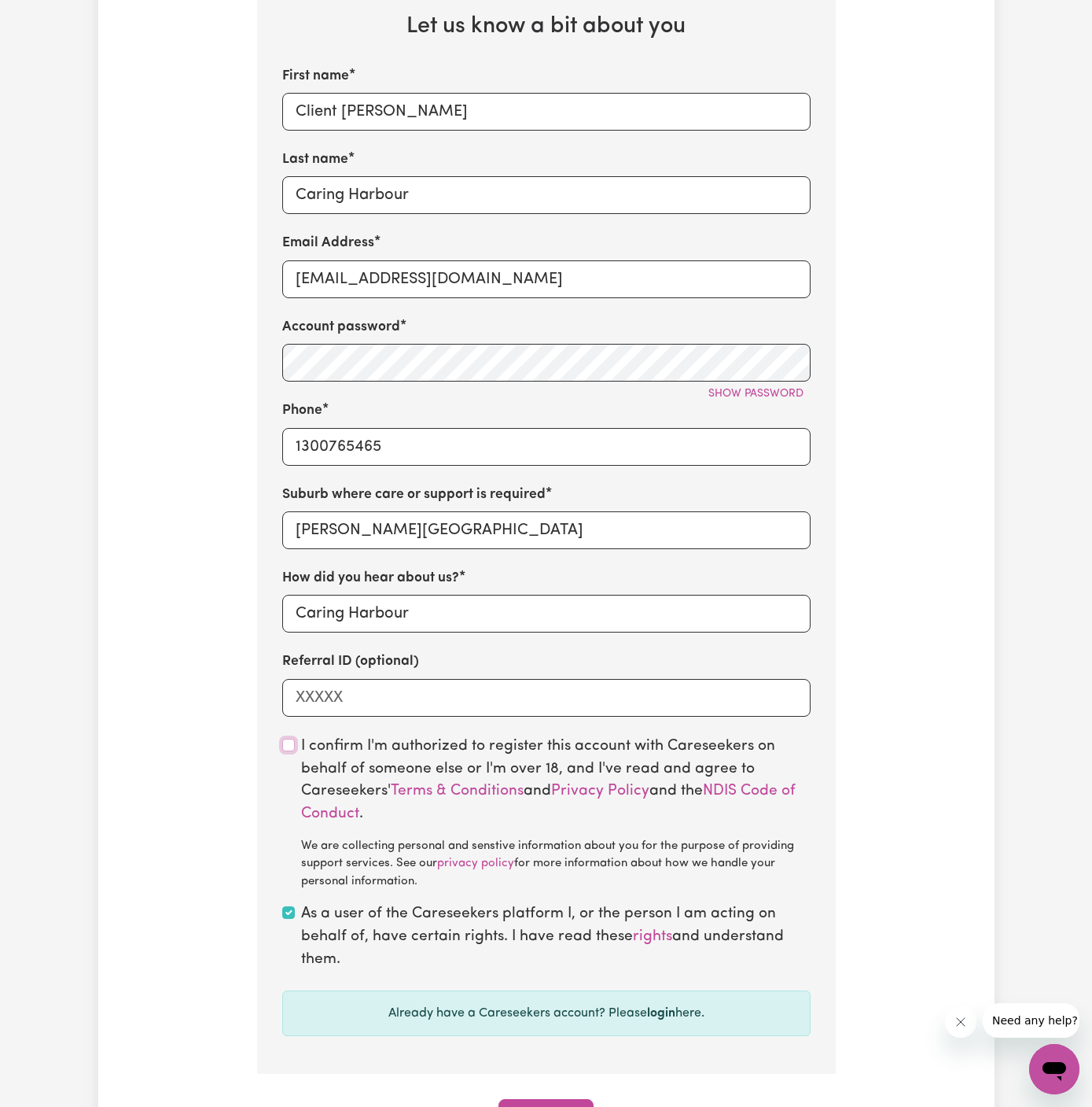
click at [289, 749] on input "checkbox" at bounding box center [289, 745] width 13 height 13
checkbox input "true"
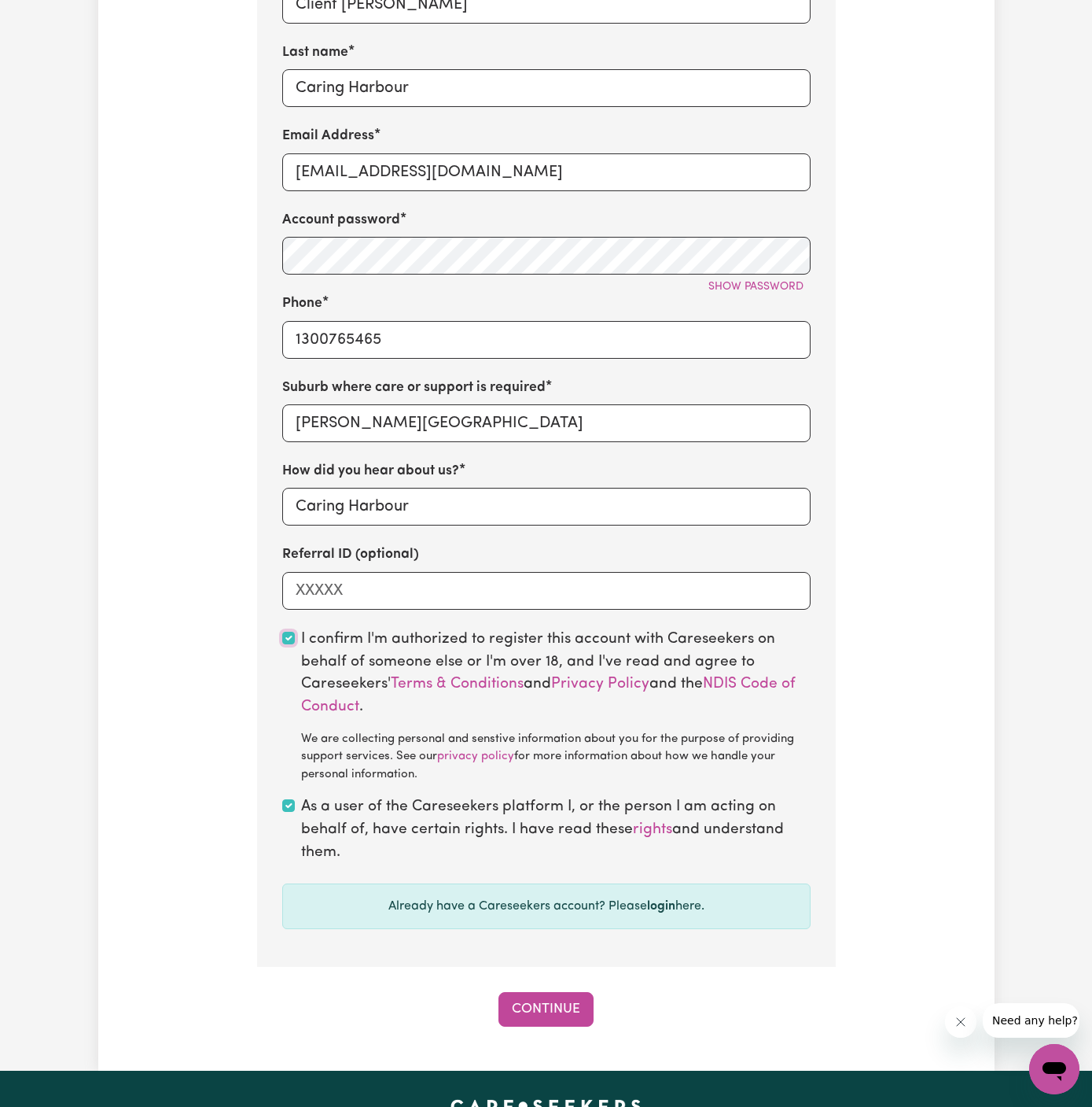
scroll to position [900, 0]
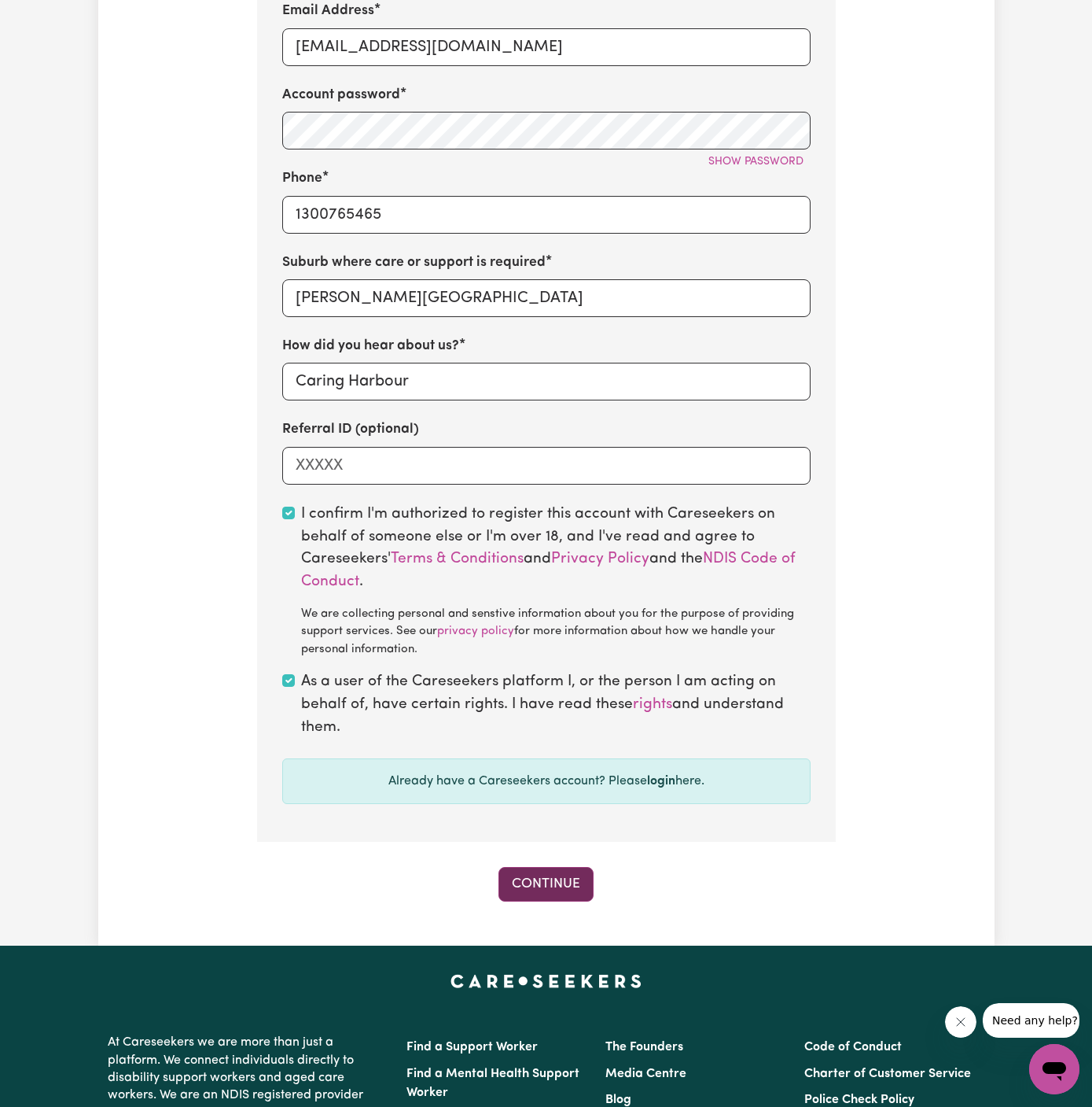
click at [565, 894] on button "Continue" at bounding box center [545, 884] width 95 height 35
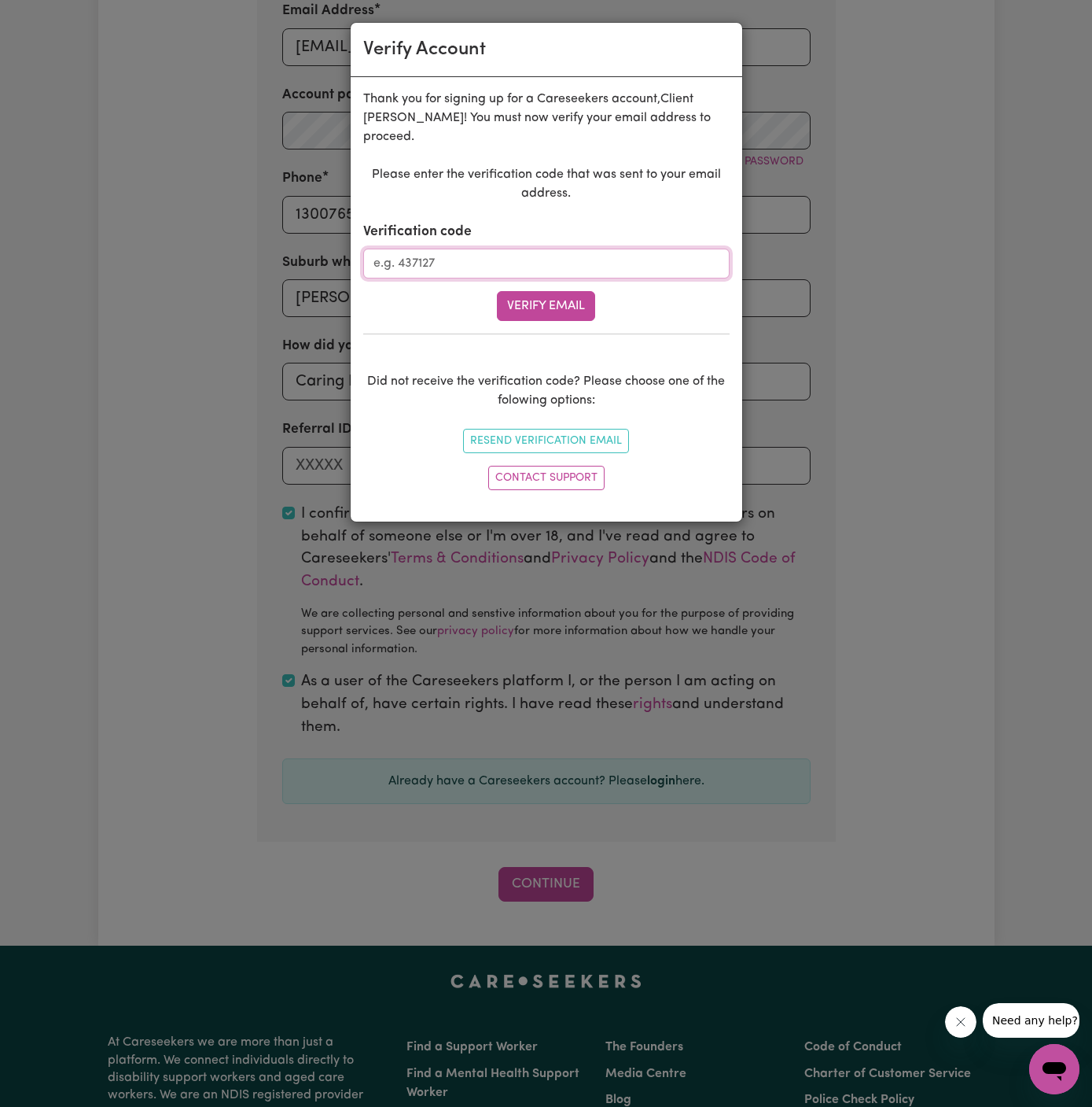
click at [476, 257] on input "Verification code" at bounding box center [547, 263] width 366 height 29
paste input "516554"
type input "516554"
click at [574, 291] on button "Verify Email" at bounding box center [546, 306] width 99 height 29
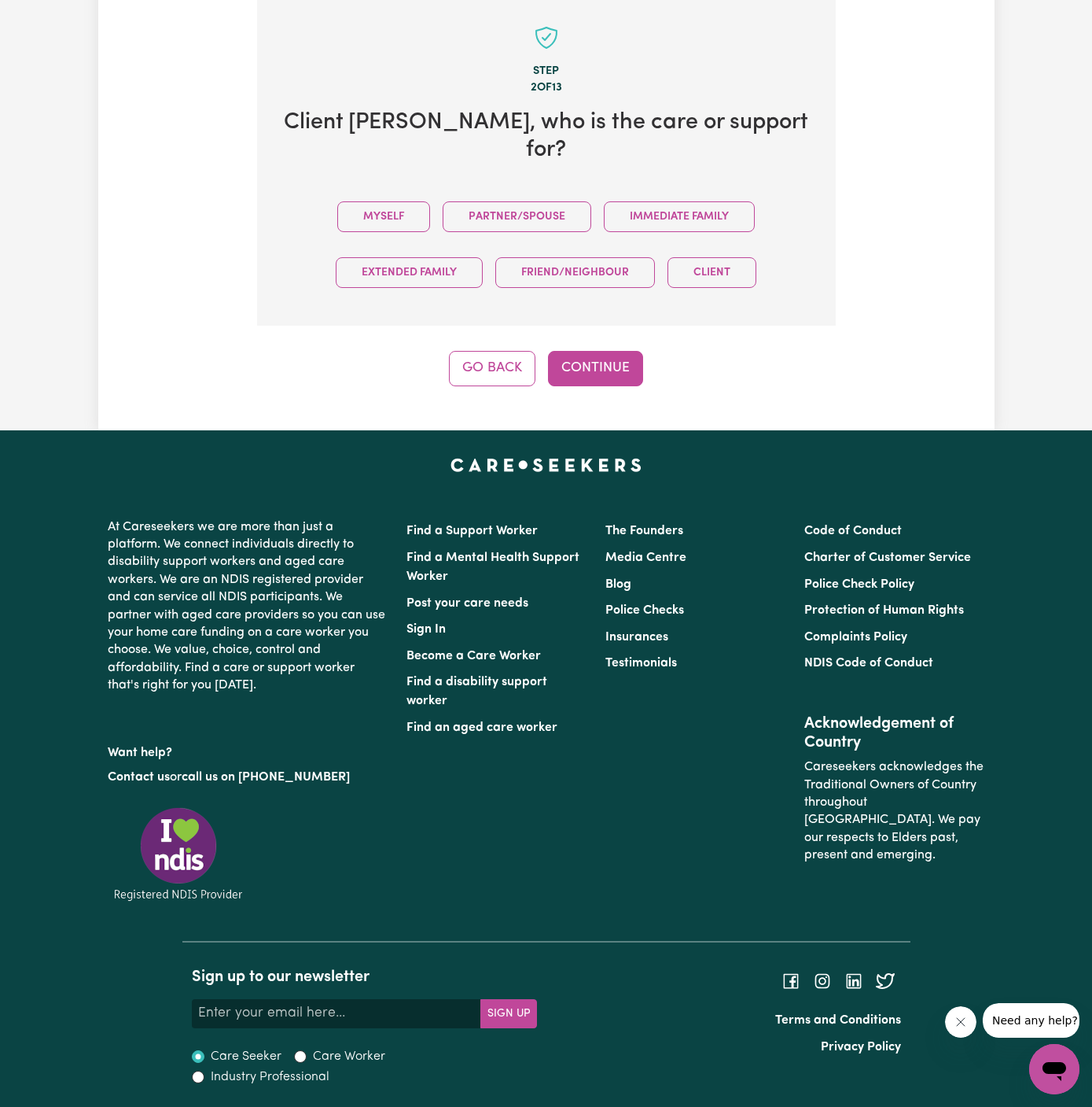
scroll to position [542, 0]
